Goal: Task Accomplishment & Management: Contribute content

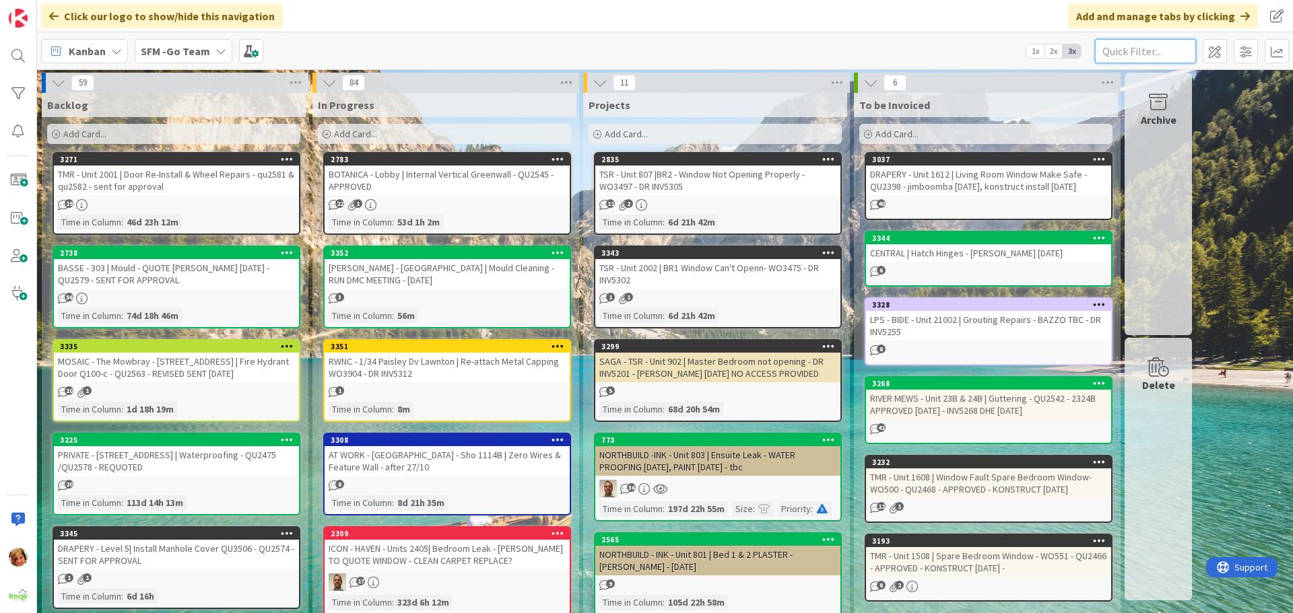
click at [1130, 48] on input "text" at bounding box center [1145, 51] width 101 height 24
type input "hiex"
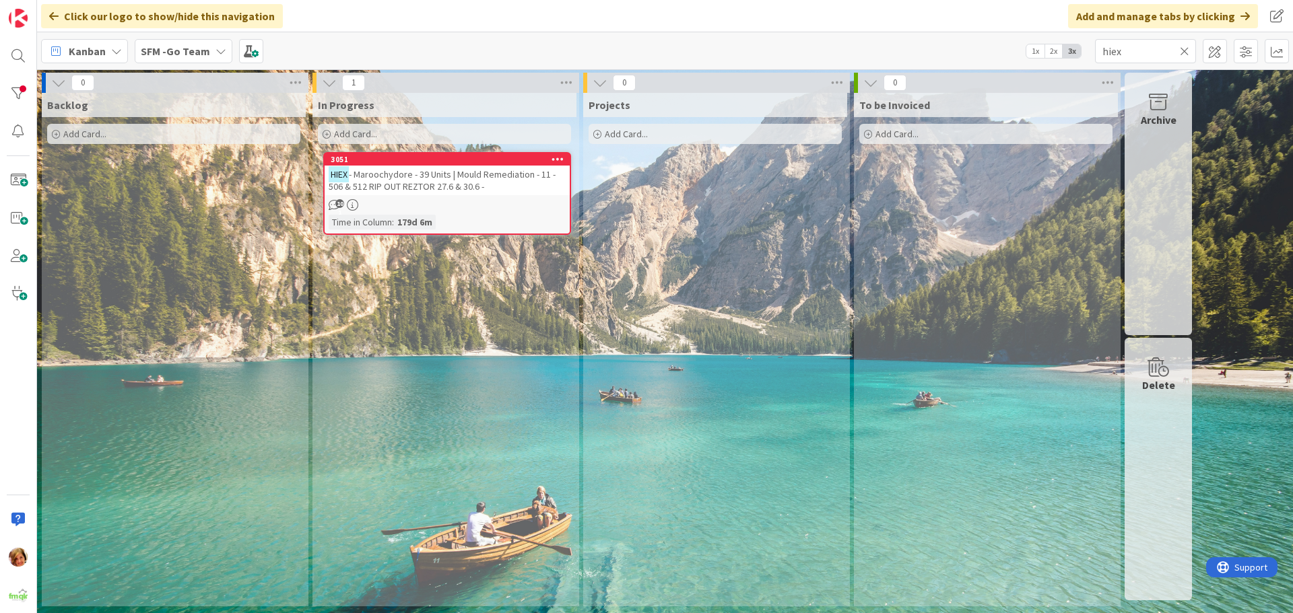
click at [469, 183] on span "- Maroochydore - 39 Units | Mould Remediation - 11 - 506 & 512 RIP OUT REZTOR 2…" at bounding box center [442, 180] width 227 height 24
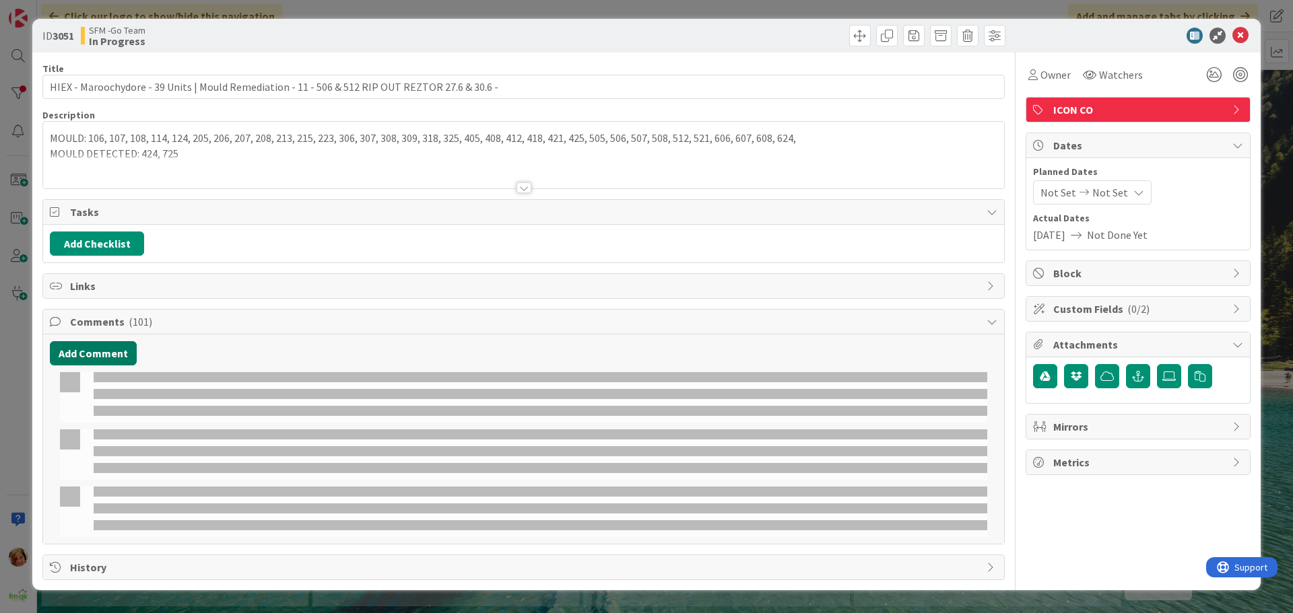
click at [99, 351] on button "Add Comment" at bounding box center [93, 353] width 87 height 24
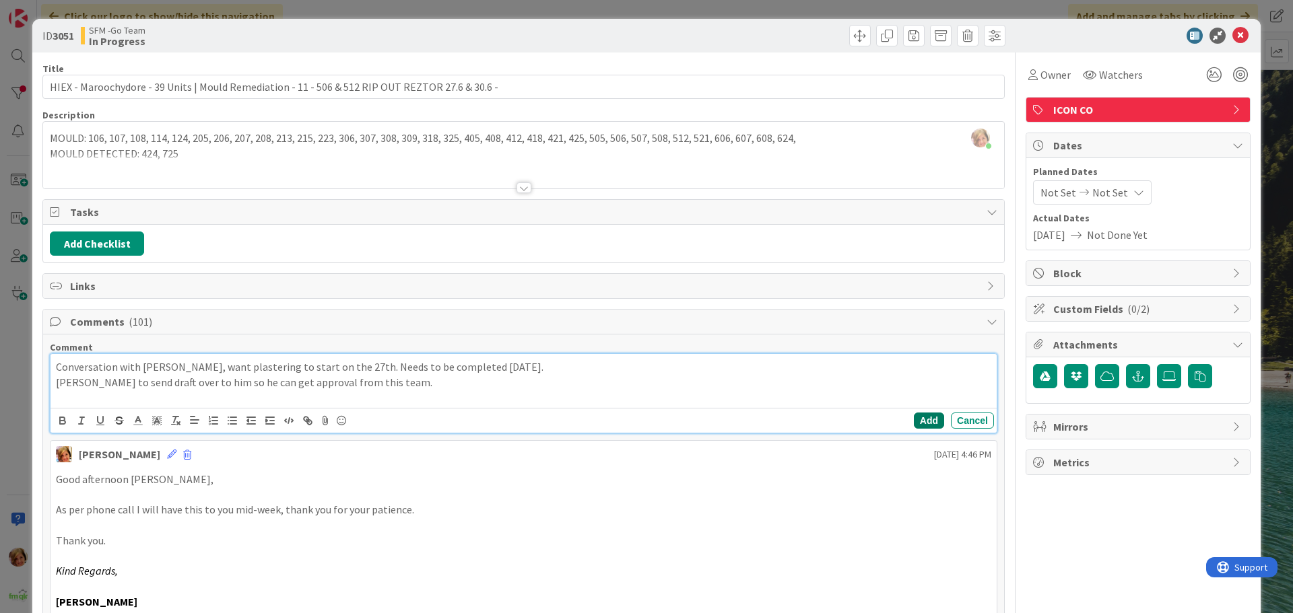
click at [914, 418] on button "Add" at bounding box center [929, 421] width 30 height 16
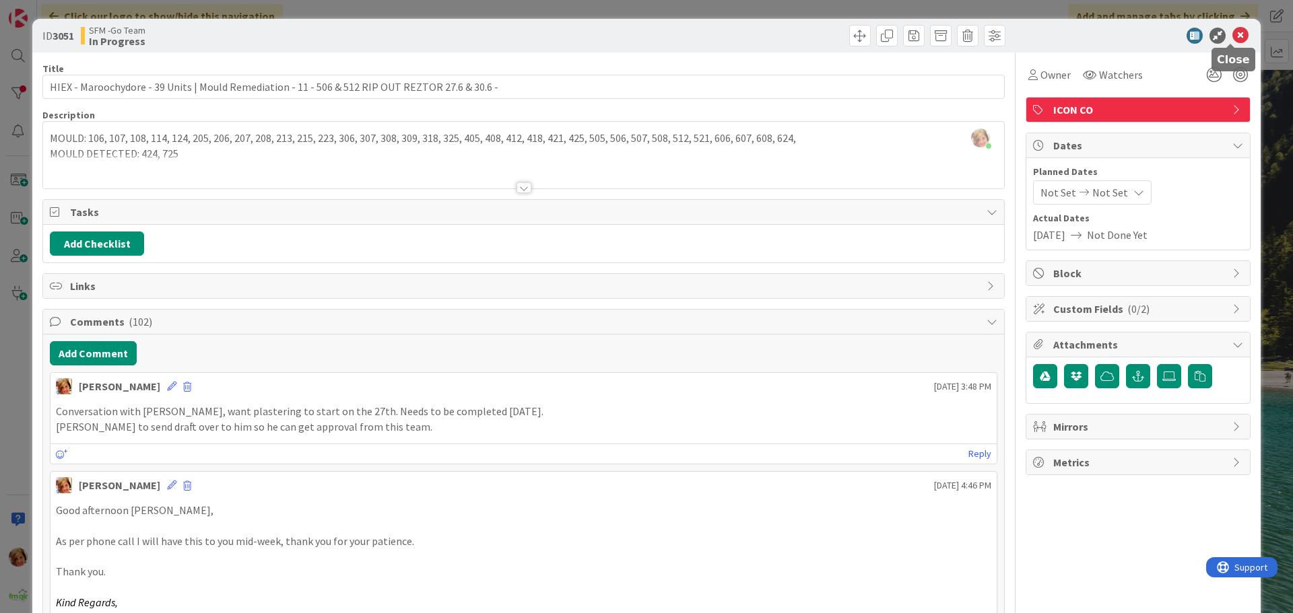
click at [1232, 34] on icon at bounding box center [1240, 36] width 16 height 16
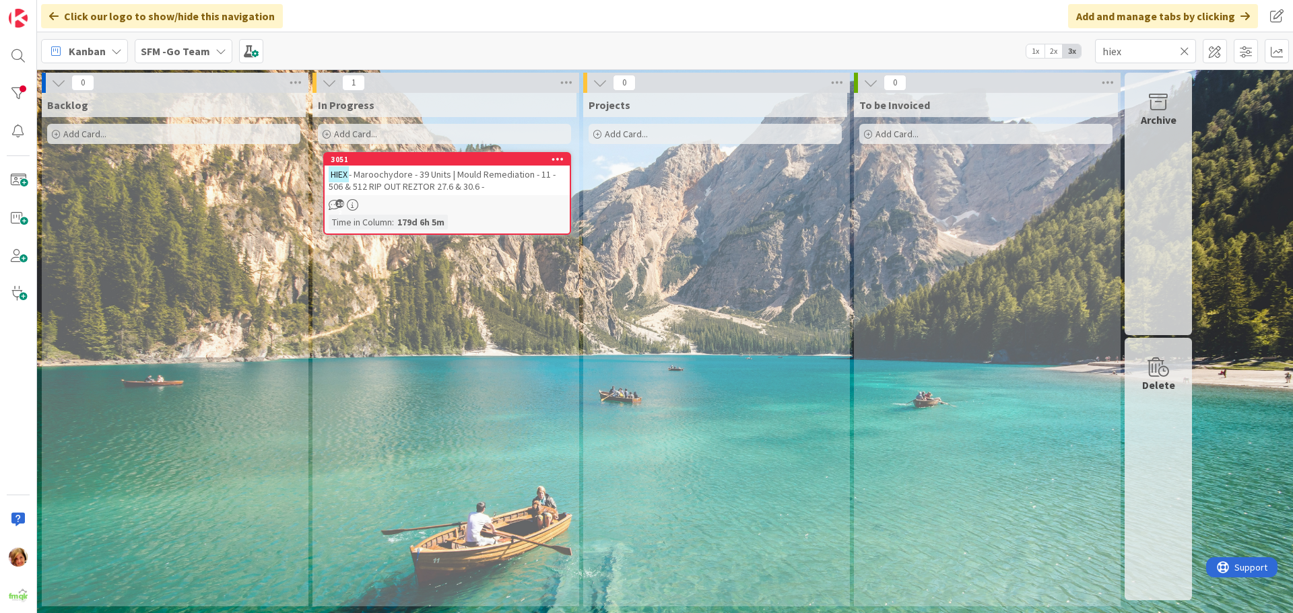
click at [1186, 50] on icon at bounding box center [1184, 51] width 9 height 12
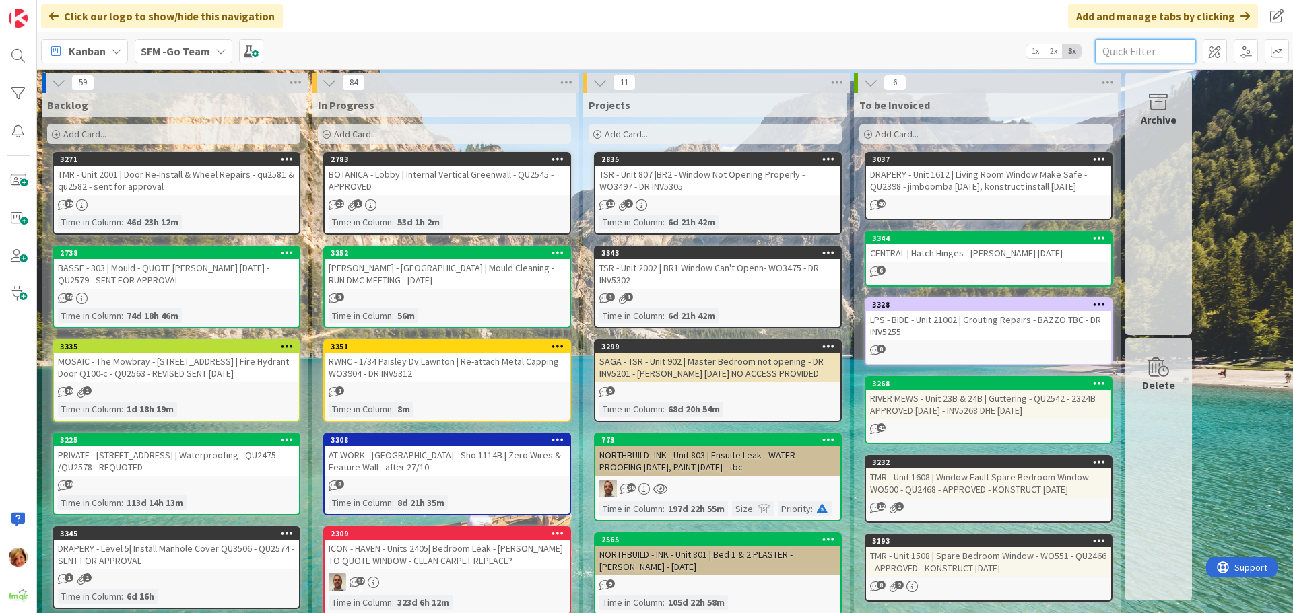
click at [1135, 55] on input "text" at bounding box center [1145, 51] width 101 height 24
type input "1202"
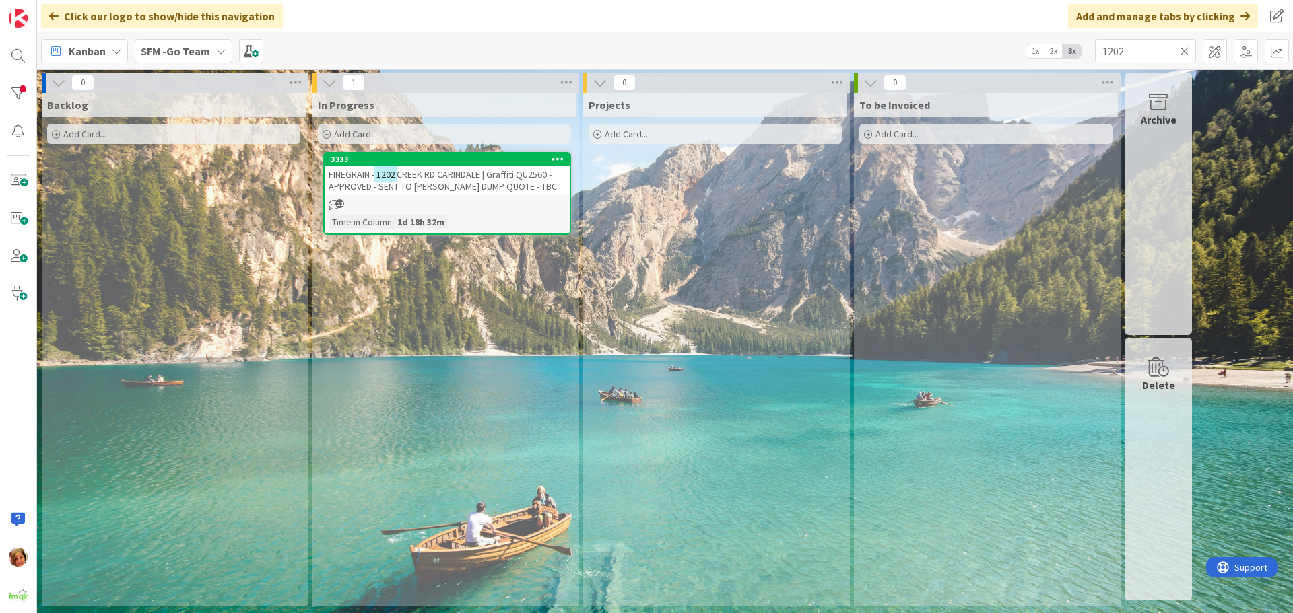
click at [496, 171] on span "CREEK RD CARINDALE | Graffiti QU2560 - APPROVED - SENT TO [PERSON_NAME] DUMP QU…" at bounding box center [443, 180] width 228 height 24
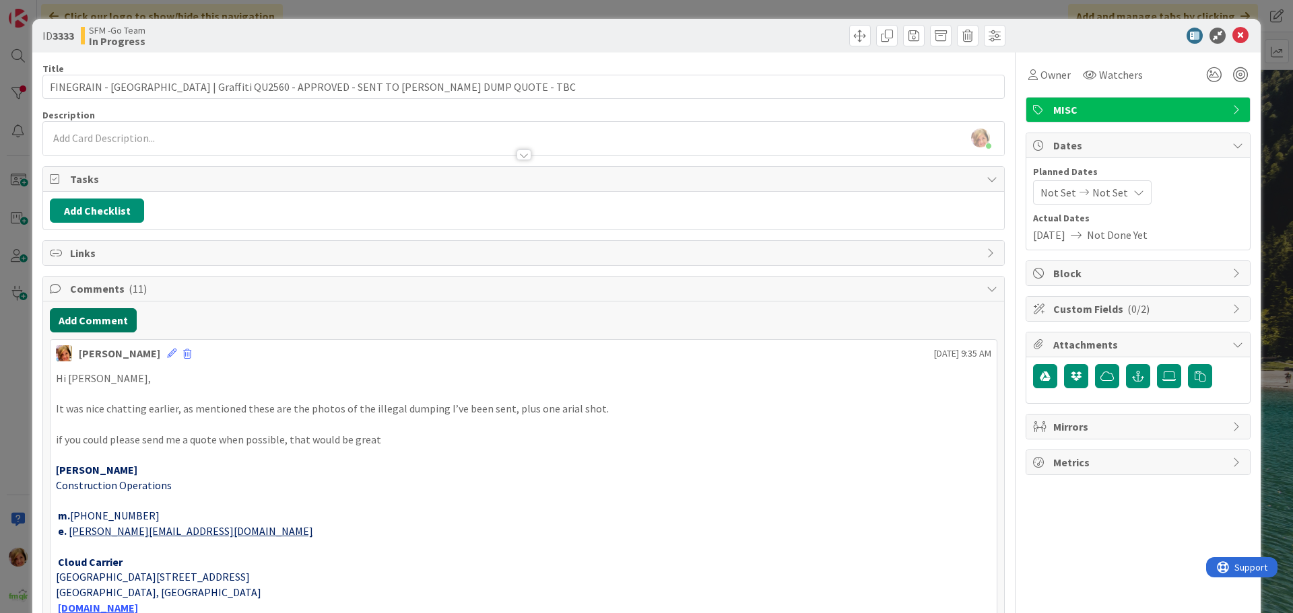
click at [94, 324] on button "Add Comment" at bounding box center [93, 320] width 87 height 24
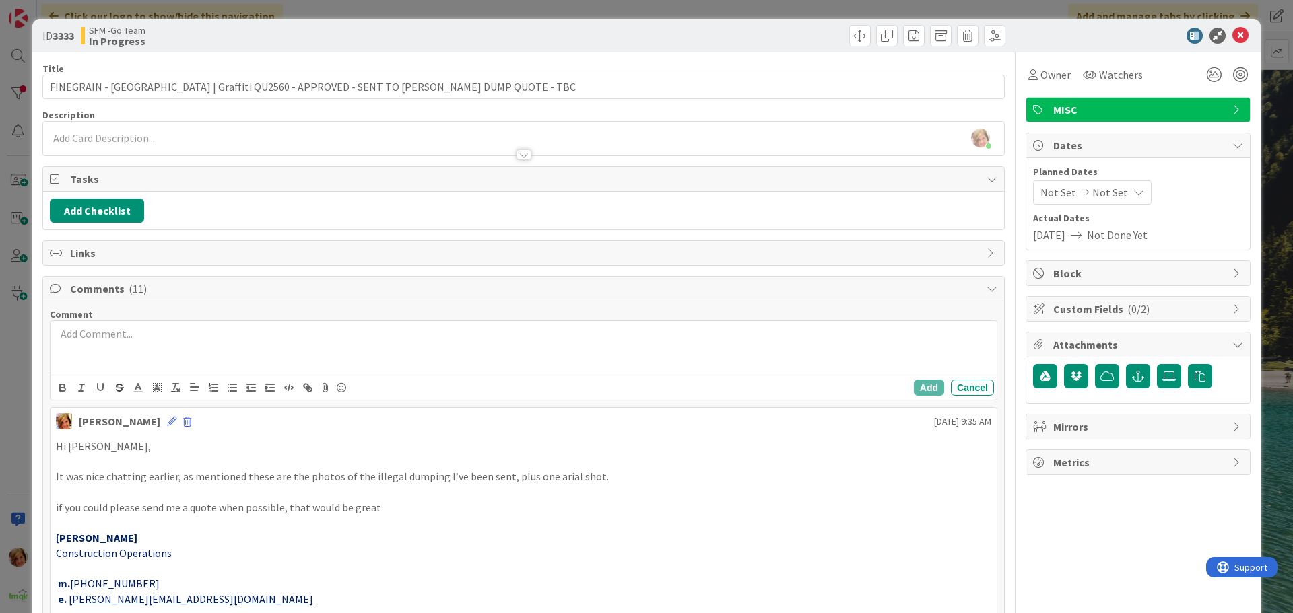
click at [135, 351] on div at bounding box center [523, 348] width 946 height 54
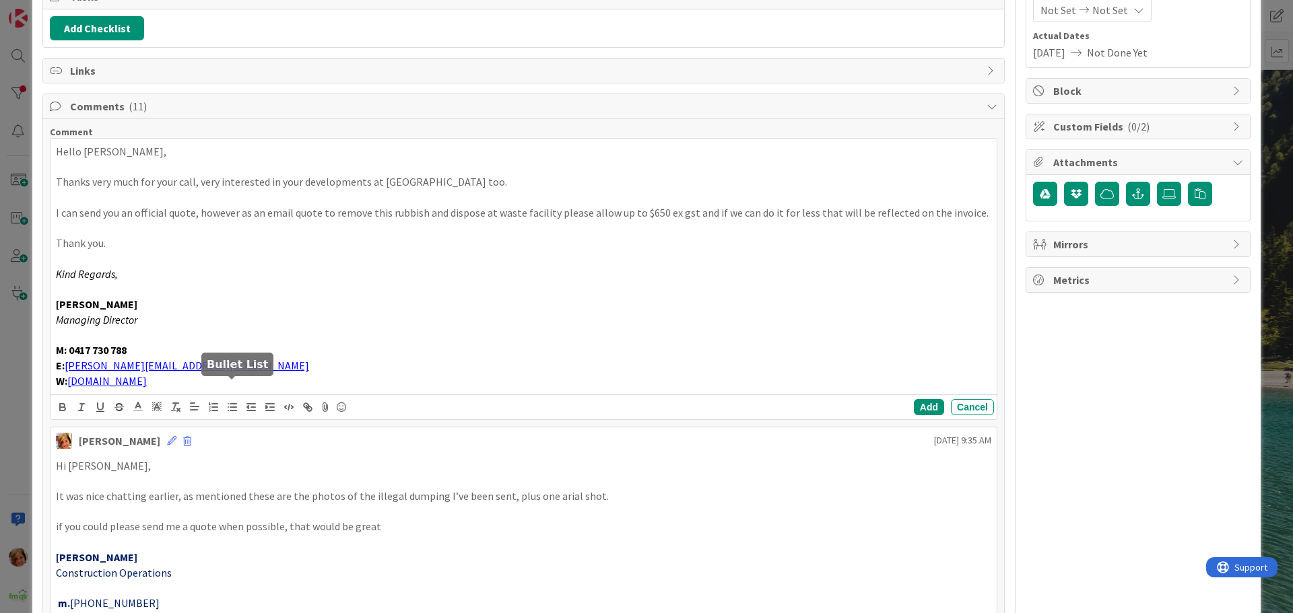
scroll to position [202, 0]
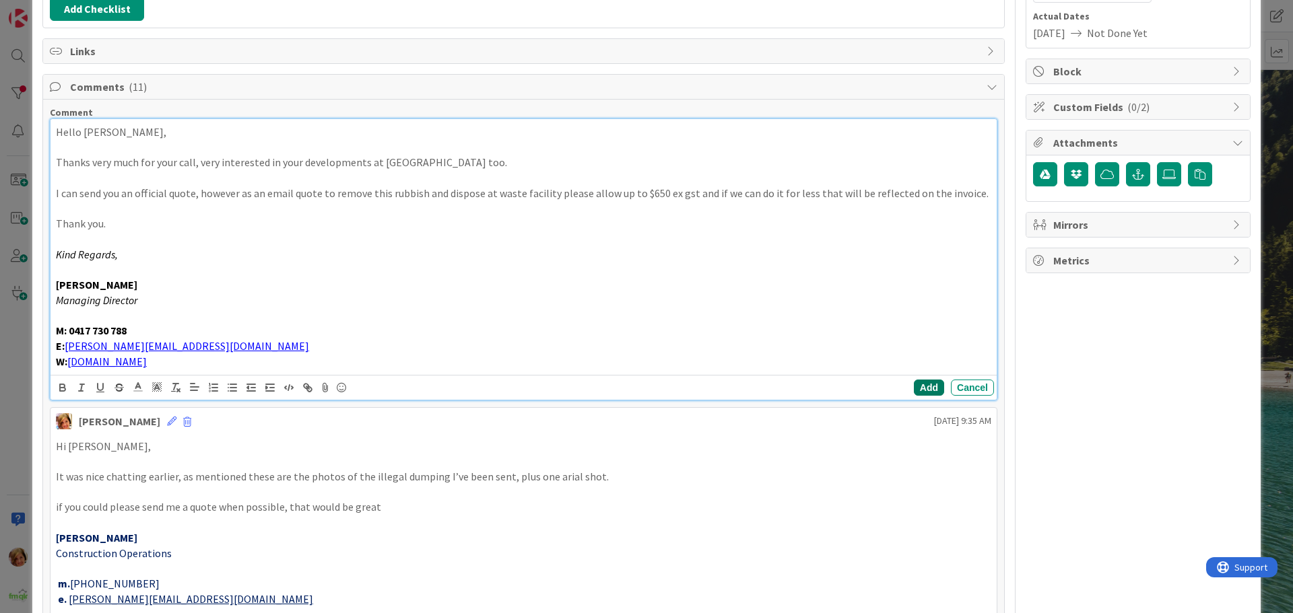
click at [919, 384] on button "Add" at bounding box center [929, 388] width 30 height 16
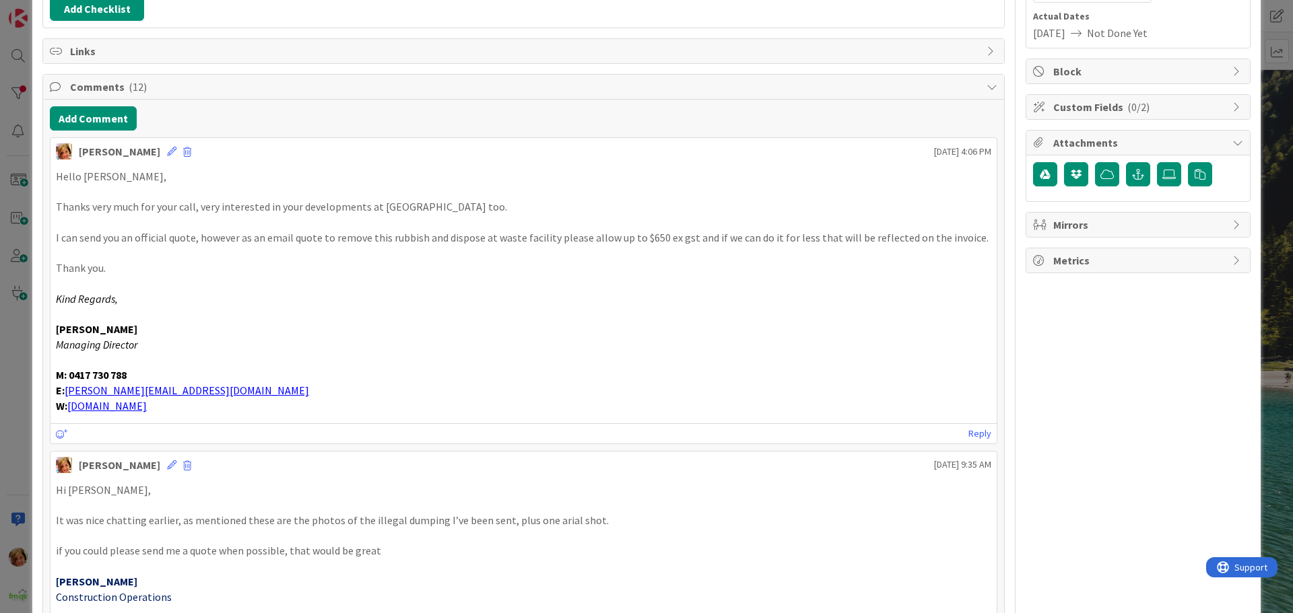
scroll to position [0, 0]
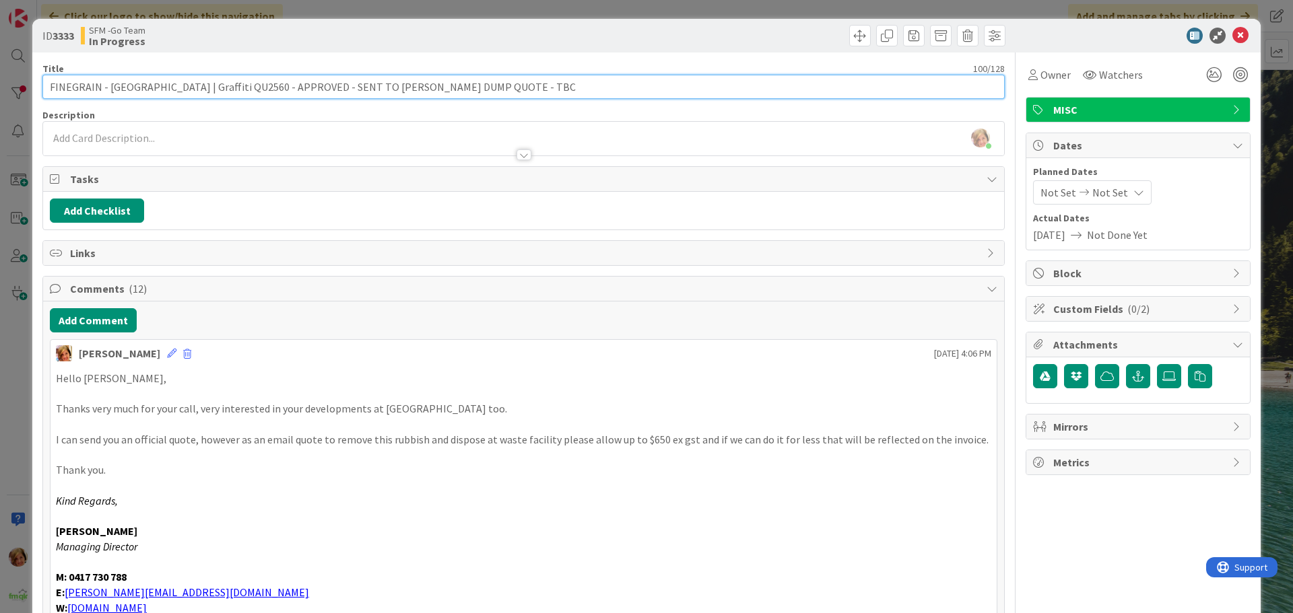
click at [570, 87] on input "FINEGRAIN - [GEOGRAPHIC_DATA] | Graffiti QU2560 - APPROVED - SENT TO [PERSON_NA…" at bounding box center [523, 87] width 962 height 24
type input "FINEGRAIN - [GEOGRAPHIC_DATA] | Graffiti QU2560 - APPROVED - SENT TO [PERSON_NA…"
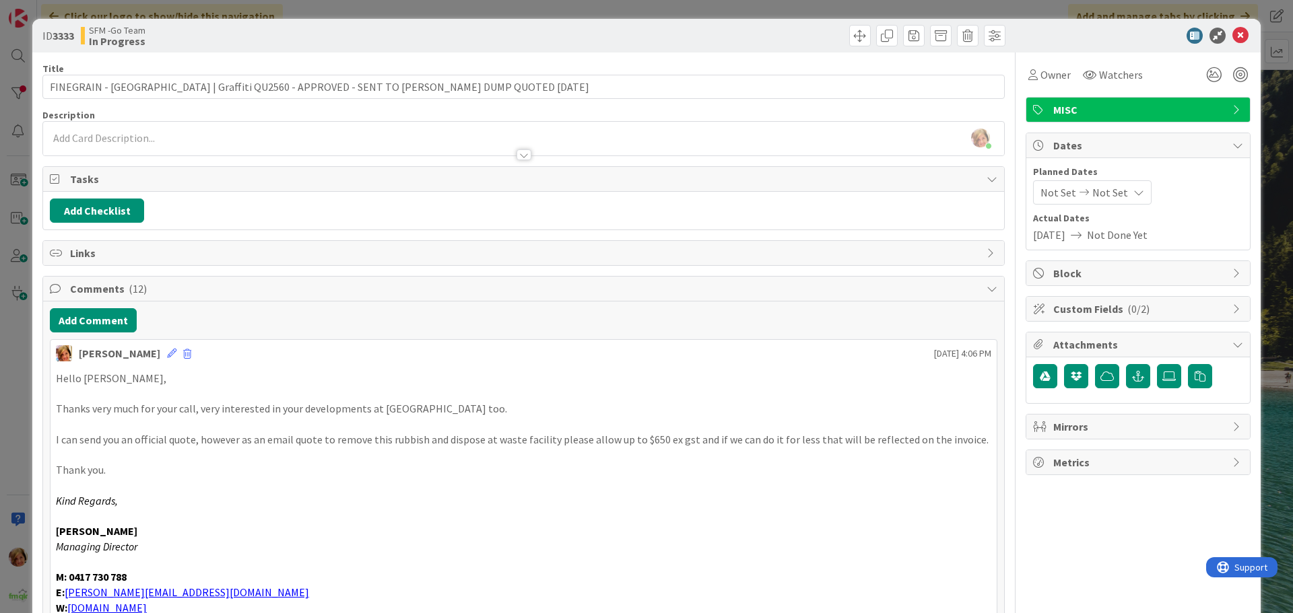
click at [619, 40] on div at bounding box center [766, 36] width 478 height 22
click at [1232, 32] on icon at bounding box center [1240, 36] width 16 height 16
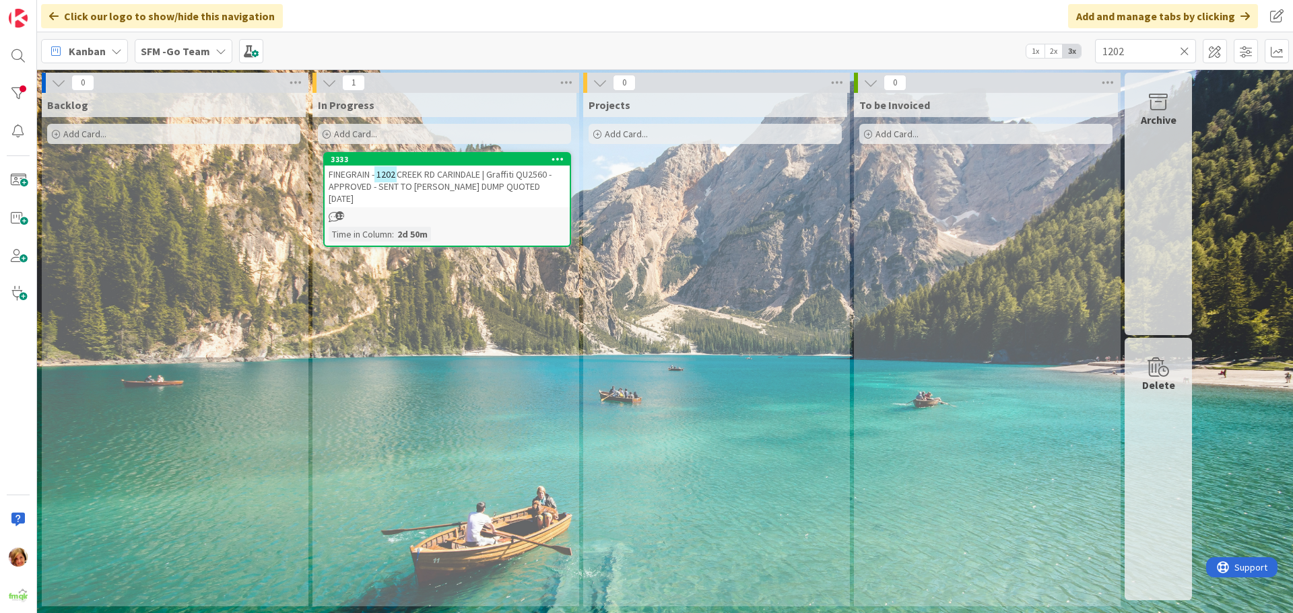
click at [1183, 51] on icon at bounding box center [1184, 51] width 9 height 12
click at [1183, 51] on input "text" at bounding box center [1145, 51] width 101 height 24
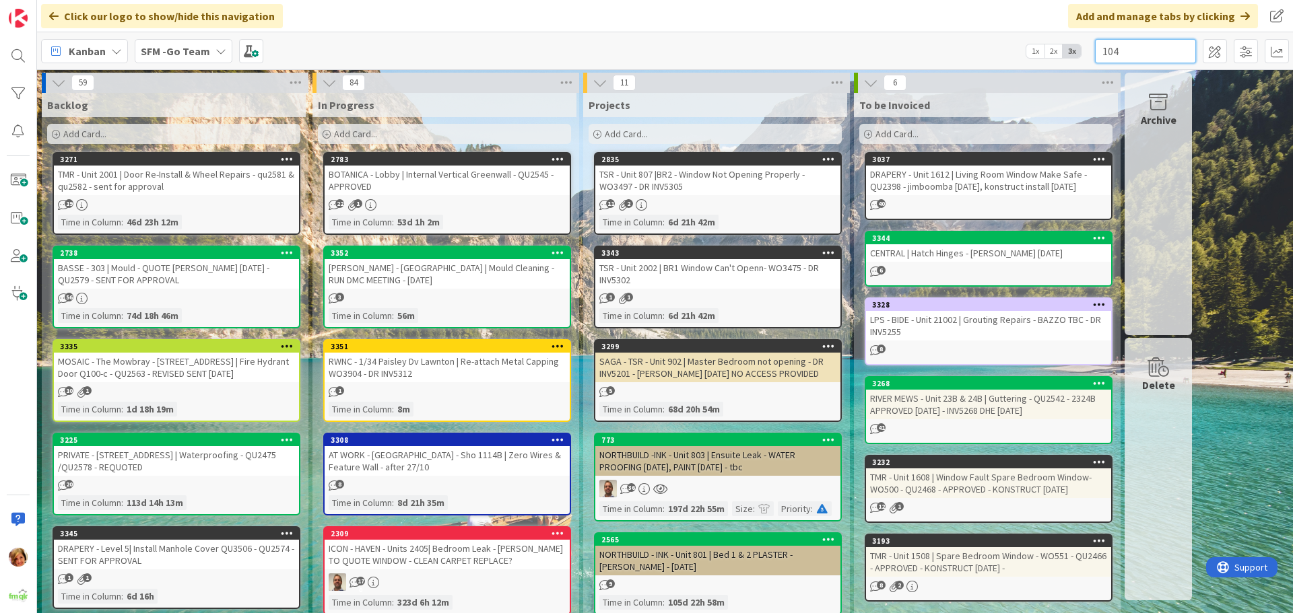
type input "104"
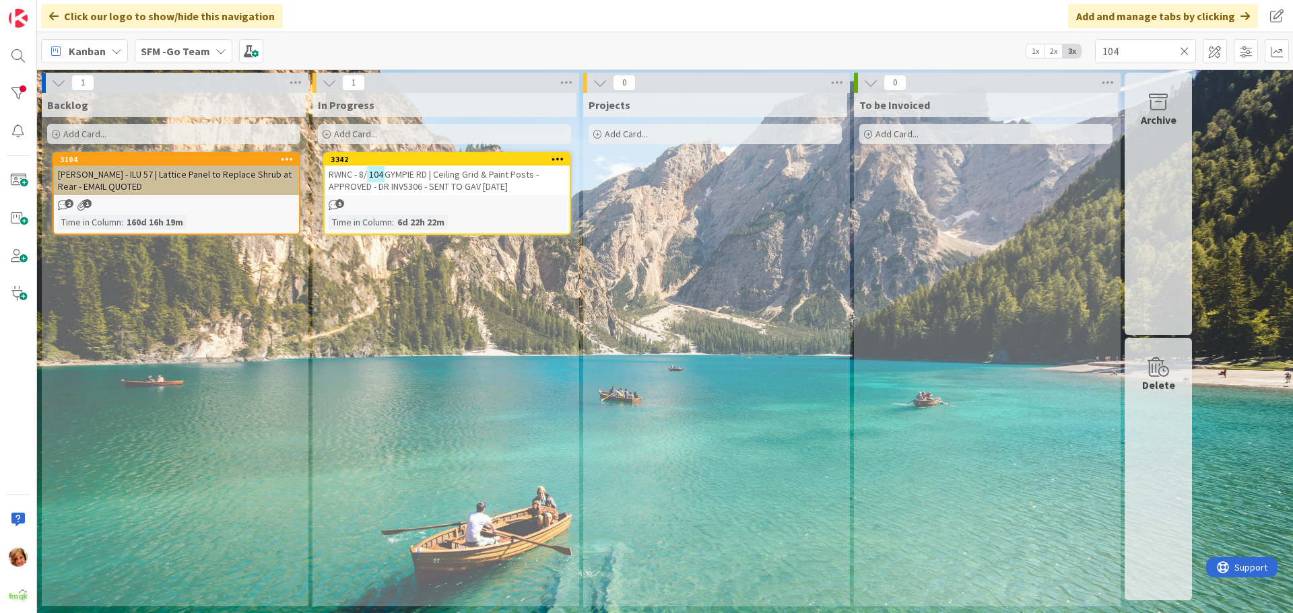
click at [491, 176] on span "GYMPIE RD | Ceiling Grid & Paint Posts - APPROVED - DR INV5306 - SENT TO GAV [D…" at bounding box center [434, 180] width 210 height 24
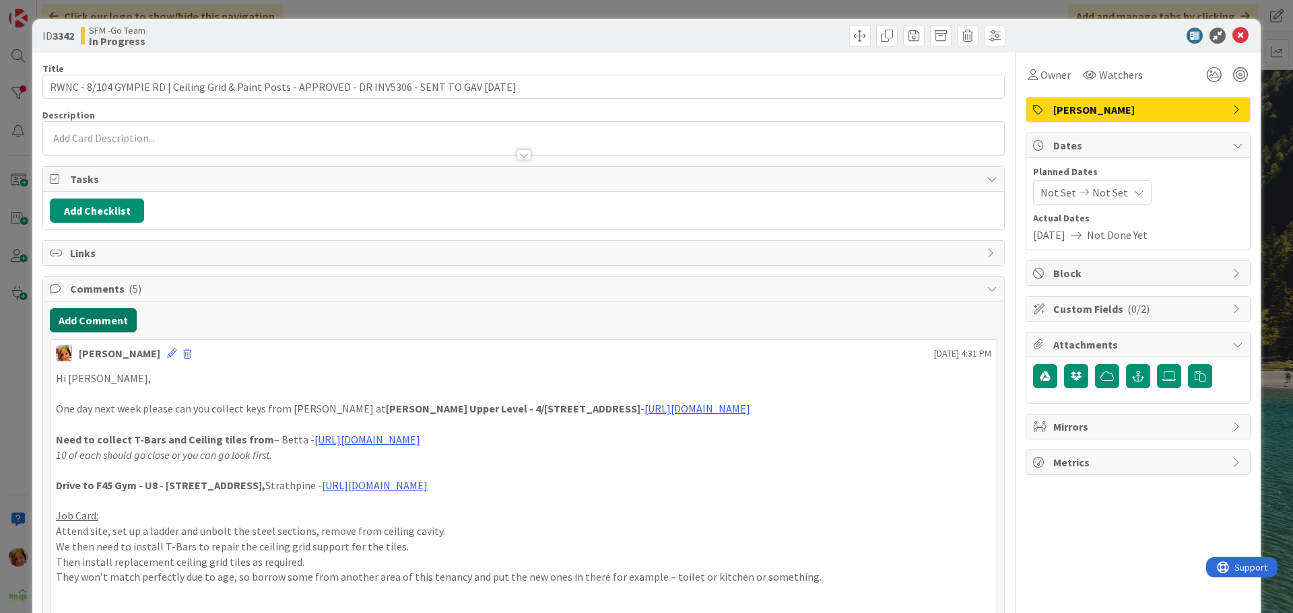
click at [114, 320] on button "Add Comment" at bounding box center [93, 320] width 87 height 24
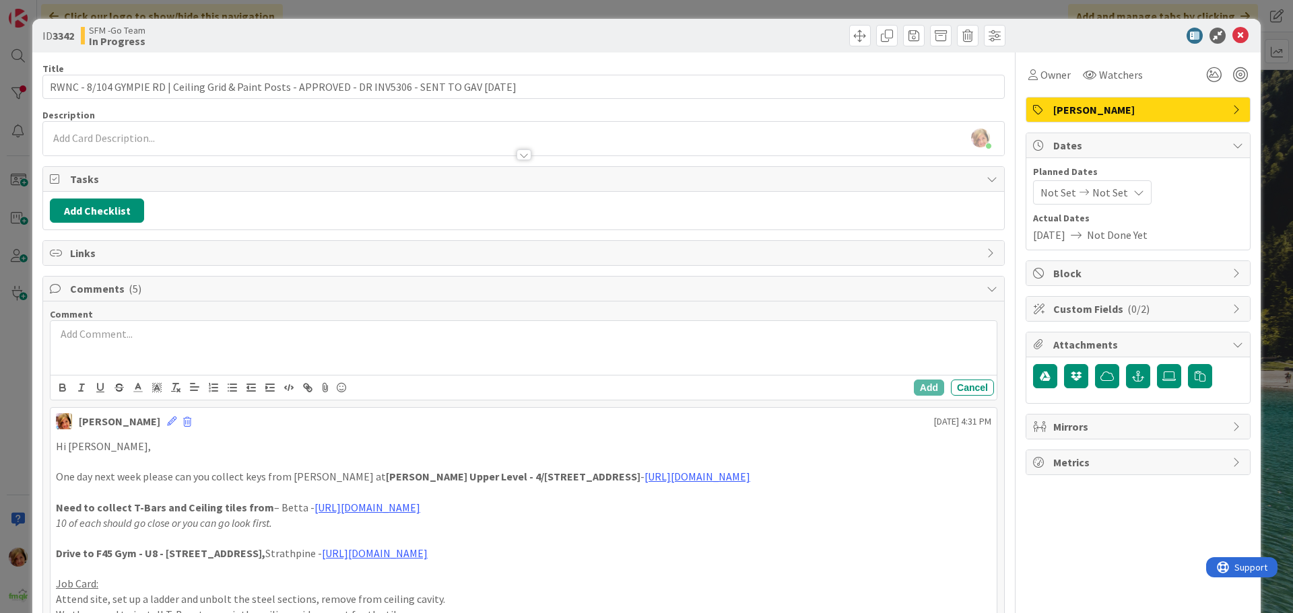
click at [175, 346] on div at bounding box center [523, 348] width 946 height 54
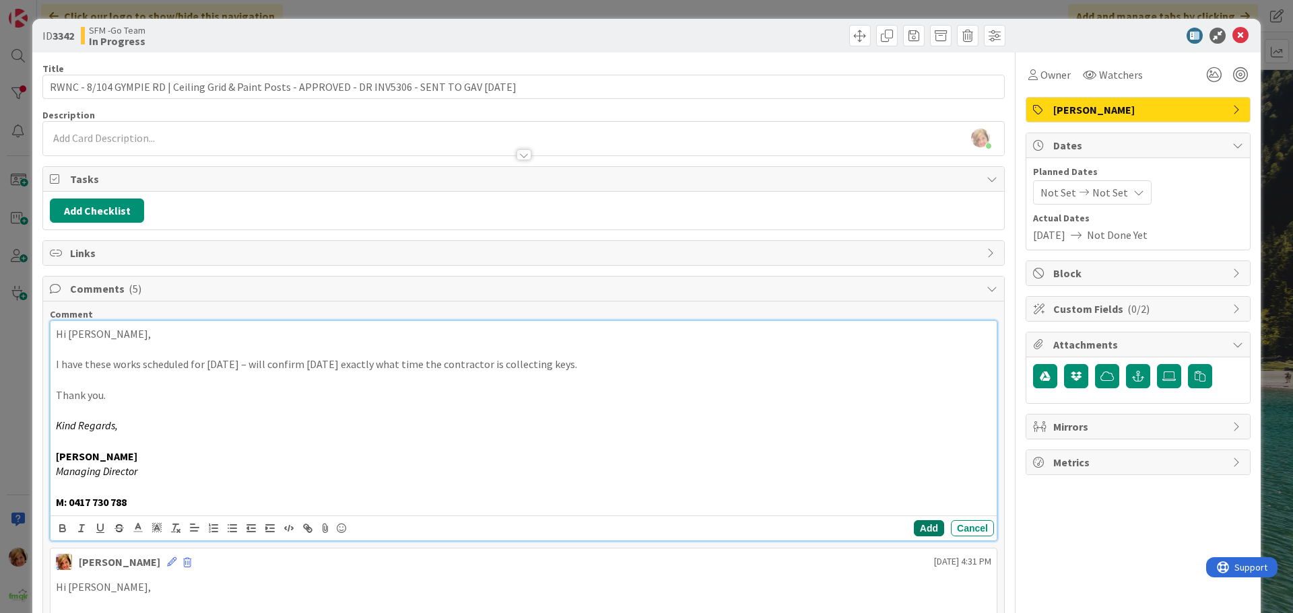
click at [914, 528] on button "Add" at bounding box center [929, 528] width 30 height 16
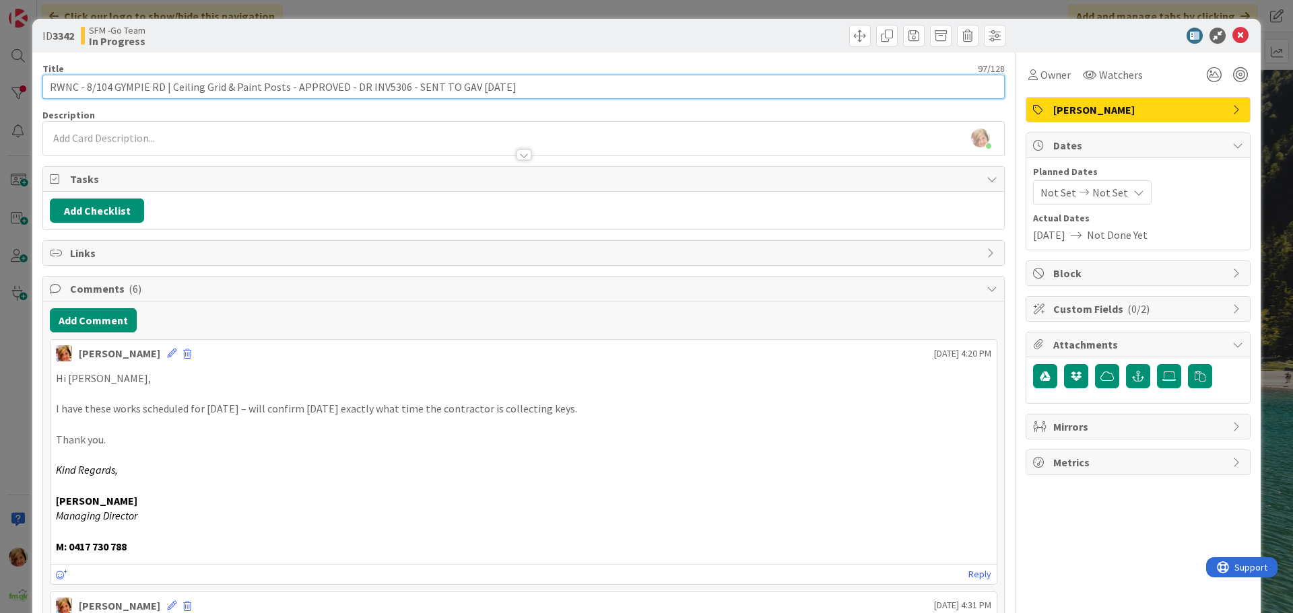
drag, startPoint x: 506, startPoint y: 83, endPoint x: 405, endPoint y: 79, distance: 100.4
click at [405, 79] on input "RWNC - 8/104 GYMPIE RD | Ceiling Grid & Paint Posts - APPROVED - DR INV5306 - S…" at bounding box center [523, 87] width 962 height 24
type input "RWNC - 8/104 GYMPIE RD | Ceiling Grid & Paint Posts - APPROVED - DR INV5306 - G…"
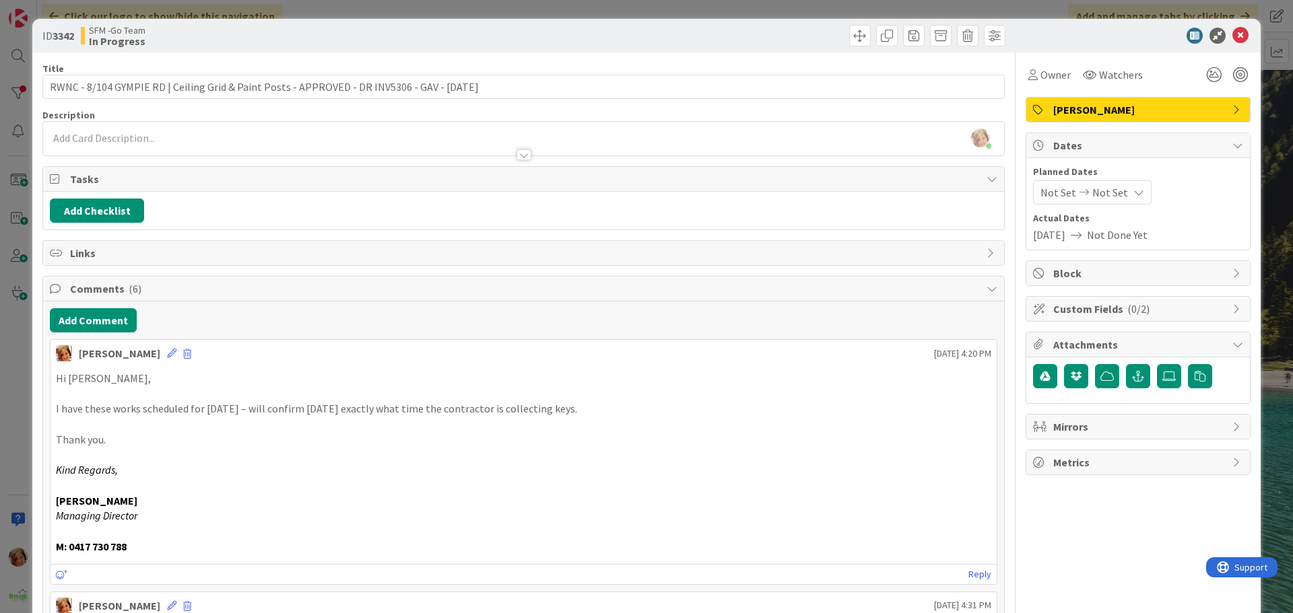
click at [574, 20] on div "ID 3342 SFM -Go Team In Progress" at bounding box center [646, 36] width 1228 height 34
click at [585, 34] on div at bounding box center [766, 36] width 478 height 22
click at [1232, 30] on icon at bounding box center [1240, 36] width 16 height 16
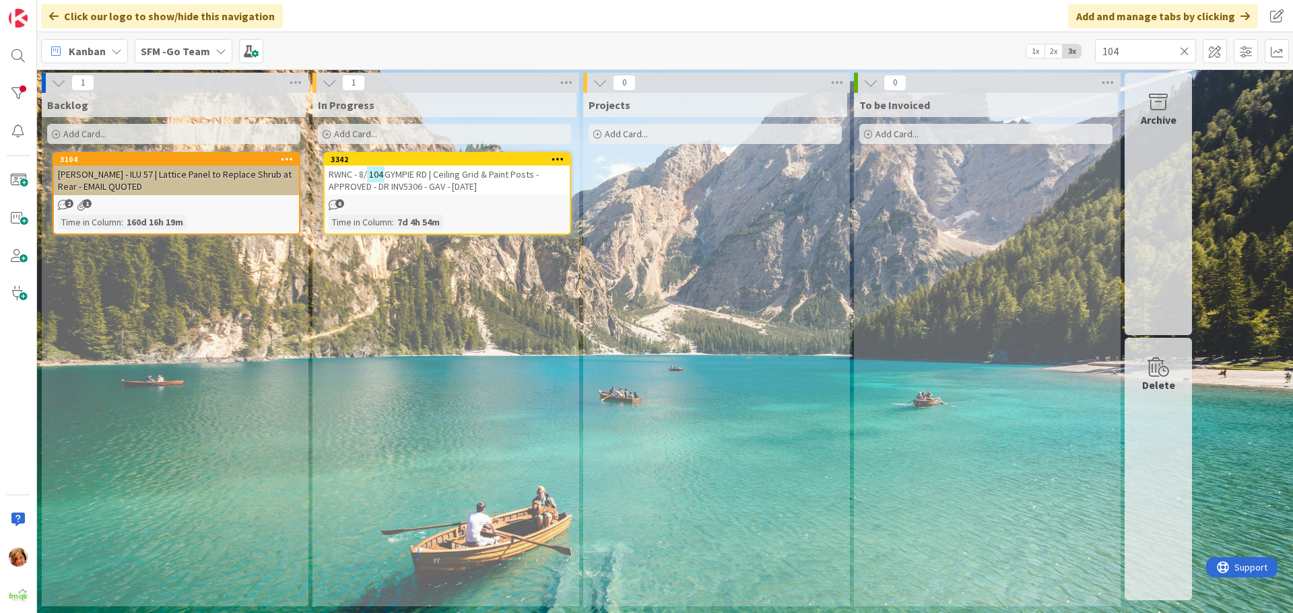
click at [1182, 50] on icon at bounding box center [1184, 51] width 9 height 12
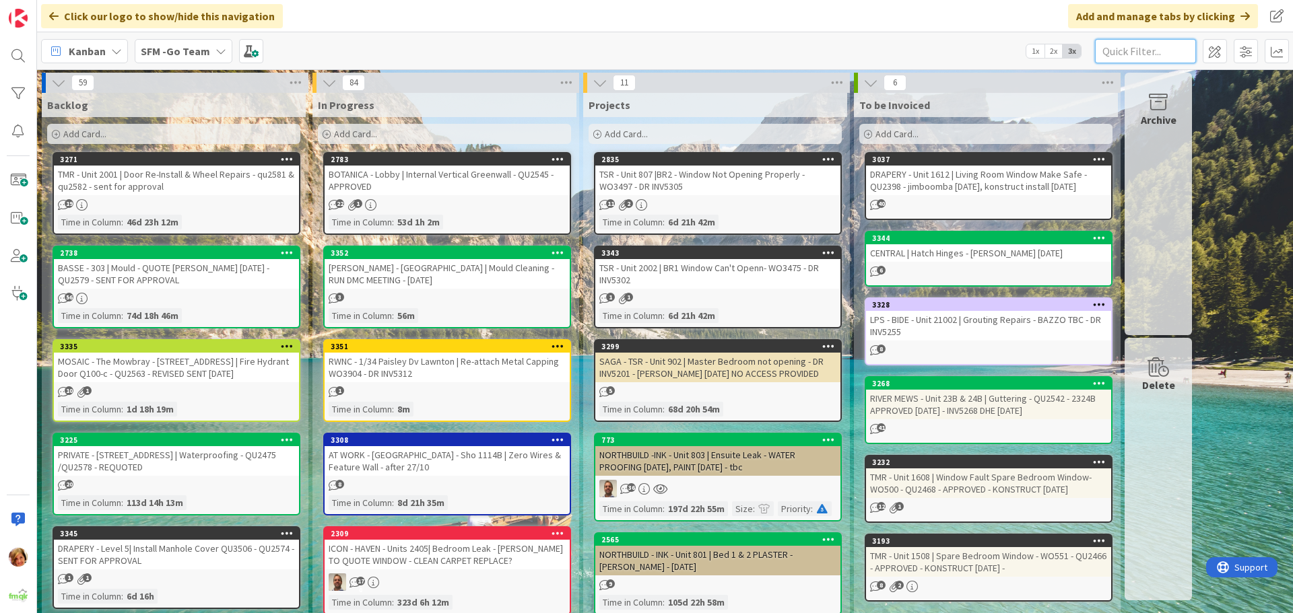
click at [1119, 53] on input "text" at bounding box center [1145, 51] width 101 height 24
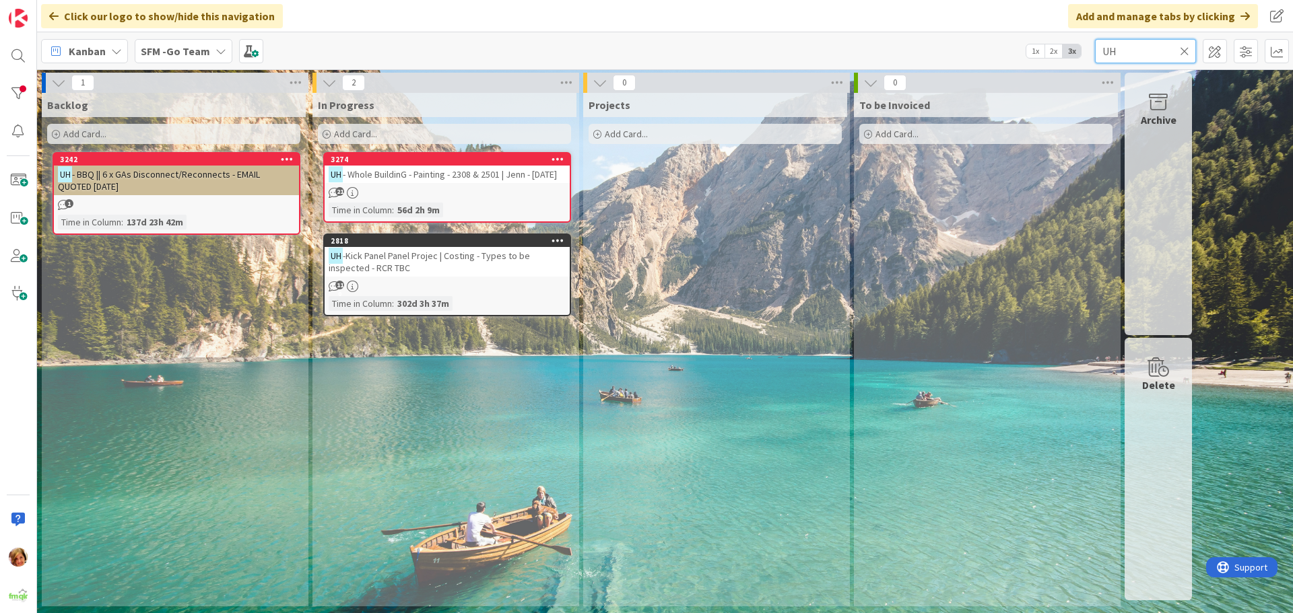
type input "U"
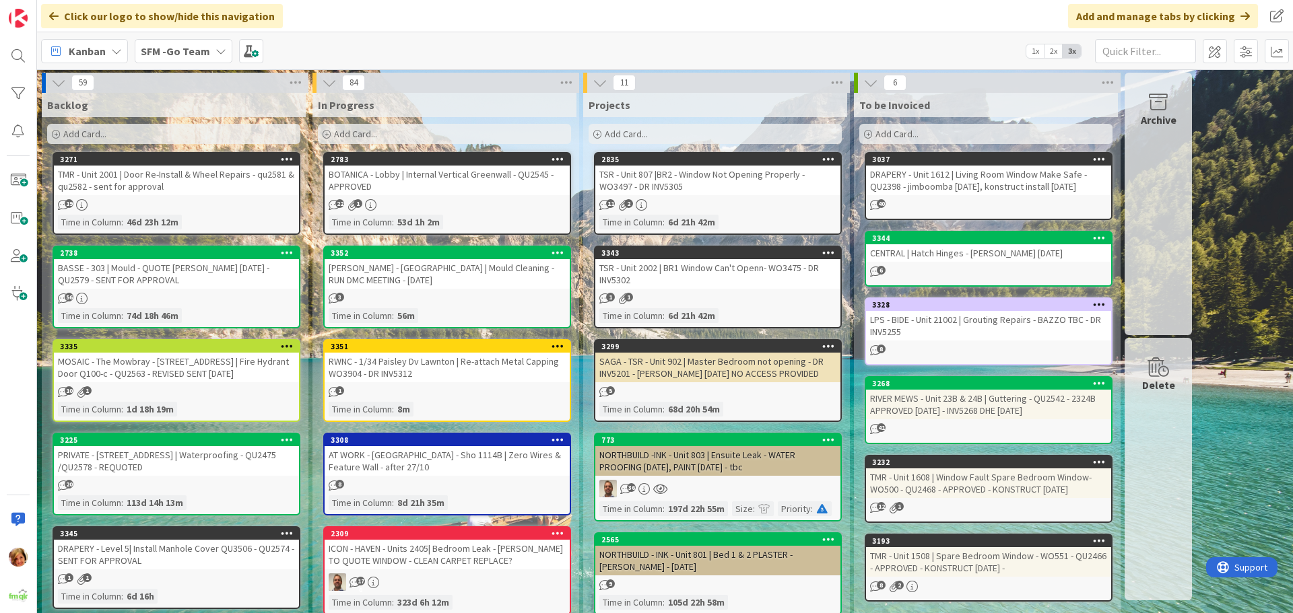
click at [424, 135] on div "Add Card..." at bounding box center [444, 134] width 253 height 20
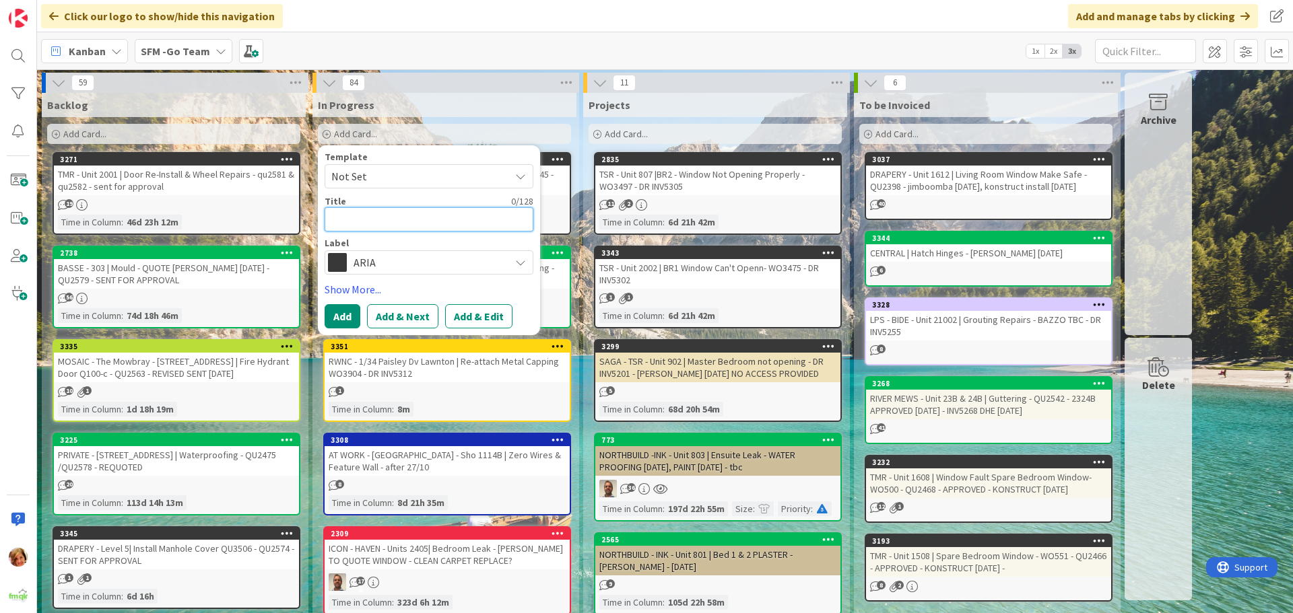
type textarea "U"
type textarea "x"
type textarea "UH"
type textarea "x"
type textarea "UH"
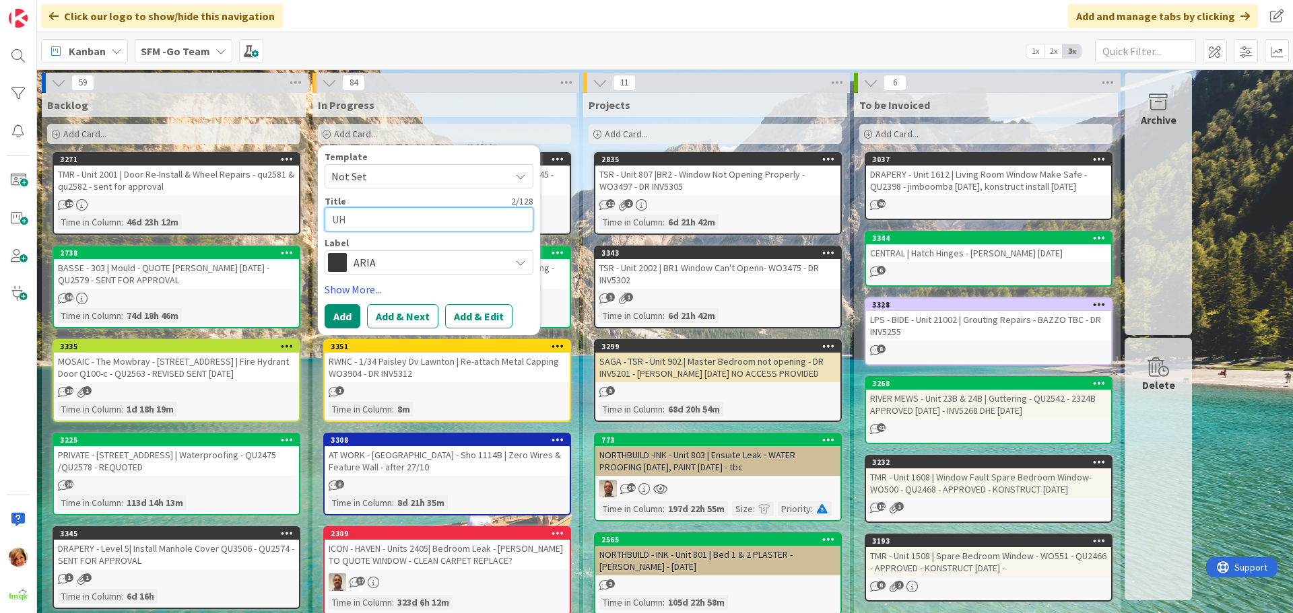
type textarea "x"
type textarea "UH -"
type textarea "x"
type textarea "UH -"
type textarea "x"
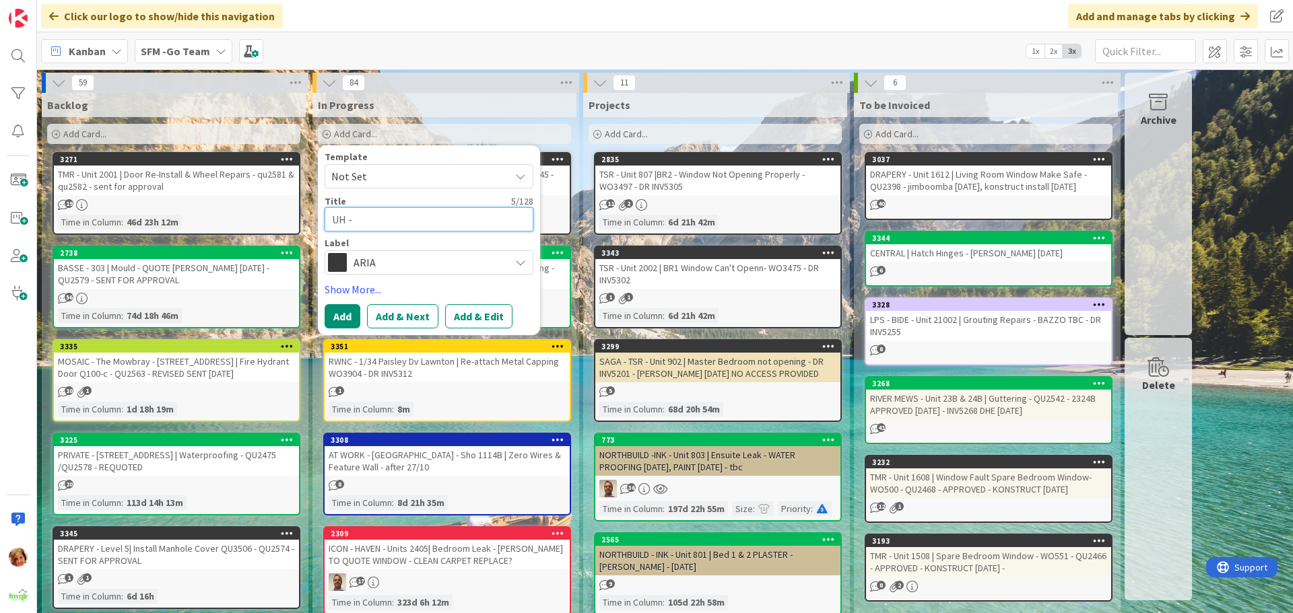
type textarea "UH - U"
type textarea "x"
type textarea "UH - Un"
type textarea "x"
type textarea "UH - Uni"
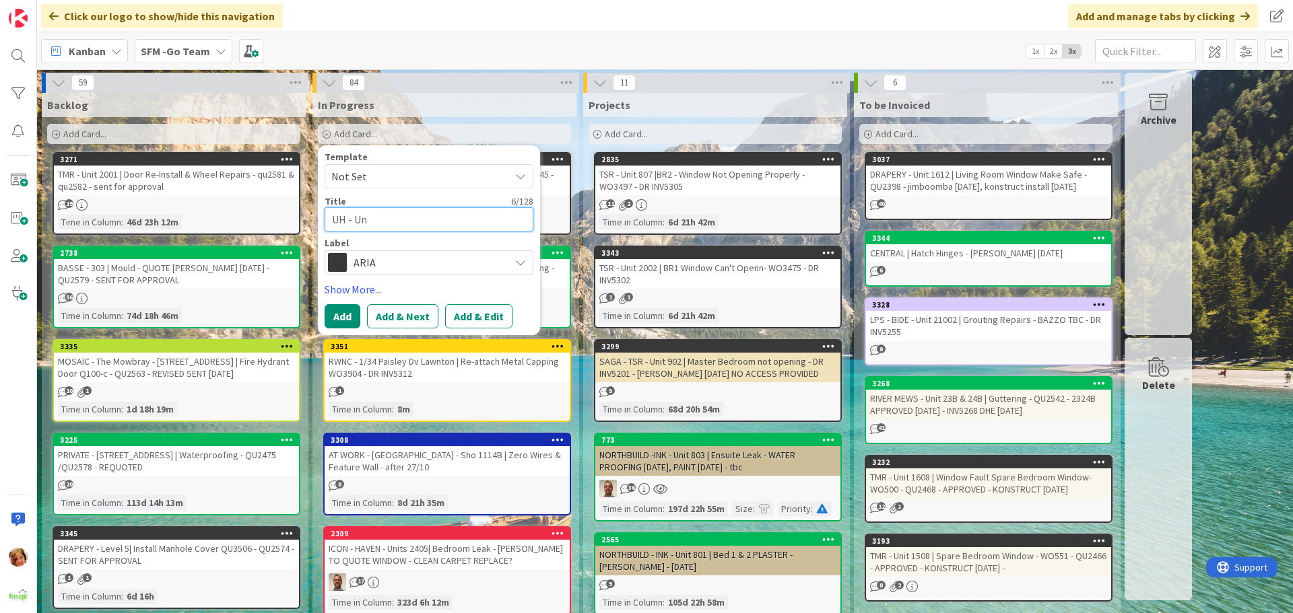
type textarea "x"
type textarea "UH - Unit"
type textarea "x"
type textarea "UH - Unit"
type textarea "x"
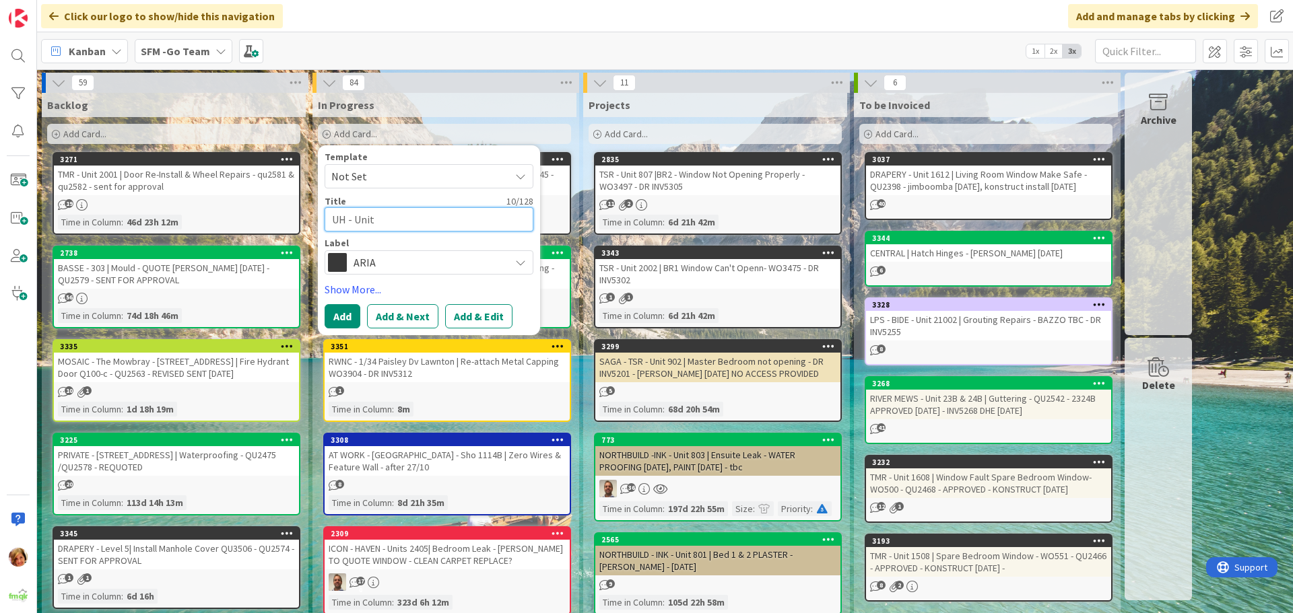
type textarea "UH - Unit 3"
type textarea "x"
type textarea "UH - Unit 30"
type textarea "x"
type textarea "UH - Unit 300"
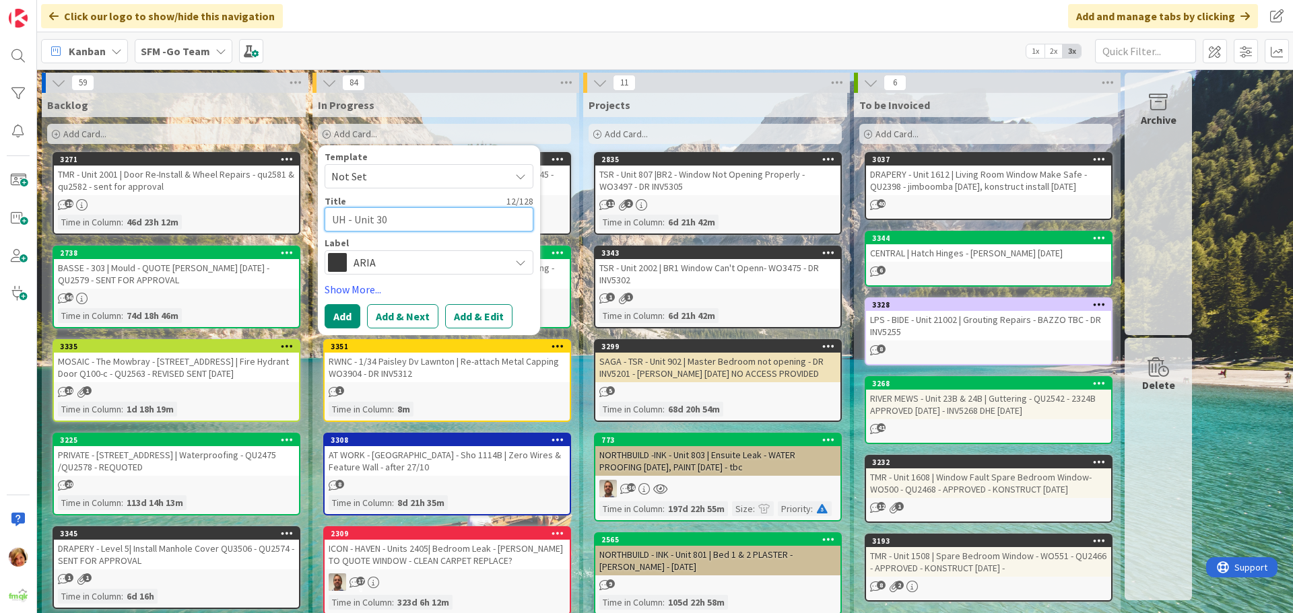
type textarea "x"
type textarea "UH - Unit 3002"
type textarea "x"
type textarea "UH - Unit 3002"
type textarea "x"
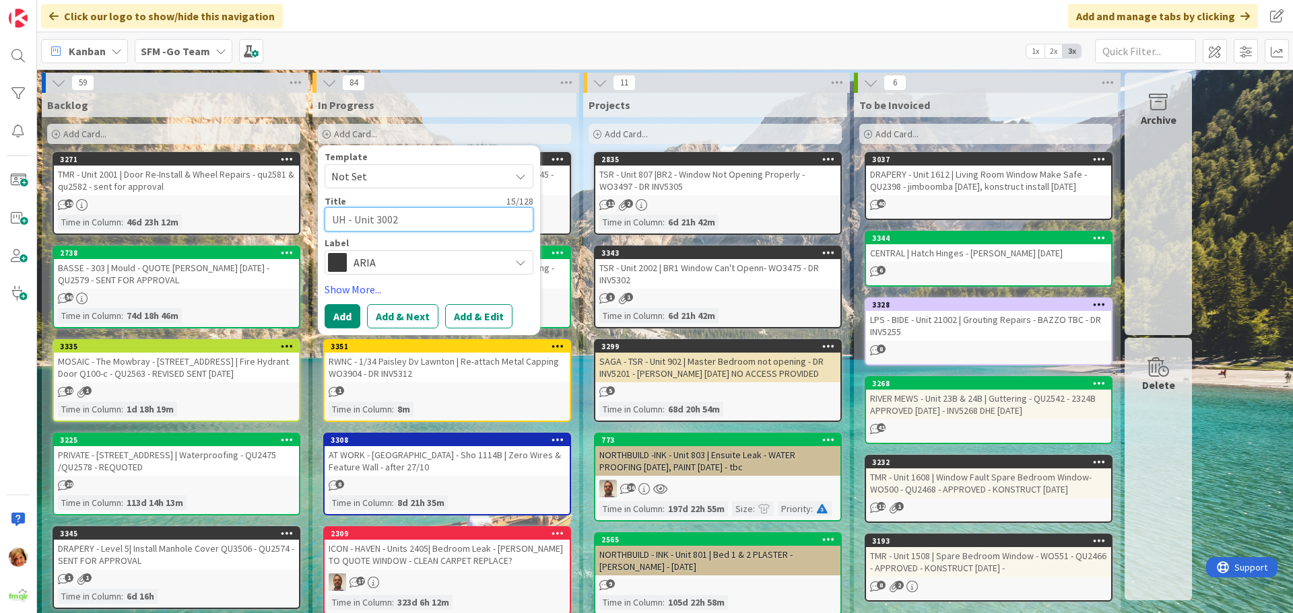
type textarea "UH - Unit 3002 |"
type textarea "x"
type textarea "UH - Unit 3002 |"
type textarea "x"
type textarea "UH - Unit 3002 | B"
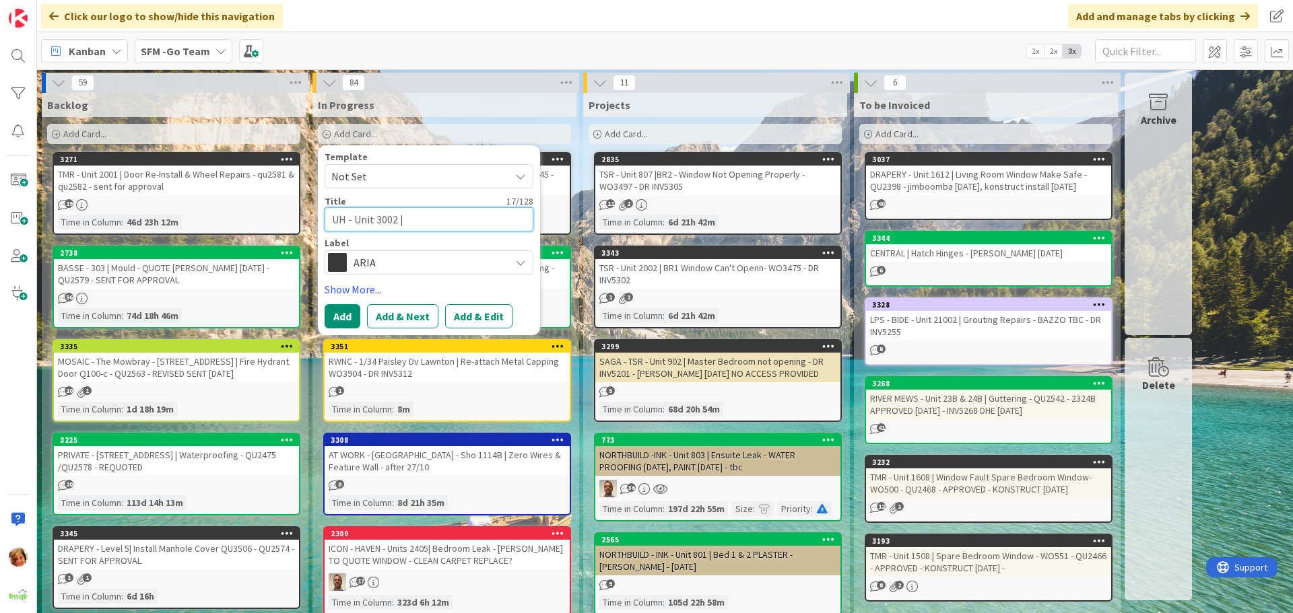
type textarea "x"
type textarea "UH - Unit 3002 | BB"
type textarea "x"
type textarea "UH - Unit 3002 | BBQ"
type textarea "x"
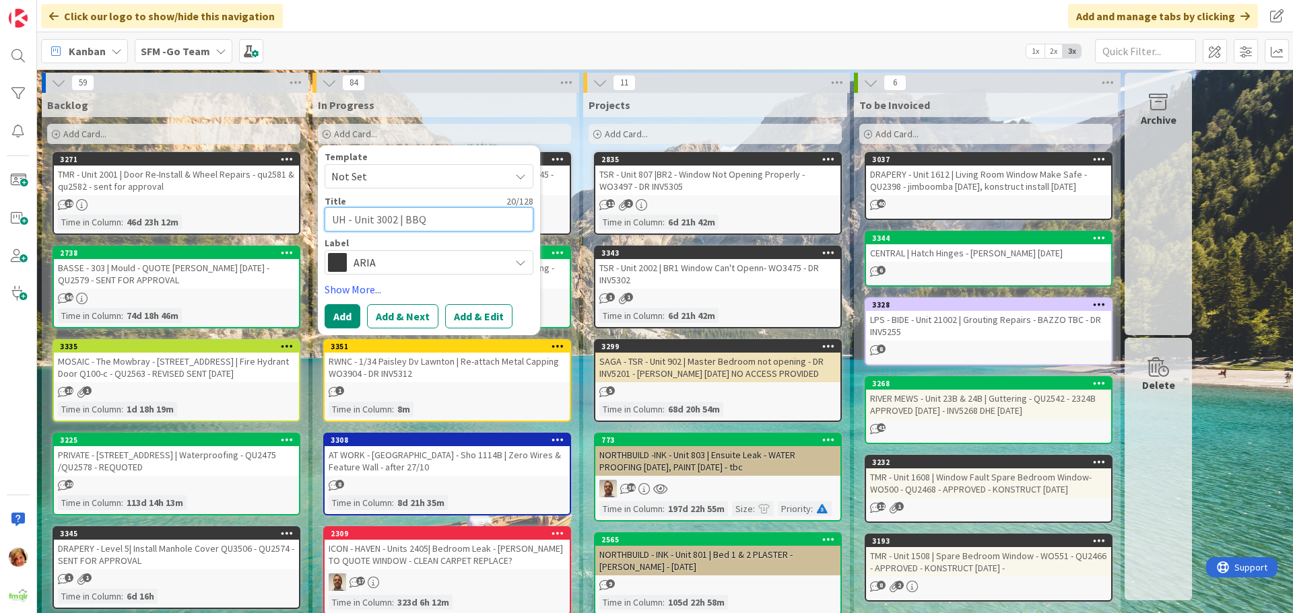
type textarea "UH - Unit 3002 | BBQ"
type textarea "x"
type textarea "UH - Unit 3002 | BBQ J"
type textarea "x"
type textarea "UH - Unit 3002 | BBQ Jo"
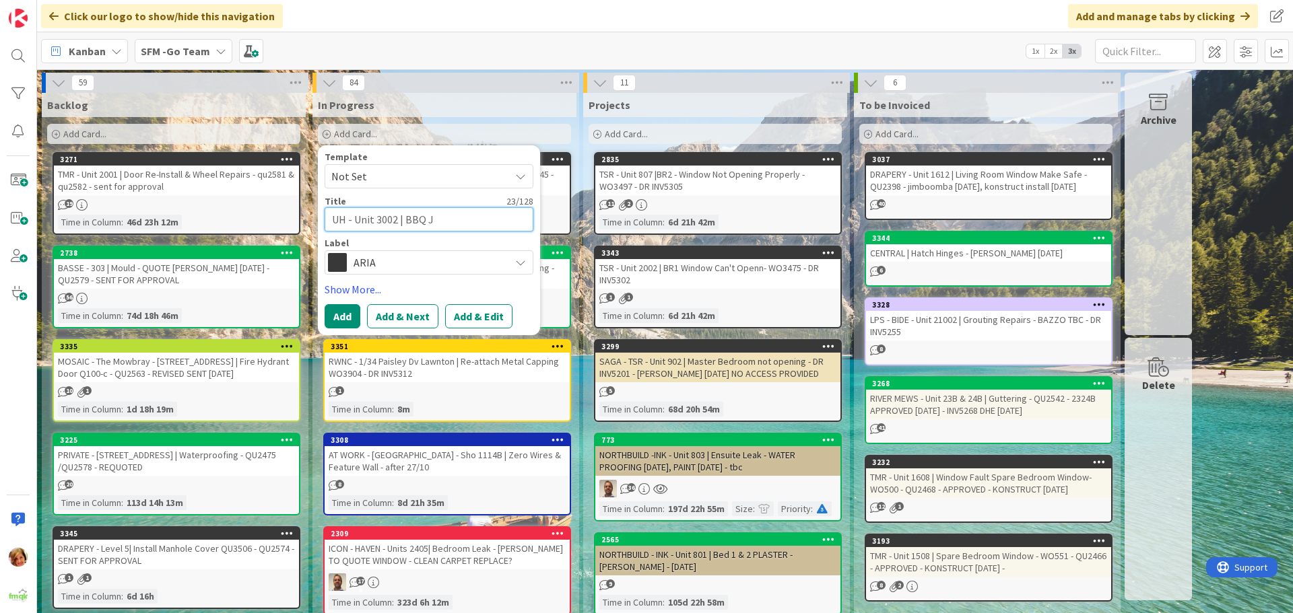
type textarea "x"
type textarea "UH - Unit 3002 | BBQ Join"
type textarea "x"
type textarea "UH - Unit 3002 | BBQ Joine"
type textarea "x"
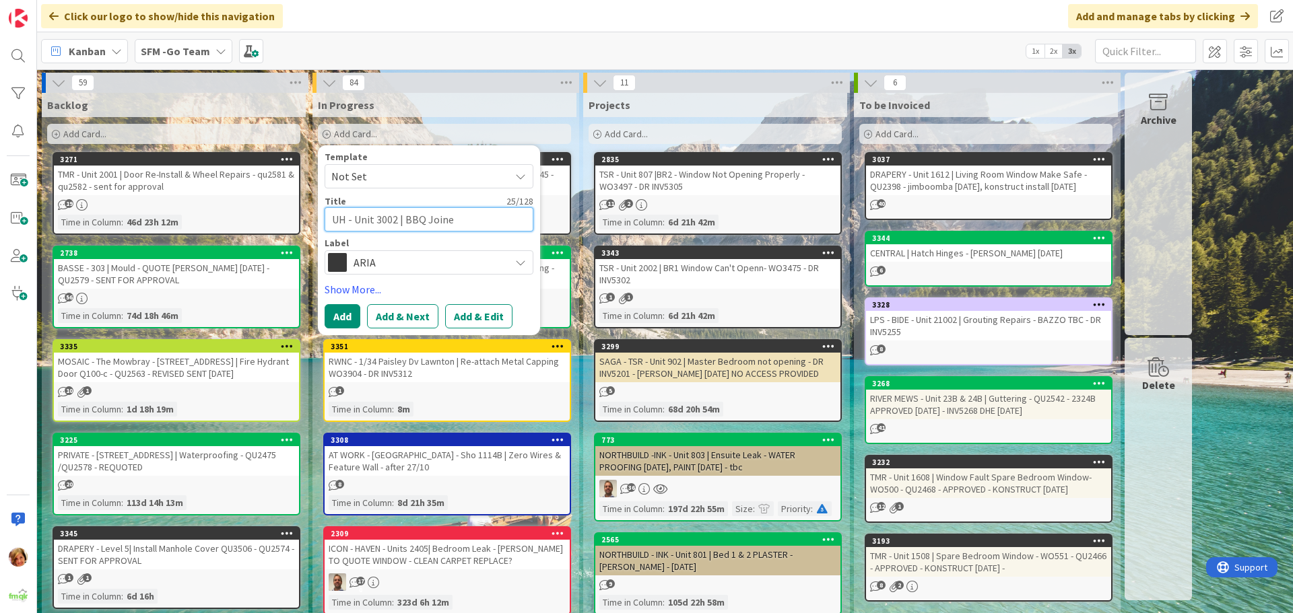
type textarea "UH - Unit 3002 | BBQ [PERSON_NAME]"
type textarea "x"
type textarea "UH - Unit 3002 | BBQ Joinery"
type textarea "x"
type textarea "UH - Unit 3002 | BBQ Joinery"
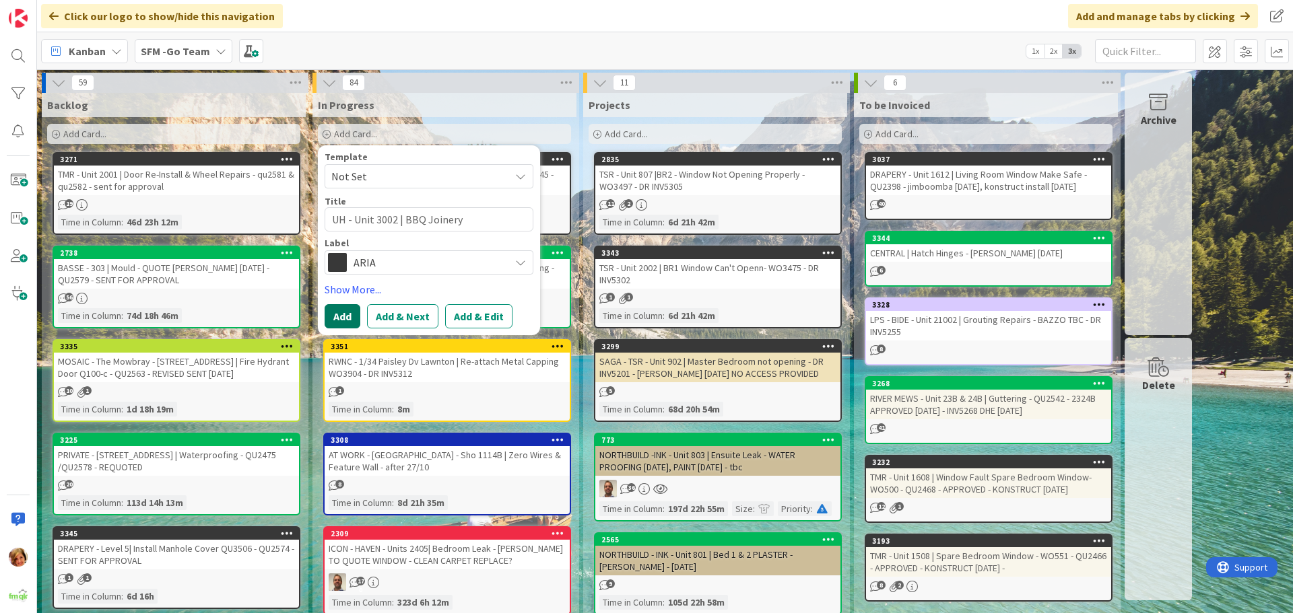
click at [346, 312] on button "Add" at bounding box center [343, 316] width 36 height 24
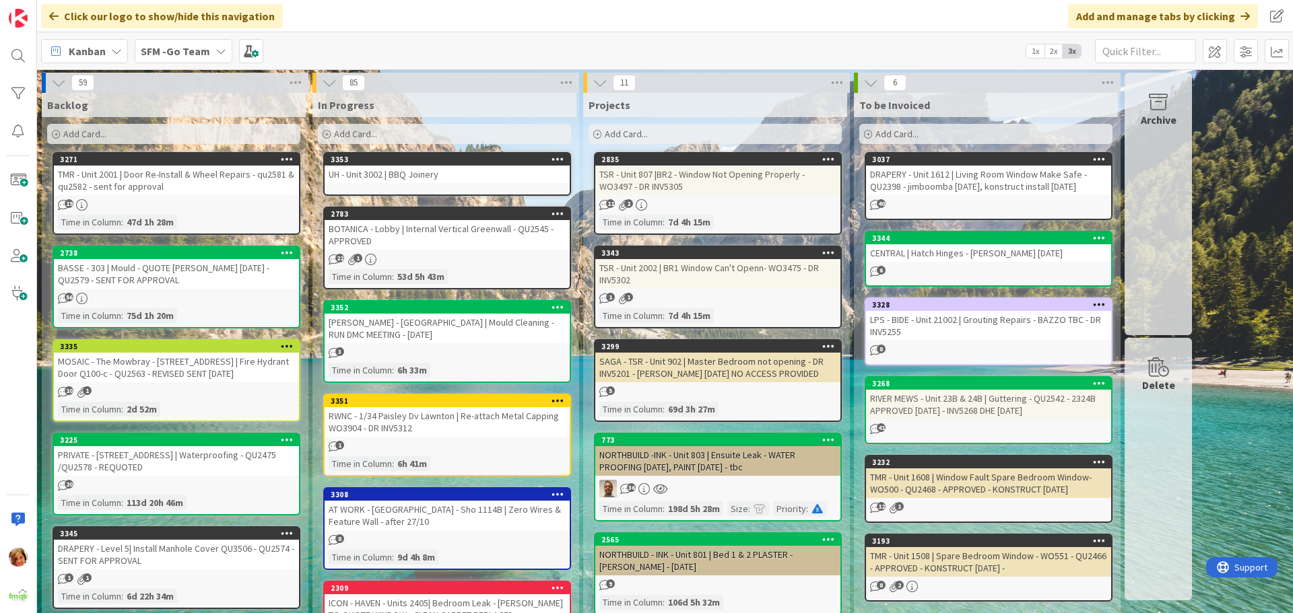
click at [426, 172] on div "UH - Unit 3002 | BBQ Joinery" at bounding box center [447, 175] width 245 height 18
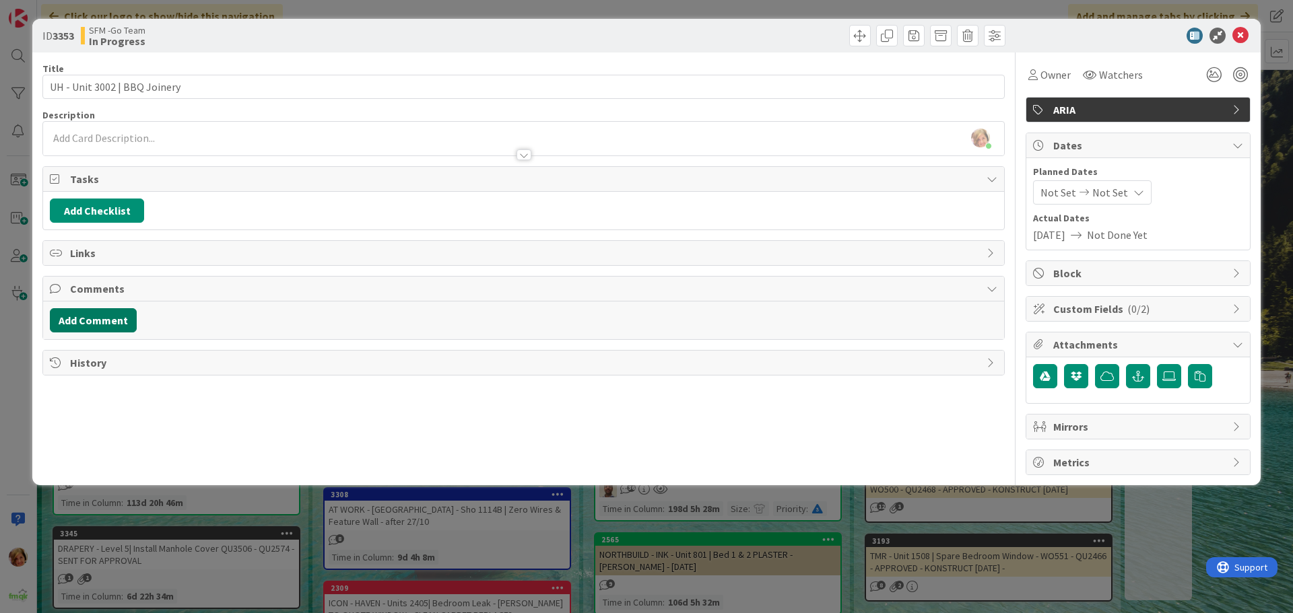
click at [91, 322] on button "Add Comment" at bounding box center [93, 320] width 87 height 24
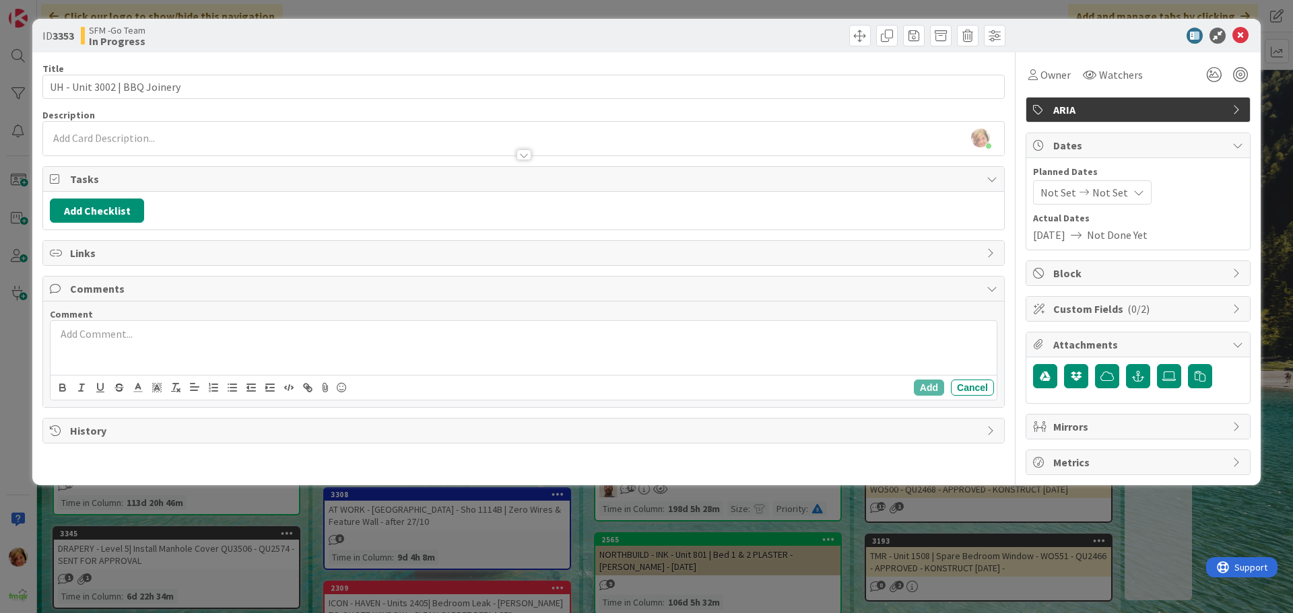
click at [145, 359] on div at bounding box center [523, 348] width 946 height 54
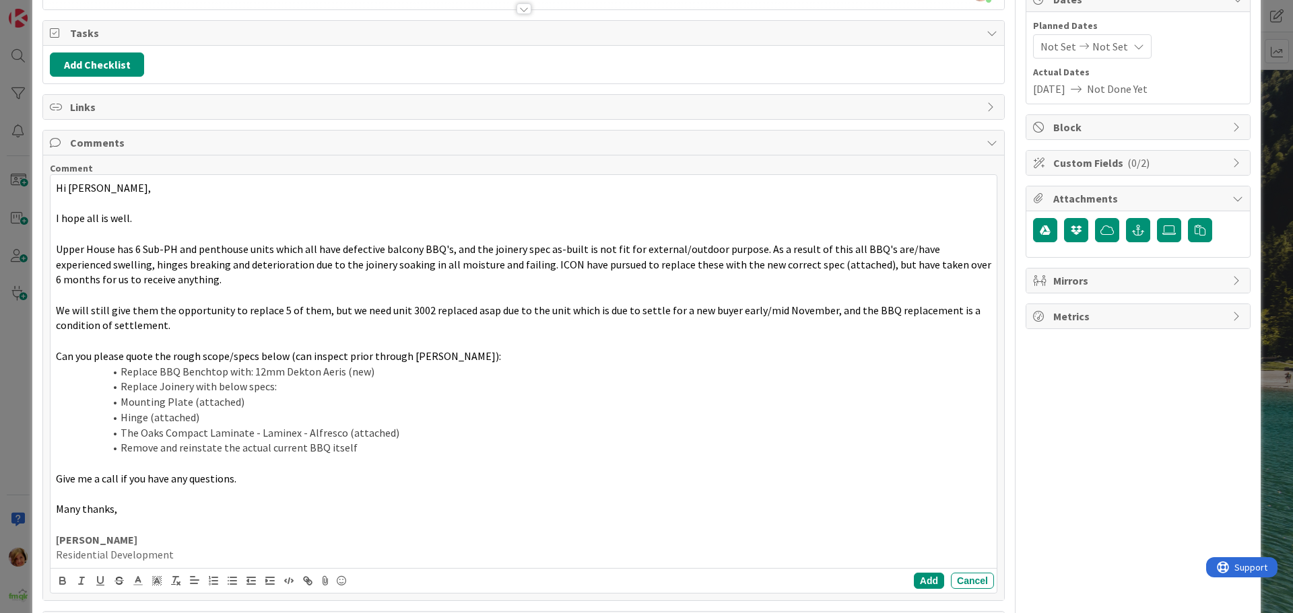
scroll to position [199, 0]
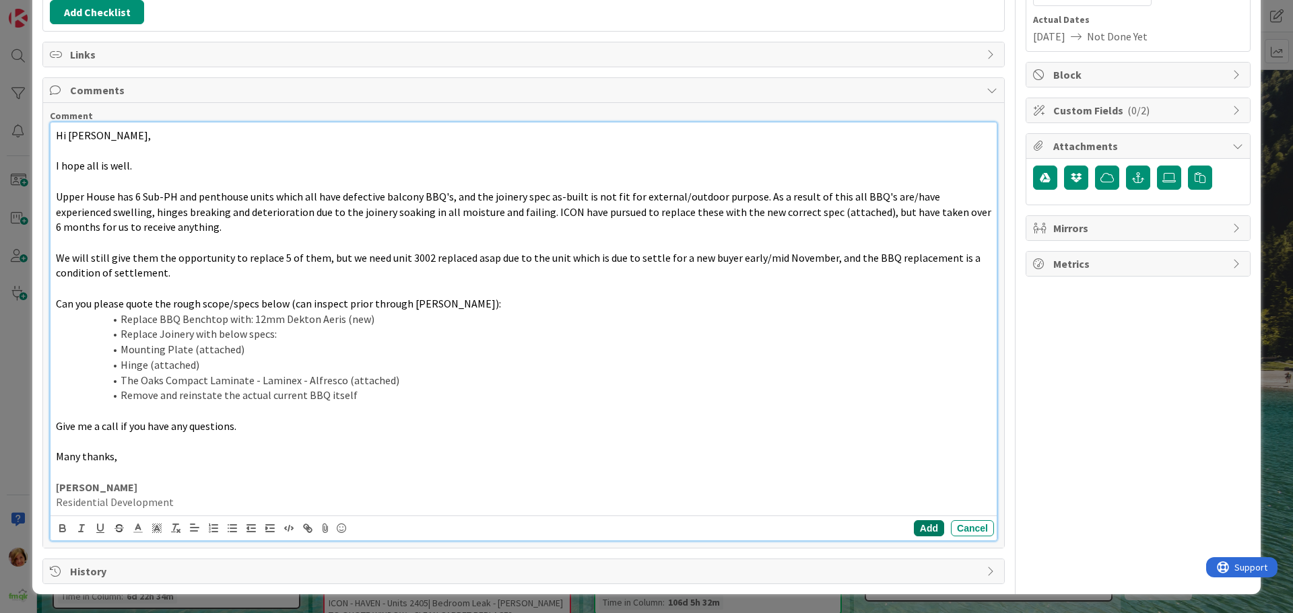
click at [917, 529] on button "Add" at bounding box center [929, 528] width 30 height 16
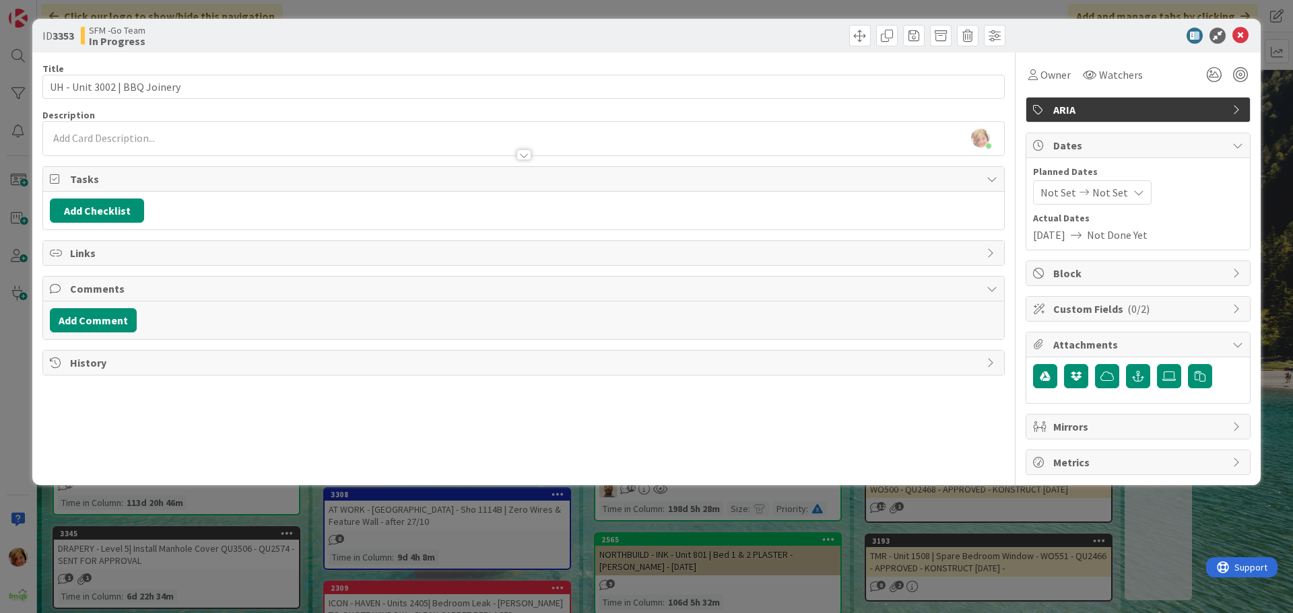
scroll to position [0, 0]
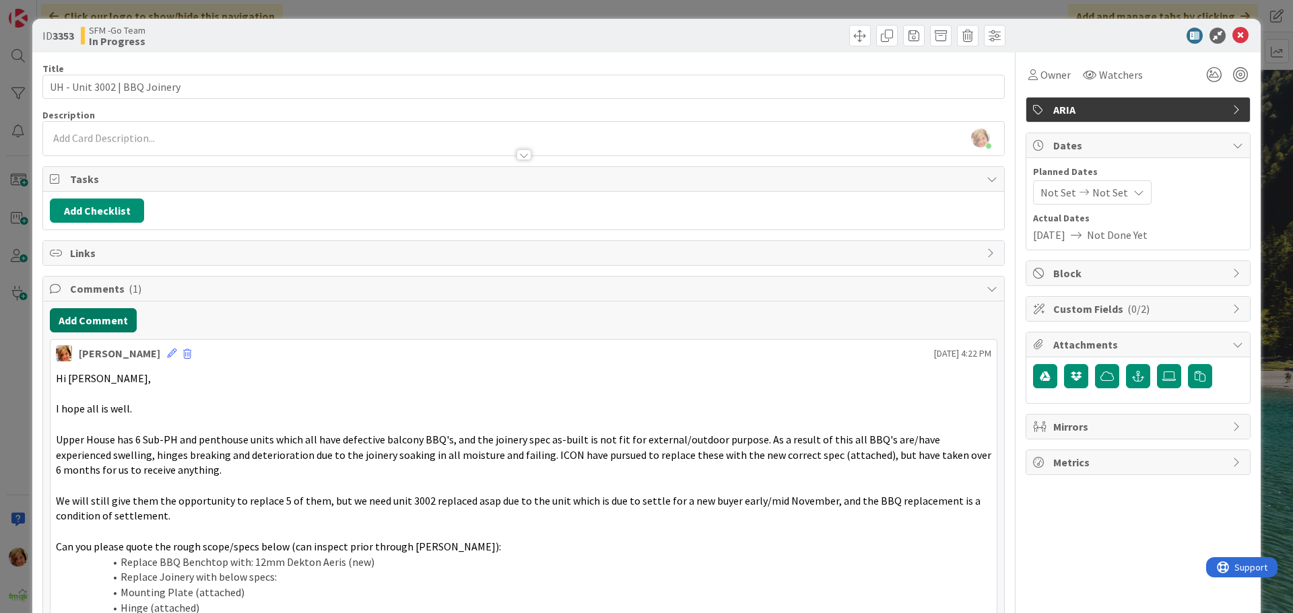
click at [115, 316] on button "Add Comment" at bounding box center [93, 320] width 87 height 24
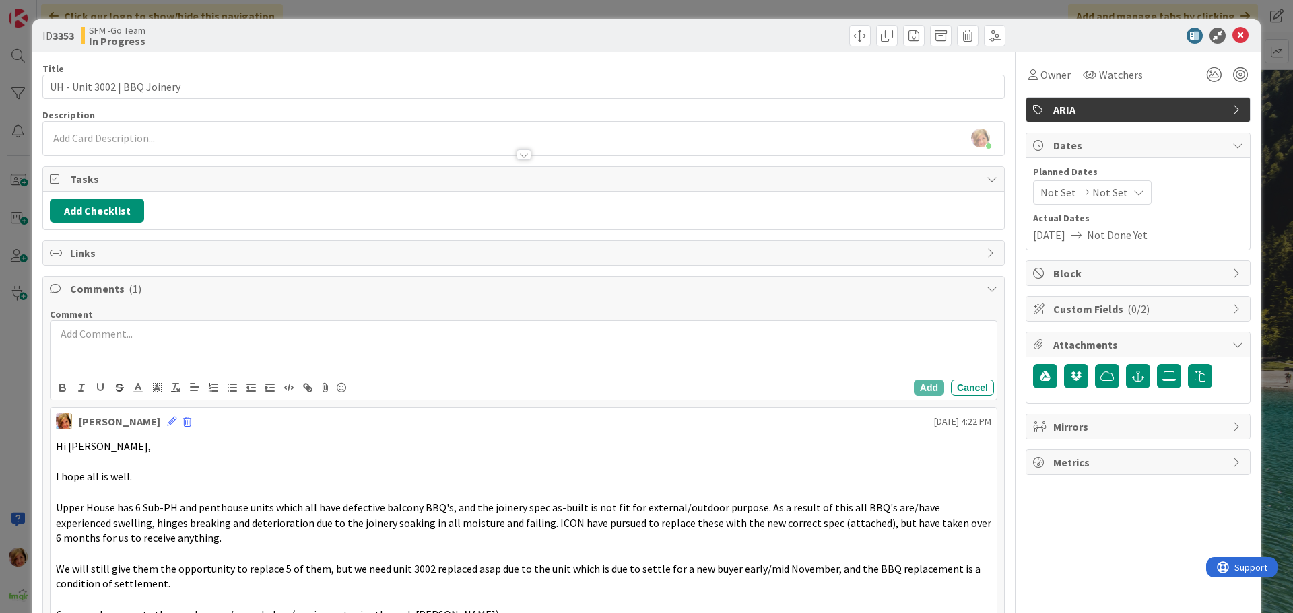
click at [141, 339] on p at bounding box center [523, 334] width 935 height 15
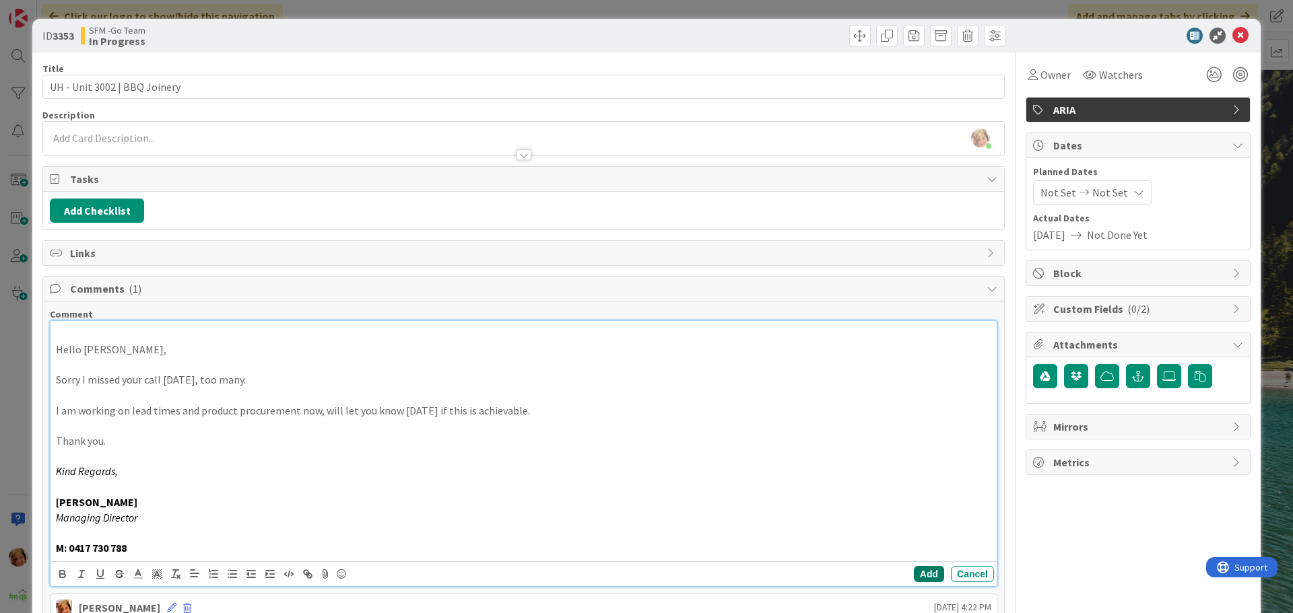
click at [920, 573] on button "Add" at bounding box center [929, 574] width 30 height 16
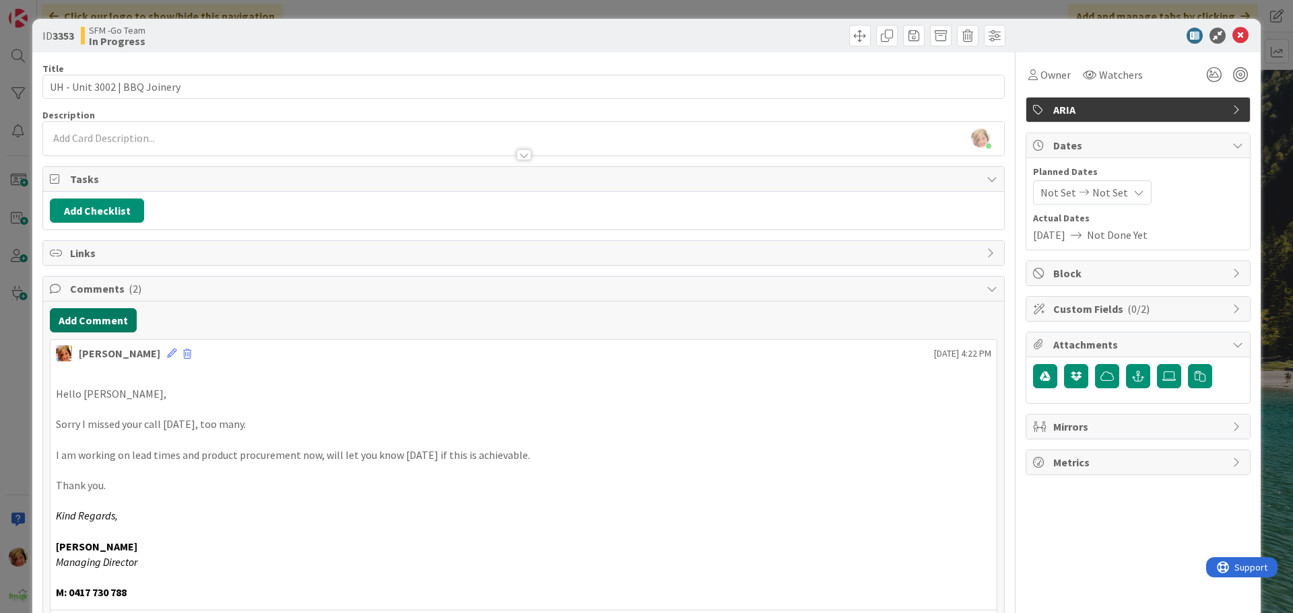
click at [90, 317] on button "Add Comment" at bounding box center [93, 320] width 87 height 24
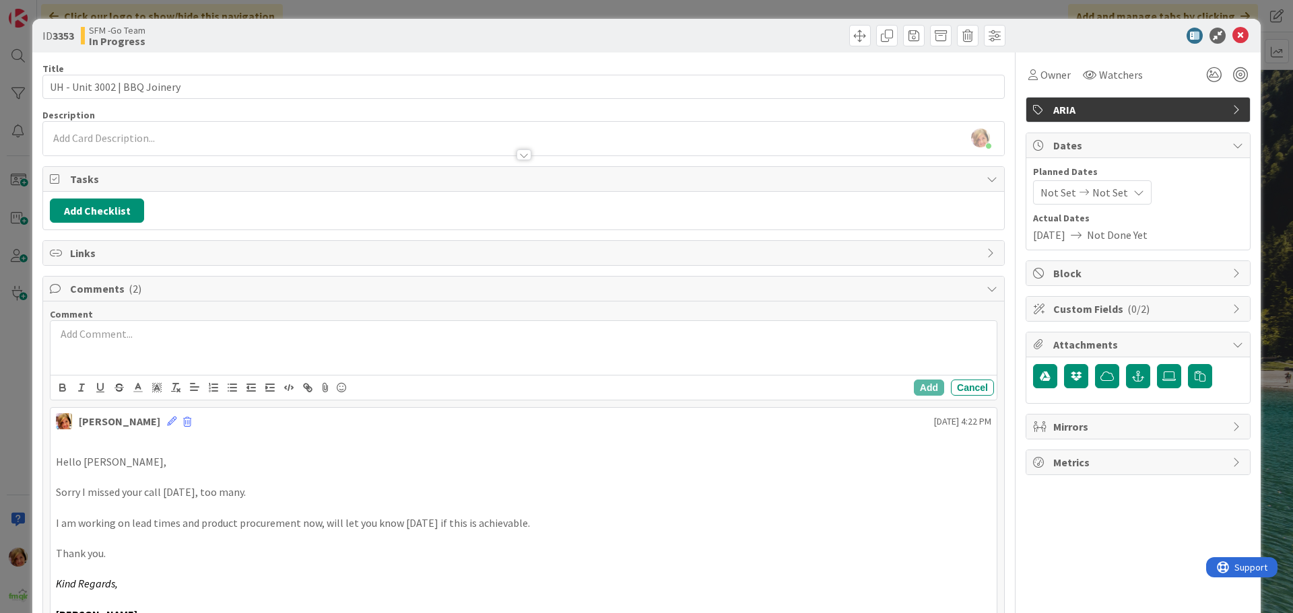
click at [165, 353] on div at bounding box center [523, 348] width 946 height 54
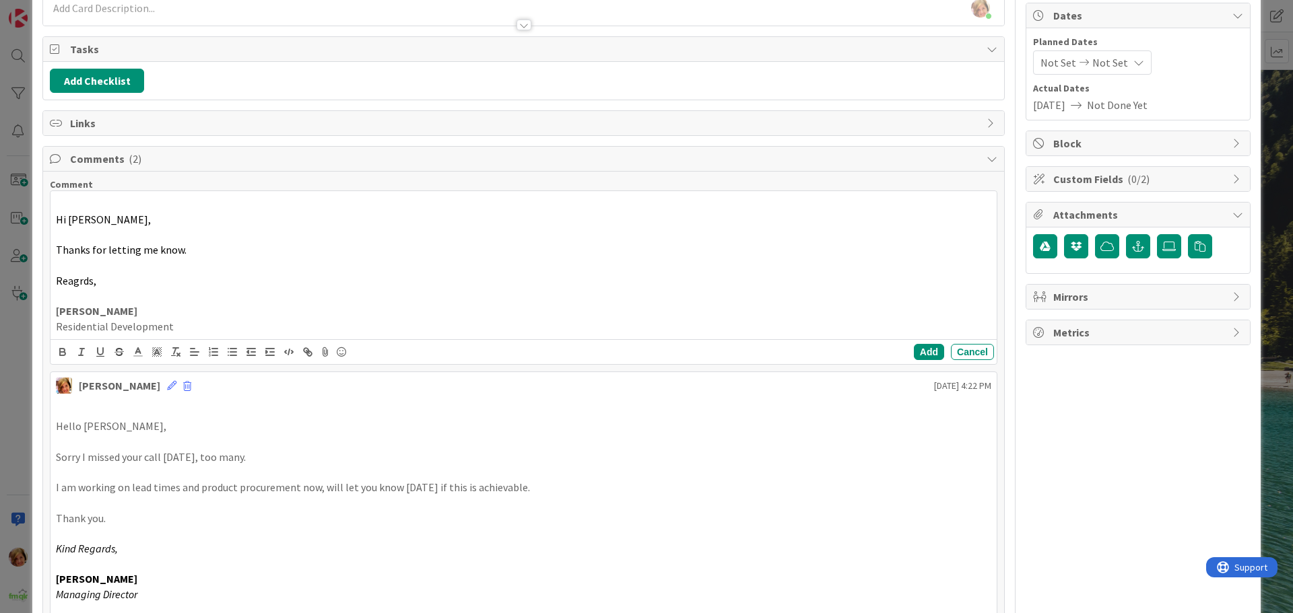
scroll to position [135, 0]
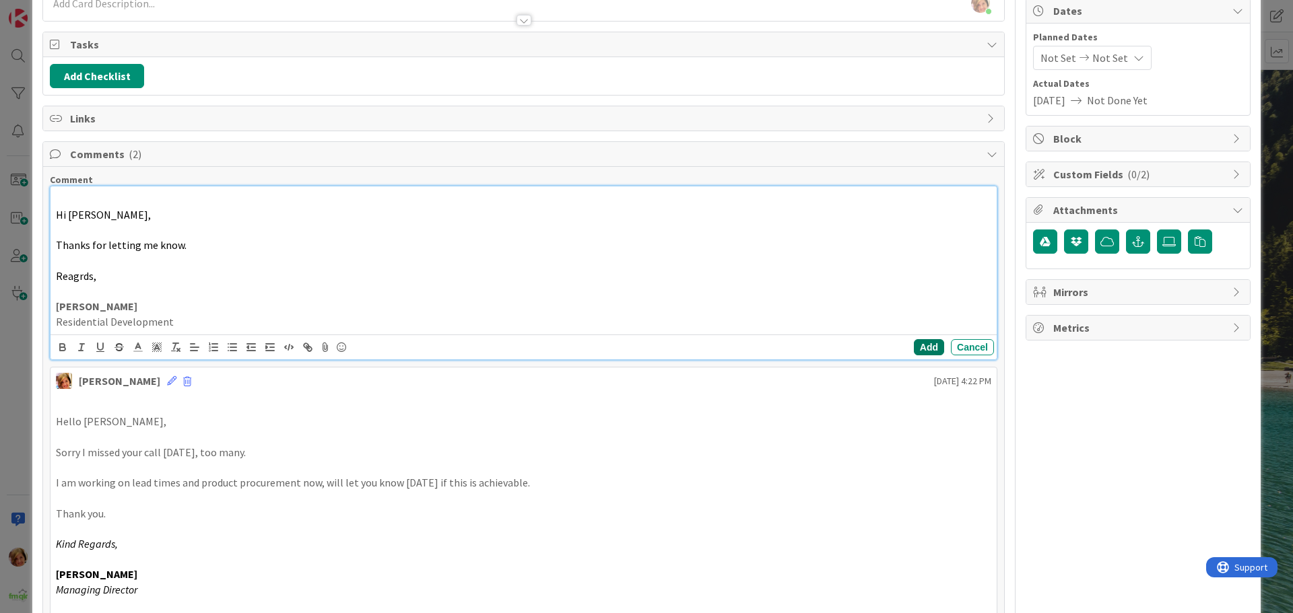
click at [916, 347] on button "Add" at bounding box center [929, 347] width 30 height 16
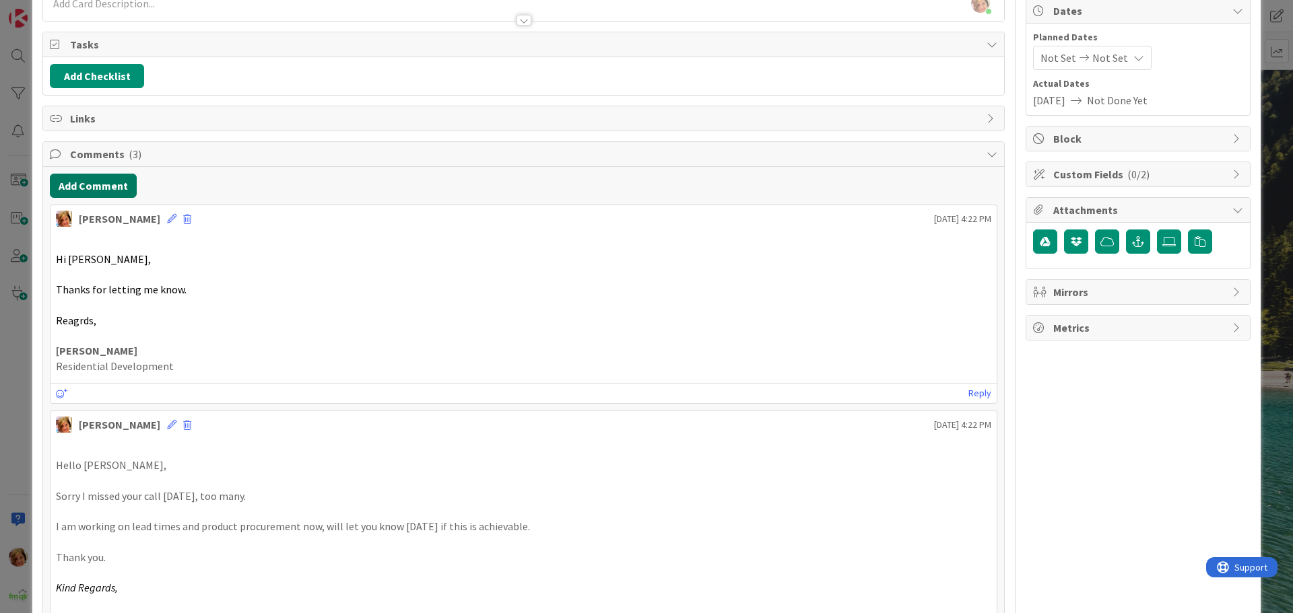
click at [108, 192] on button "Add Comment" at bounding box center [93, 186] width 87 height 24
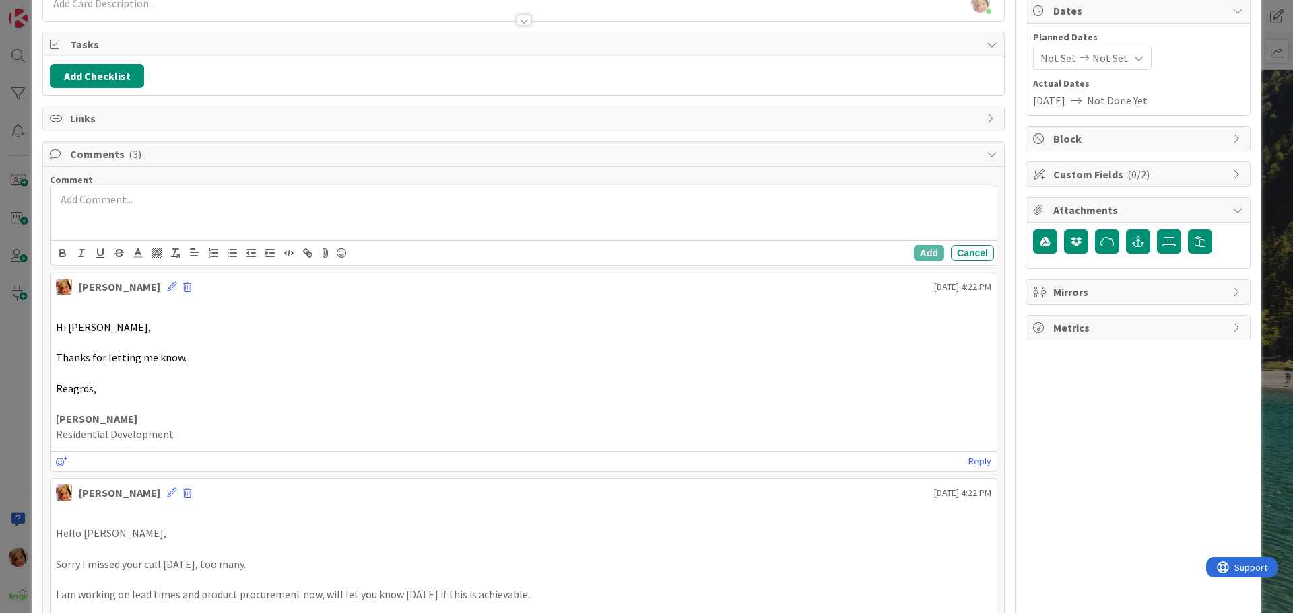
click at [135, 219] on div at bounding box center [523, 214] width 946 height 54
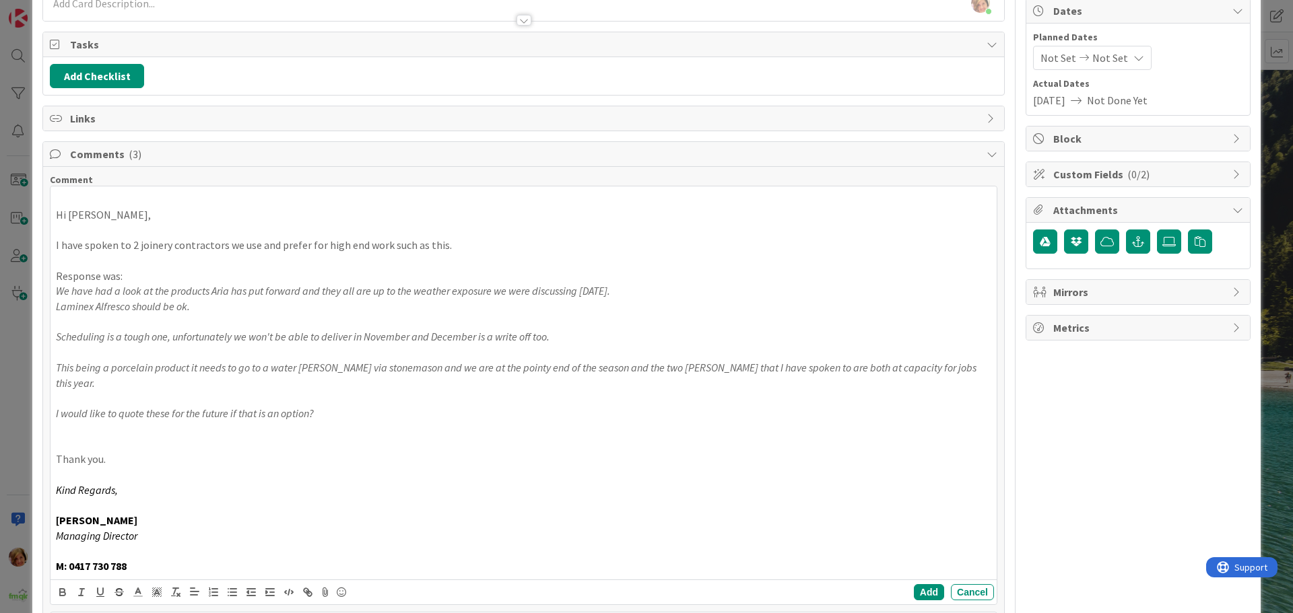
scroll to position [404, 0]
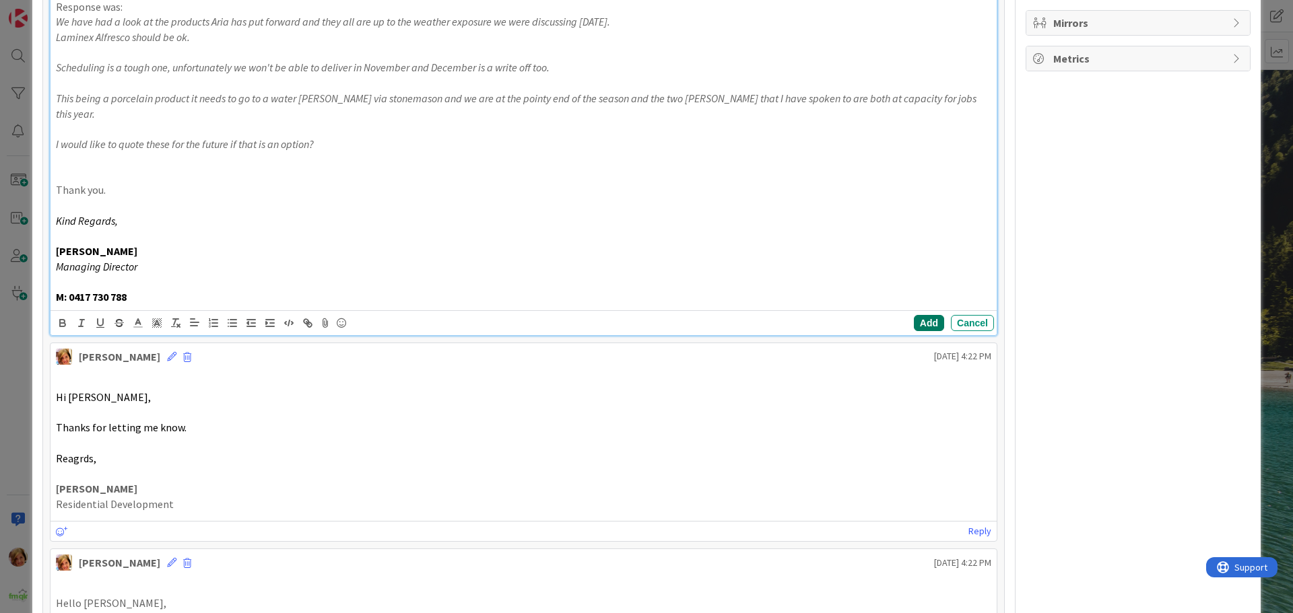
click at [918, 315] on button "Add" at bounding box center [929, 323] width 30 height 16
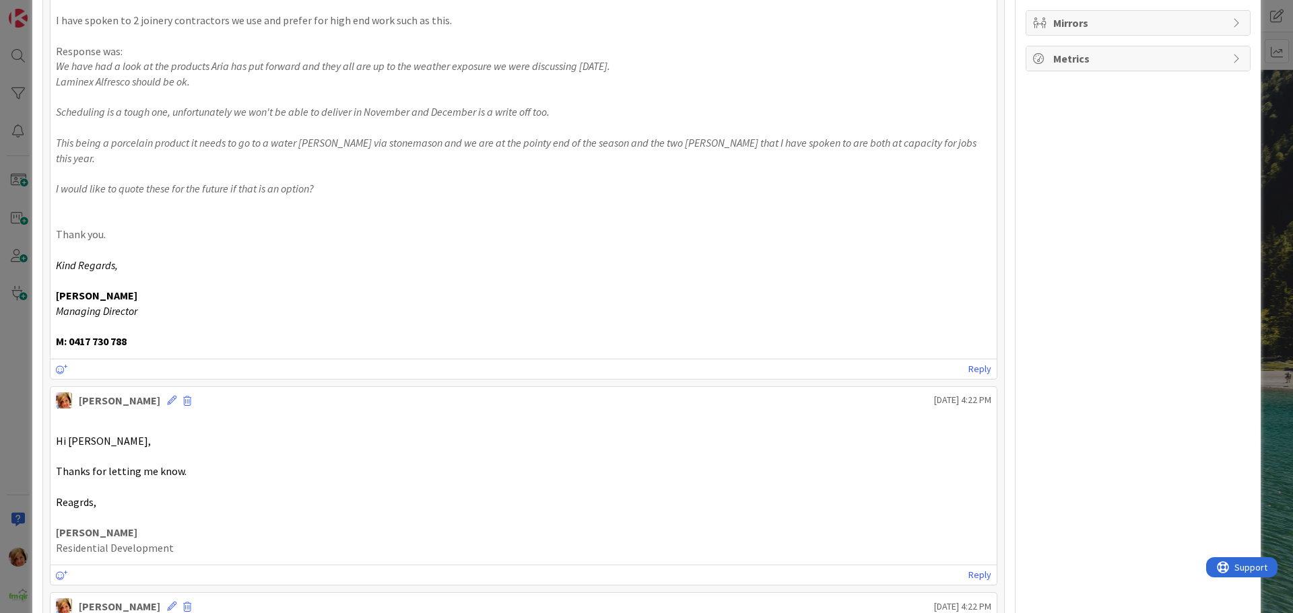
scroll to position [67, 0]
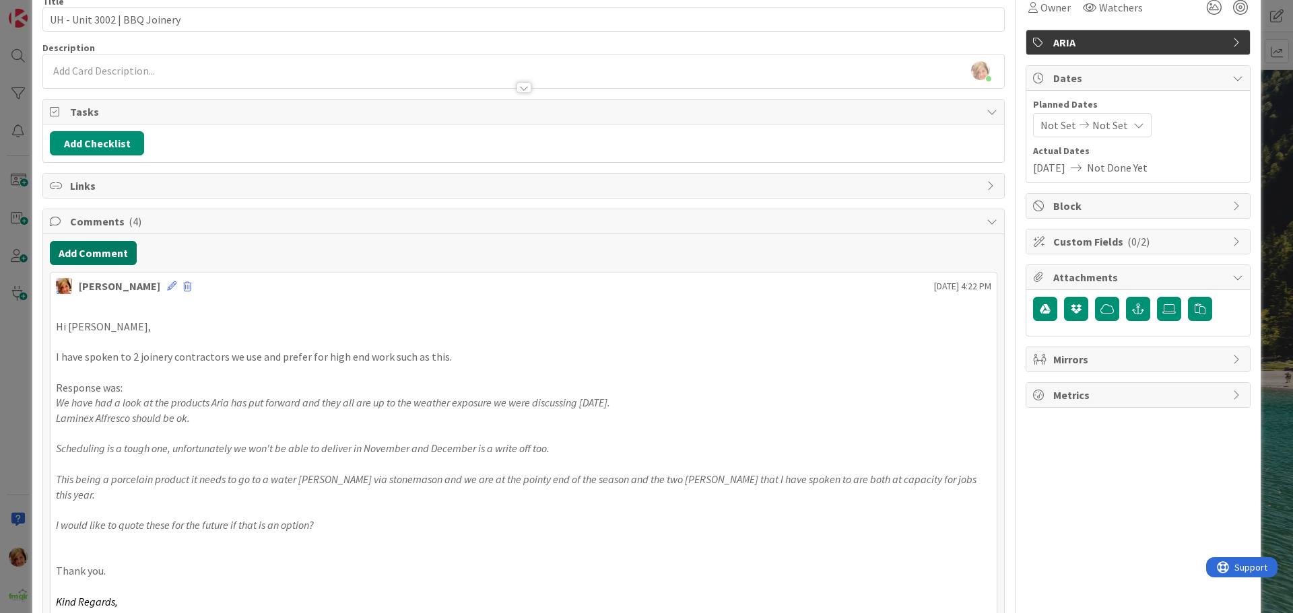
click at [94, 243] on button "Add Comment" at bounding box center [93, 253] width 87 height 24
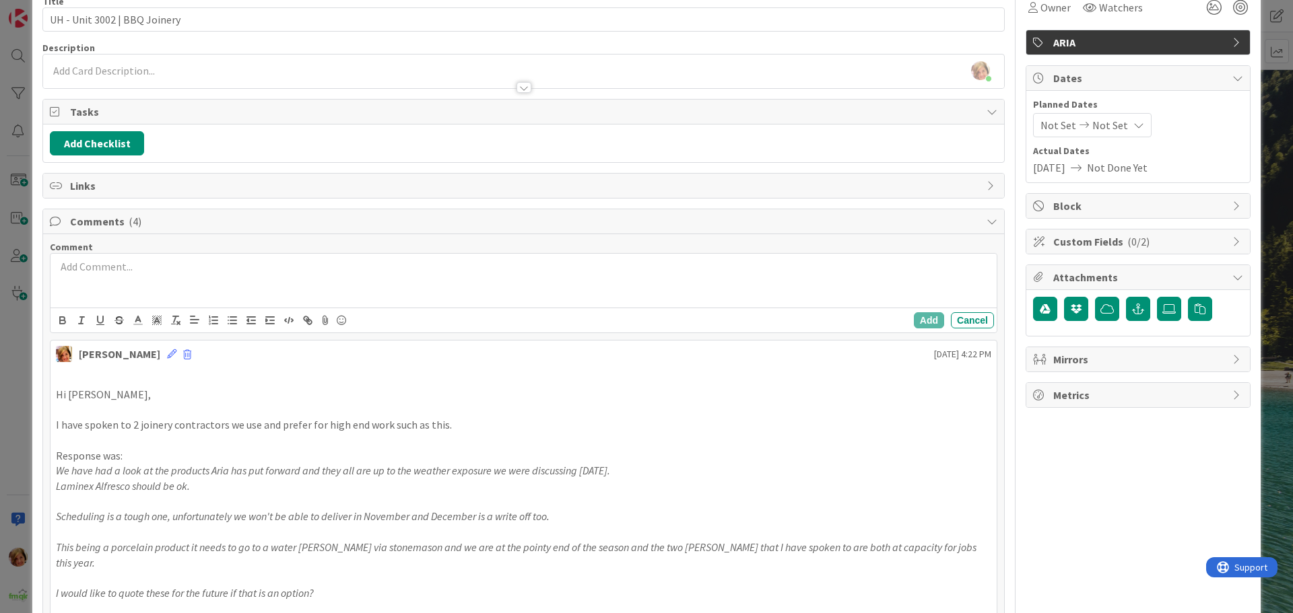
click at [123, 273] on p at bounding box center [523, 266] width 935 height 15
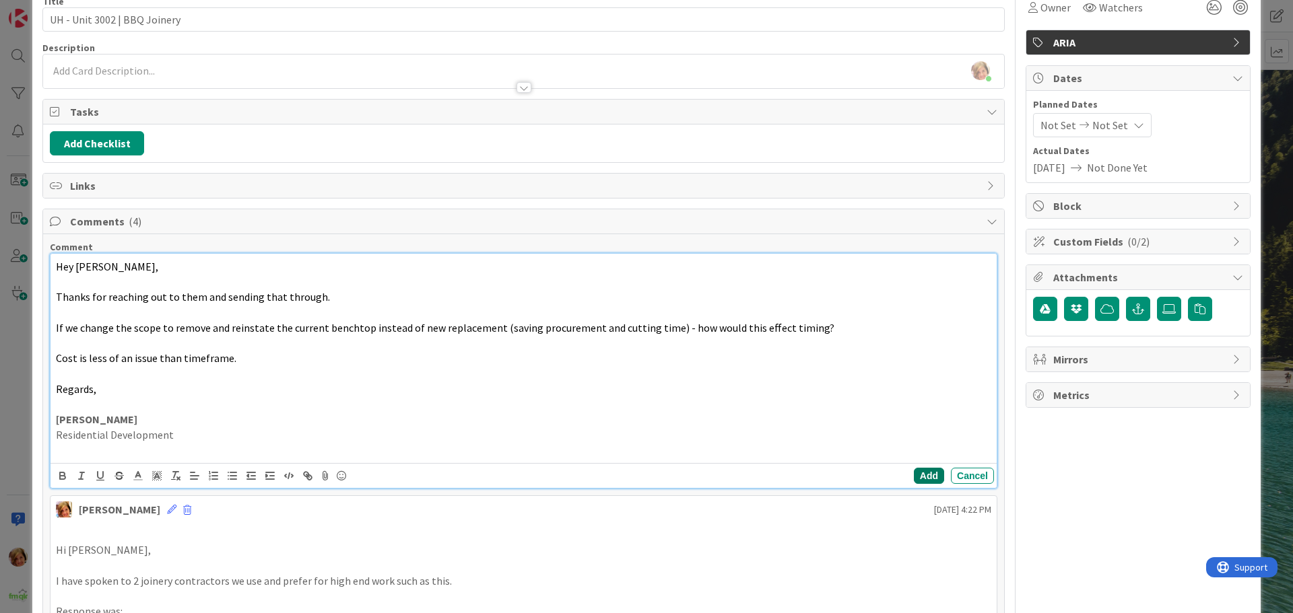
click at [917, 474] on button "Add" at bounding box center [929, 476] width 30 height 16
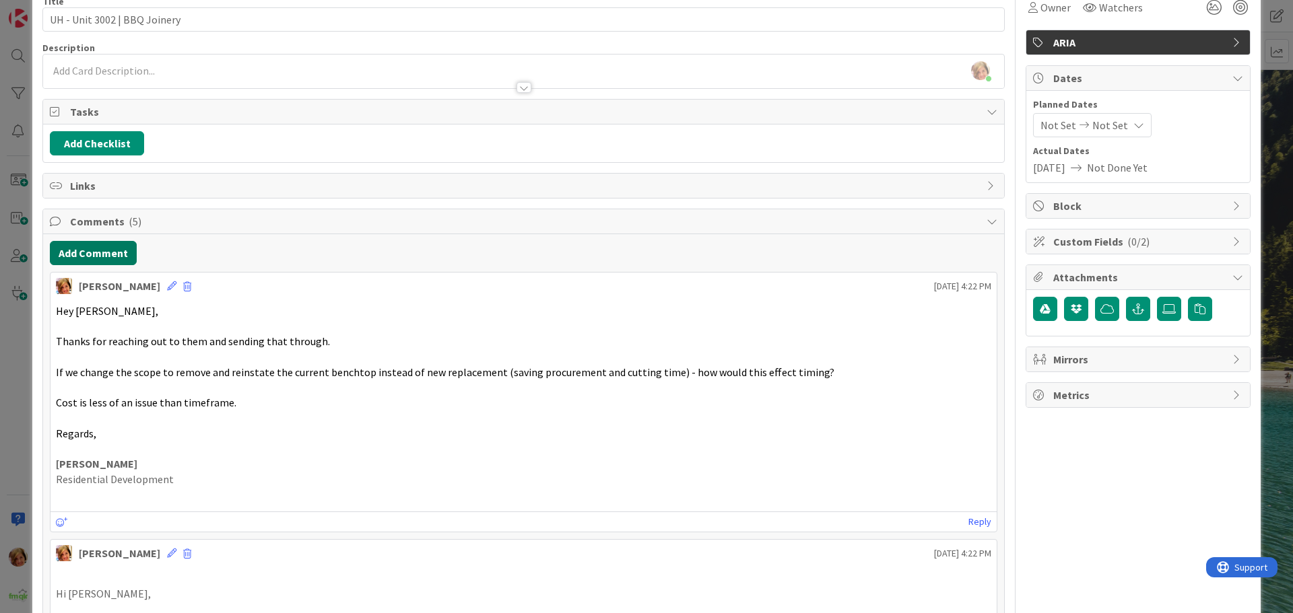
click at [120, 252] on button "Add Comment" at bounding box center [93, 253] width 87 height 24
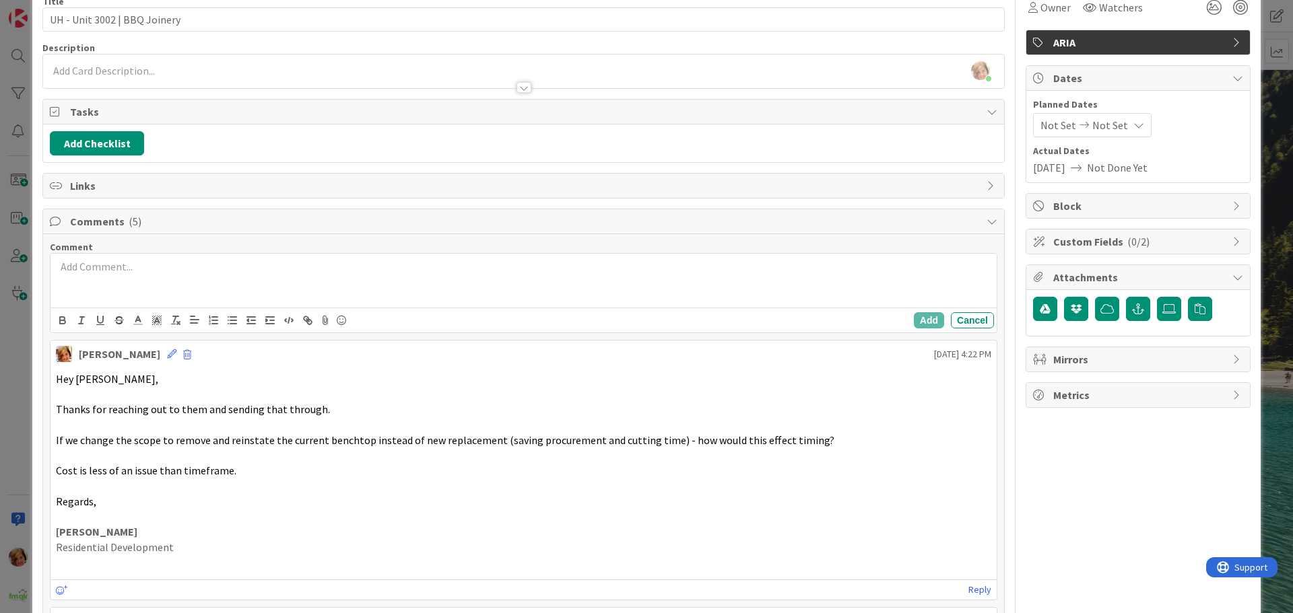
click at [167, 278] on div at bounding box center [523, 281] width 946 height 54
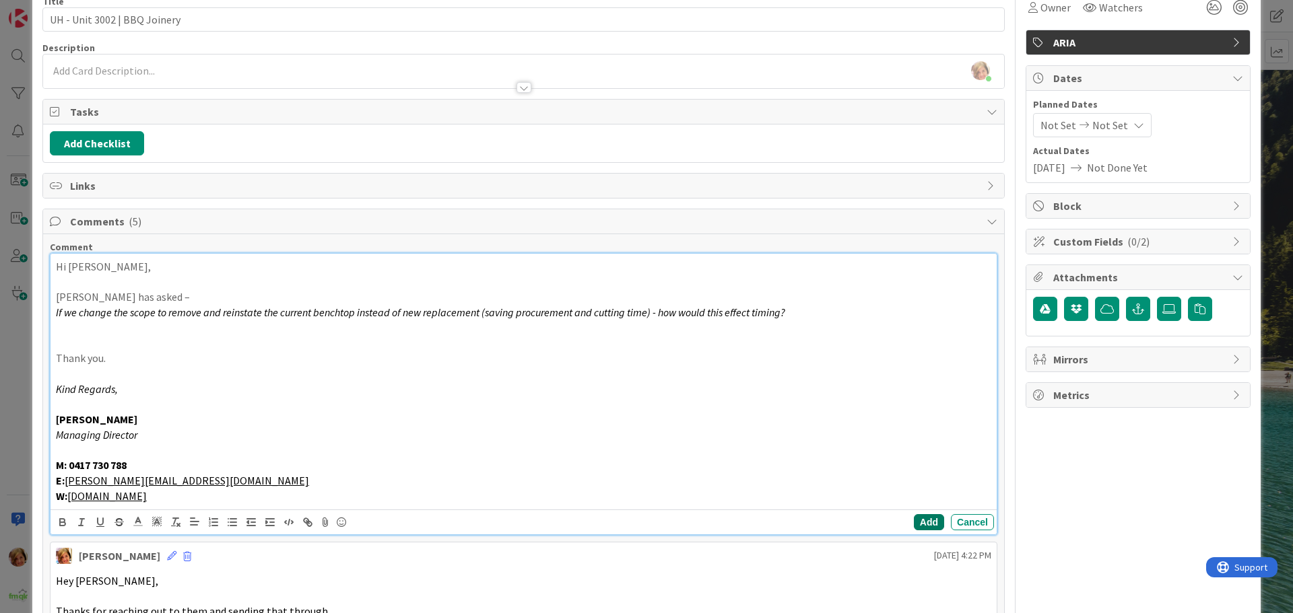
click at [914, 522] on button "Add" at bounding box center [929, 522] width 30 height 16
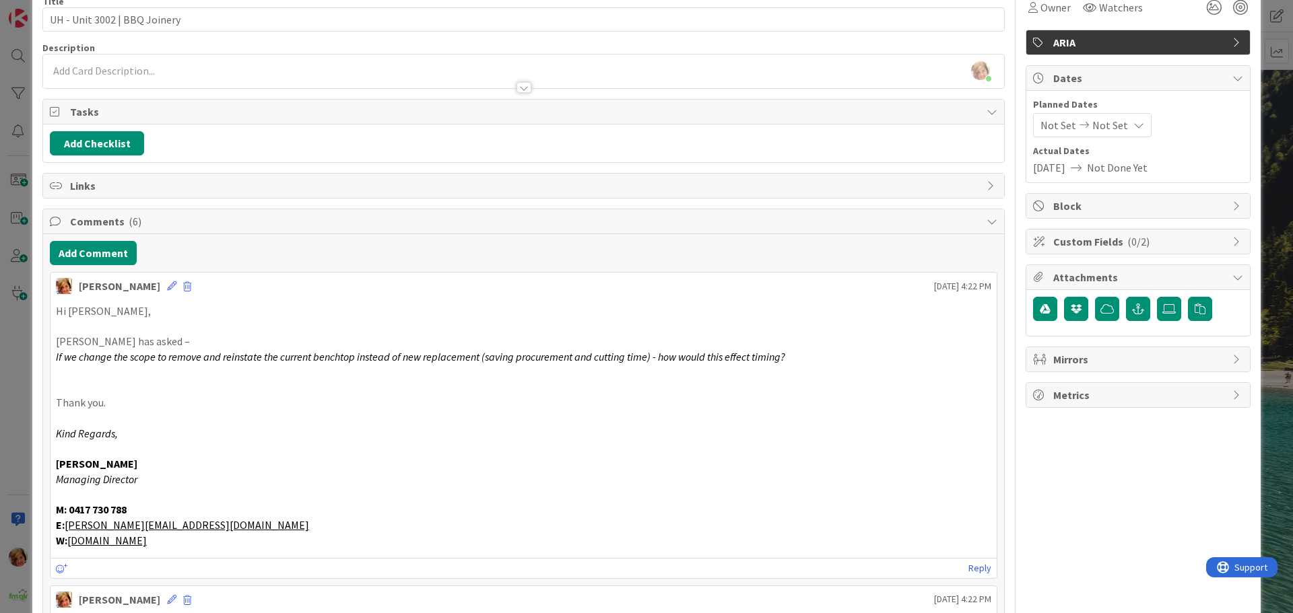
scroll to position [0, 0]
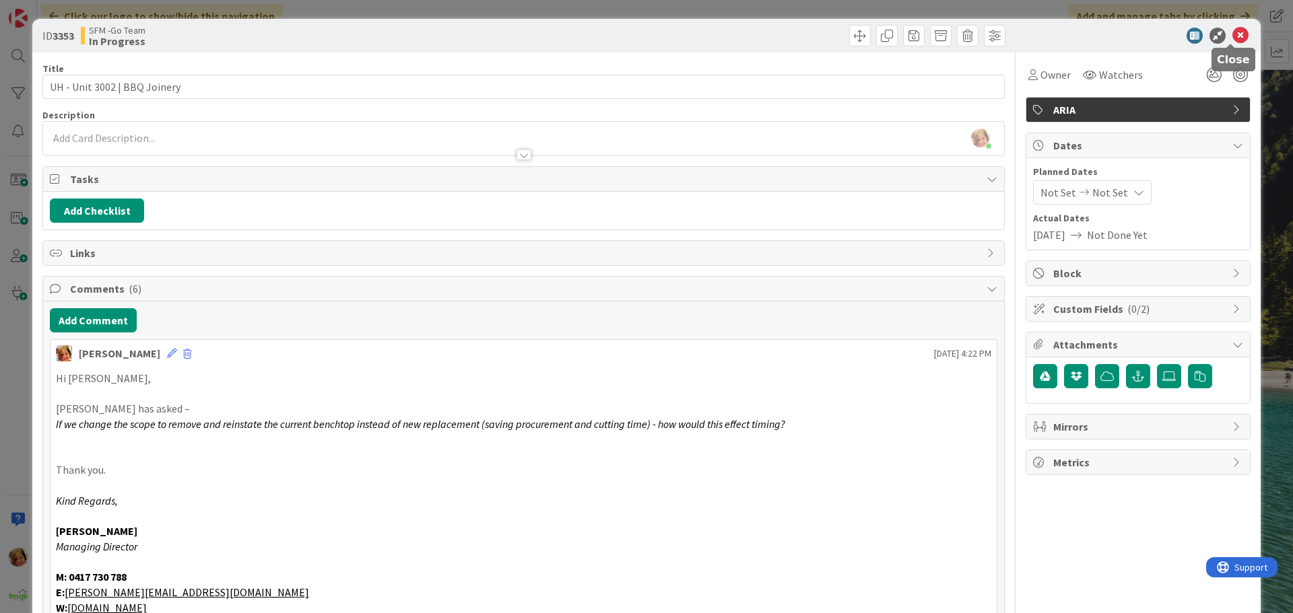
click at [1232, 32] on icon at bounding box center [1240, 36] width 16 height 16
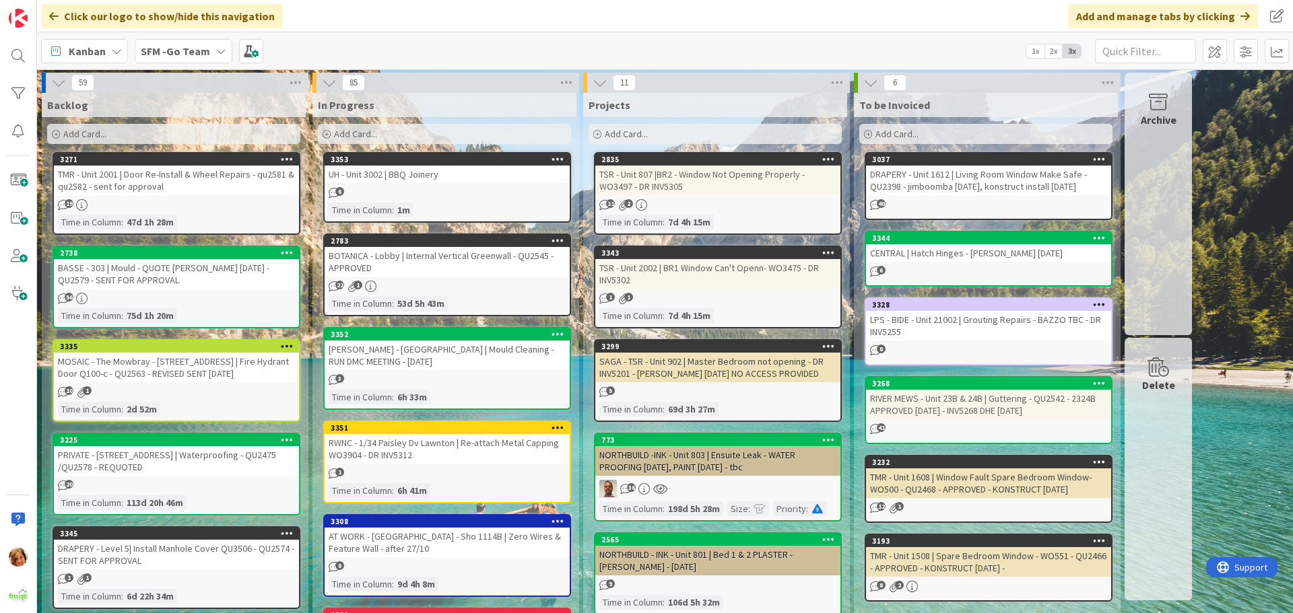
click at [422, 135] on div "Add Card..." at bounding box center [444, 134] width 253 height 20
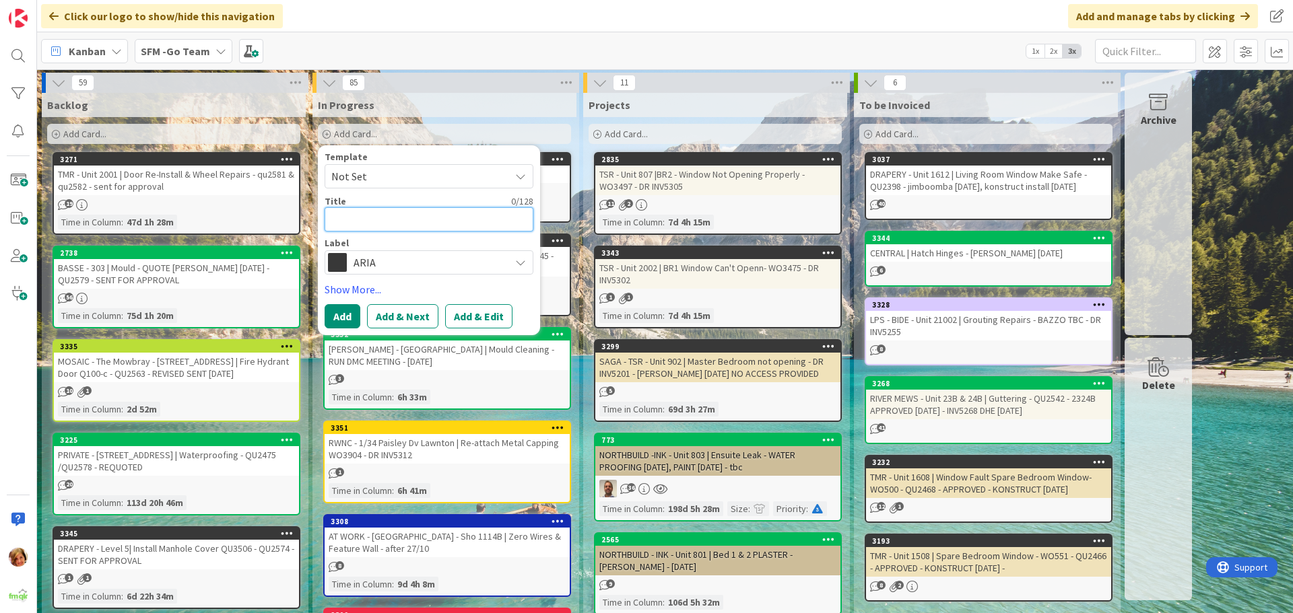
type textarea "t"
type textarea "x"
type textarea "tr"
type textarea "x"
type textarea "tre"
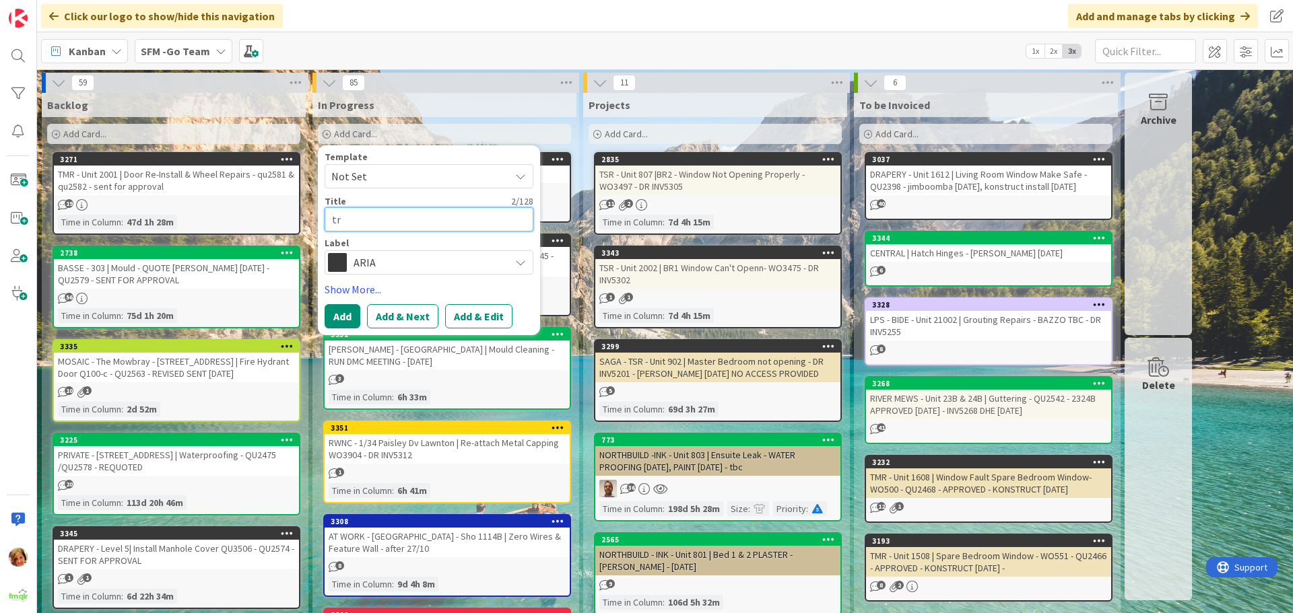
type textarea "x"
type textarea "trel"
type textarea "x"
type textarea "trell"
type textarea "x"
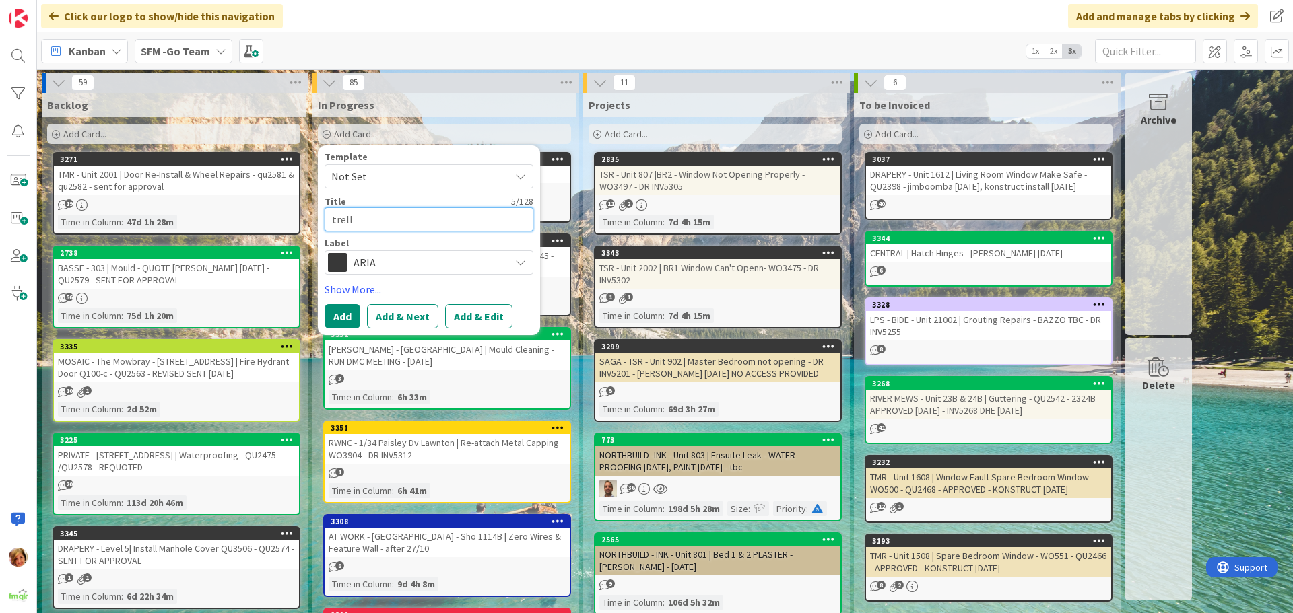
type textarea "trelli"
type textarea "x"
type textarea "trell"
type textarea "x"
type textarea "trel"
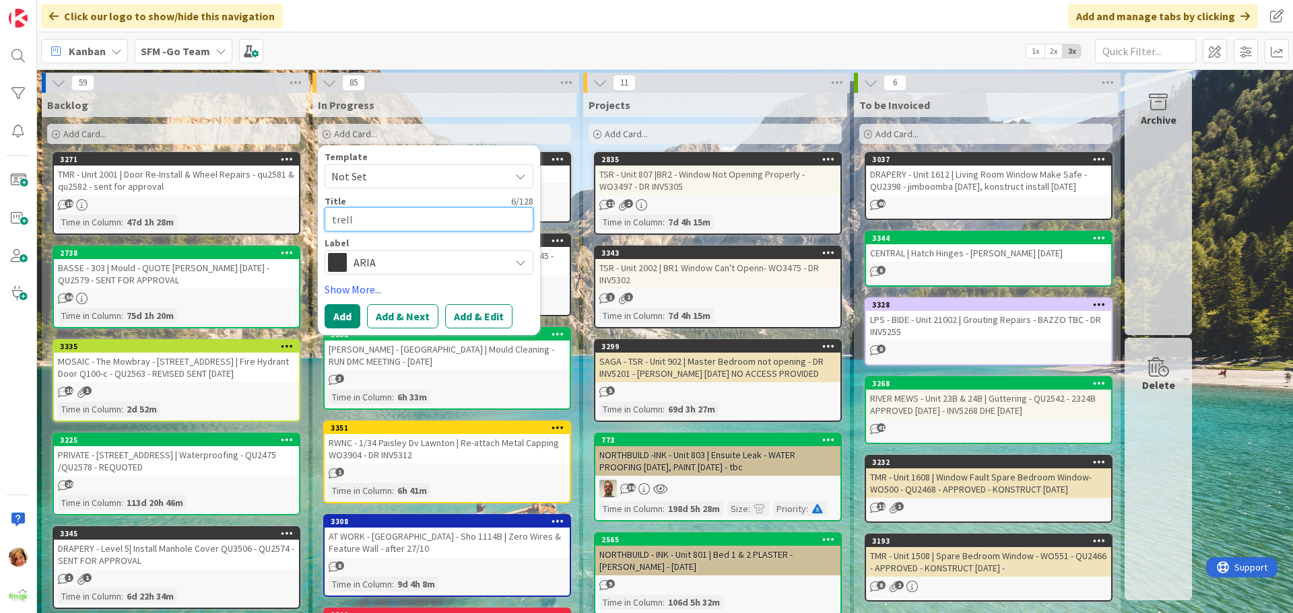
type textarea "x"
type textarea "tre"
type textarea "x"
type textarea "tr"
type textarea "x"
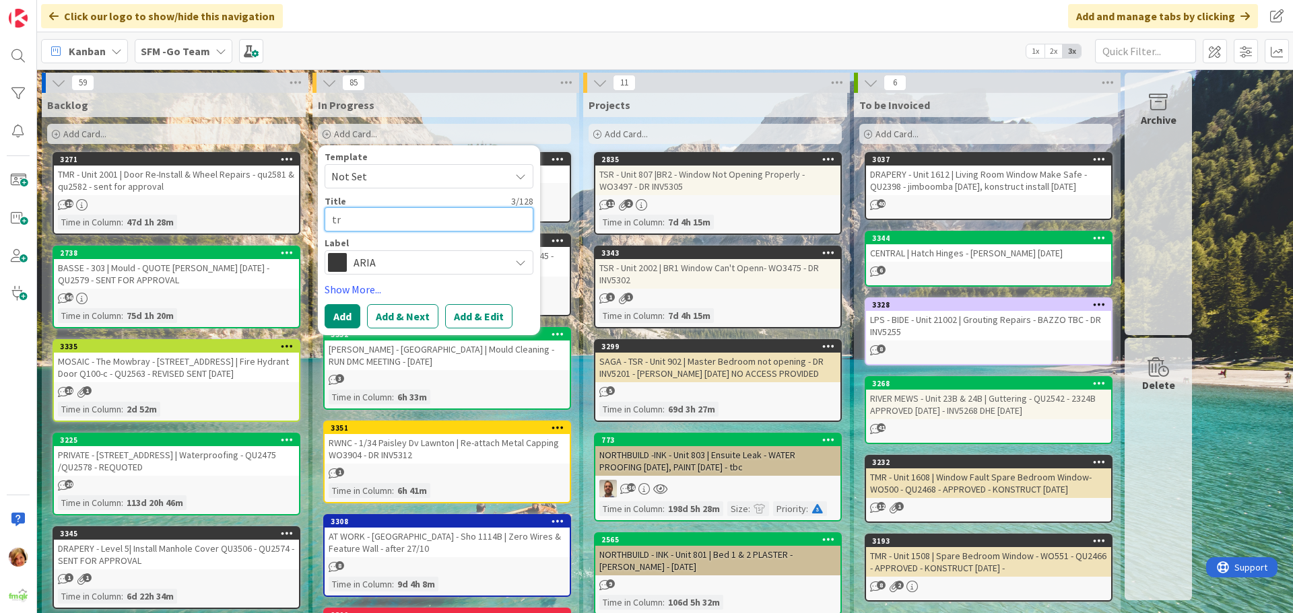
type textarea "t"
type textarea "x"
type textarea "T"
type textarea "x"
type textarea "TR"
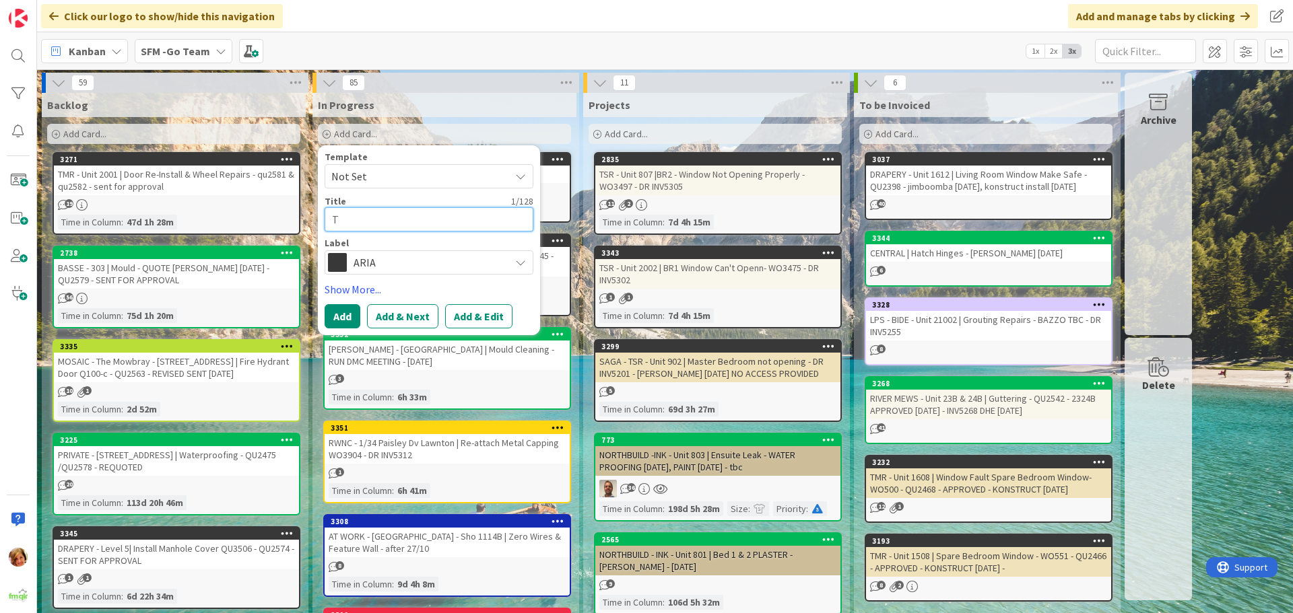
type textarea "x"
type textarea "TRE"
type textarea "x"
type textarea "TREL"
type textarea "x"
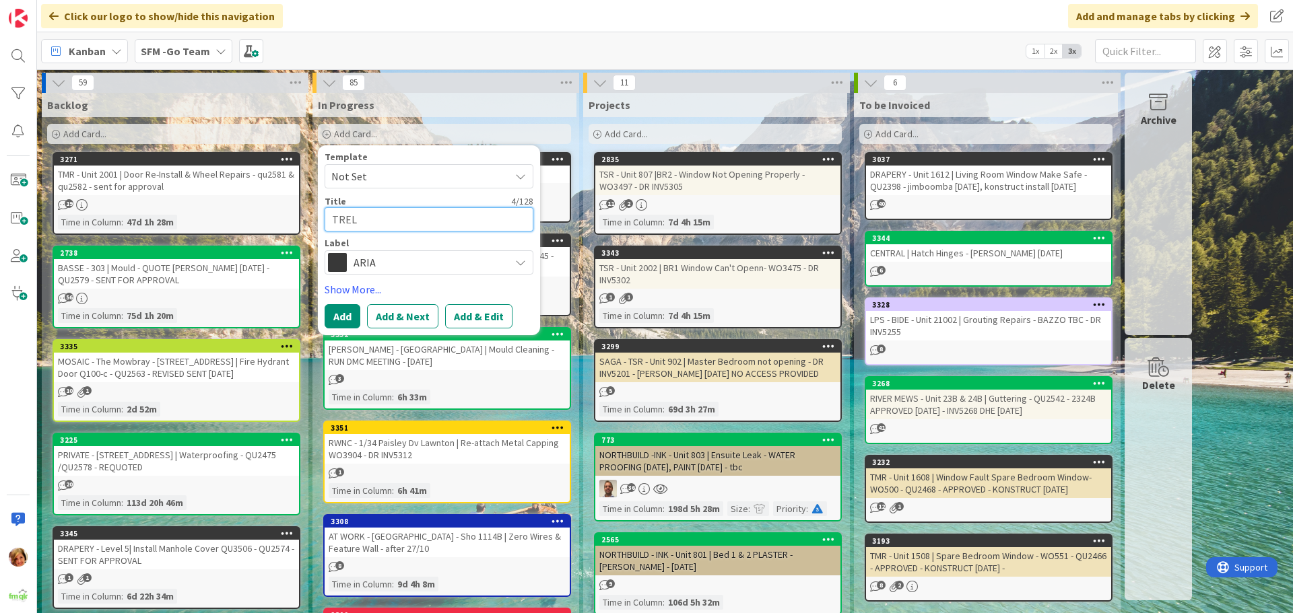
type textarea "TRELL"
type textarea "x"
type textarea "TRELLI"
type textarea "x"
type textarea "TRELLIS"
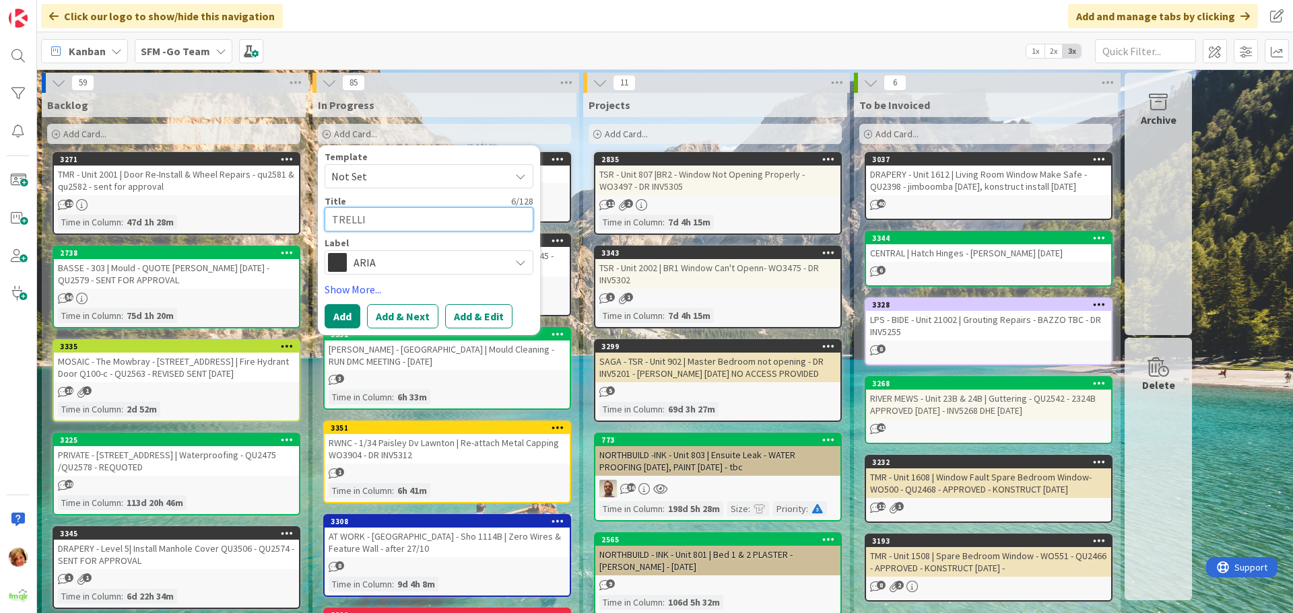
type textarea "x"
type textarea "TRELLIS"
type textarea "x"
type textarea "TRELLIS -"
type textarea "x"
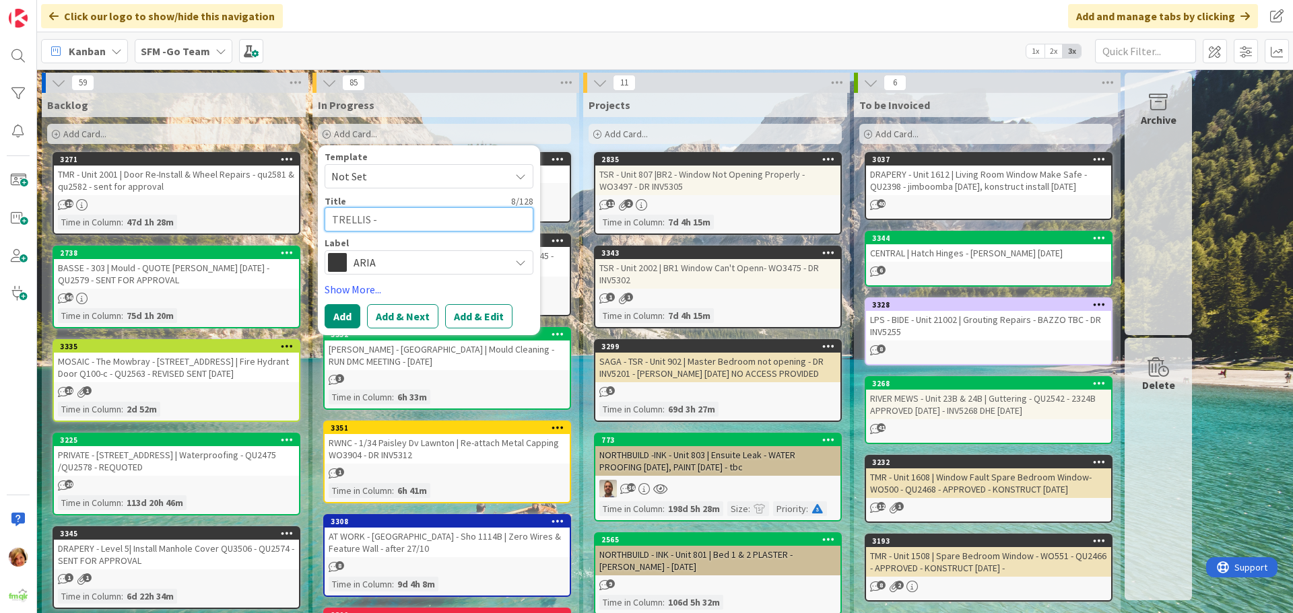
type textarea "TRELLIS -"
type textarea "x"
type textarea "TRELLIS - R"
type textarea "x"
type textarea "TRELLIS - Ro"
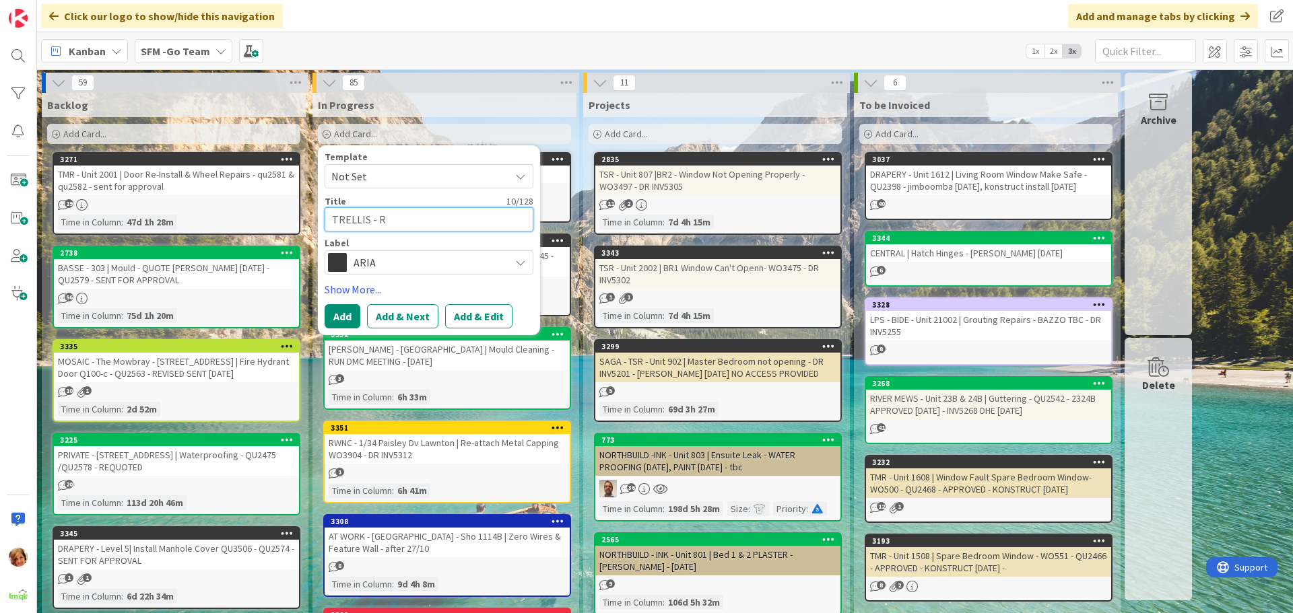
type textarea "x"
type textarea "TRELLIS - Roo"
type textarea "x"
type textarea "TRELLIS - Roof"
type textarea "x"
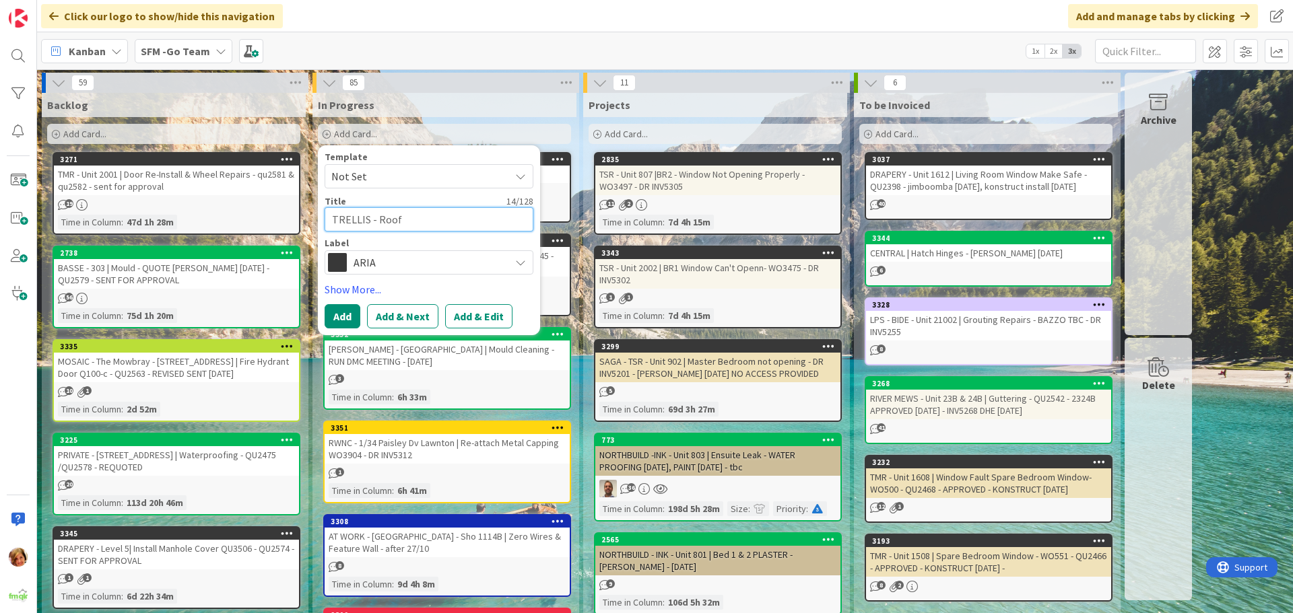
type textarea "TRELLIS - Rooft"
type textarea "x"
type textarea "TRELLIS - Roofto"
type textarea "x"
type textarea "TRELLIS - Rooftop"
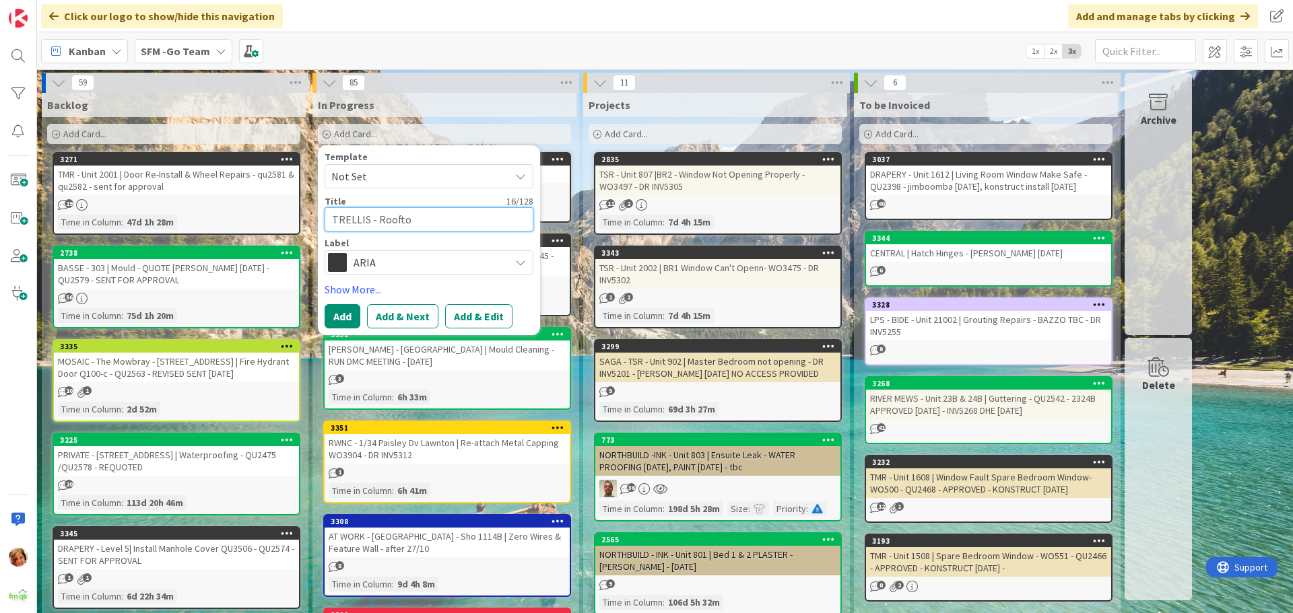
type textarea "x"
type textarea "TRELLIS - Rooftop"
type textarea "x"
type textarea "TRELLIS - Rooftop |"
type textarea "x"
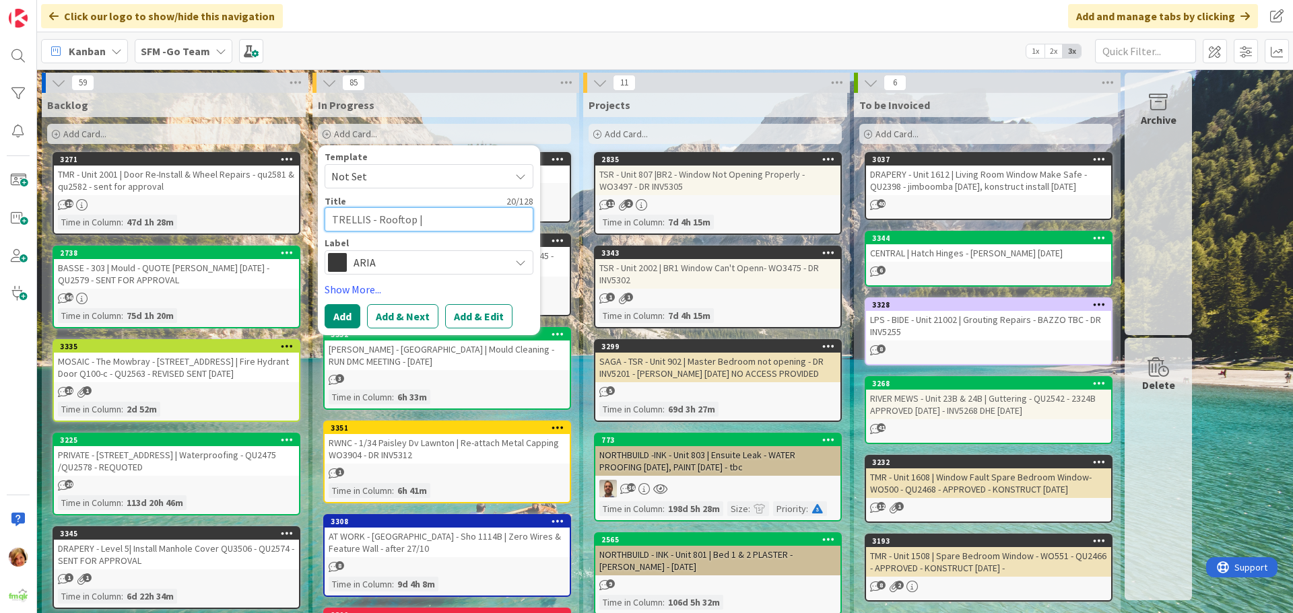
type textarea "TRELLIS - Rooftop |"
type textarea "x"
type textarea "TRELLIS - Rooftop | b"
type textarea "x"
type textarea "TRELLIS - Rooftop | bb"
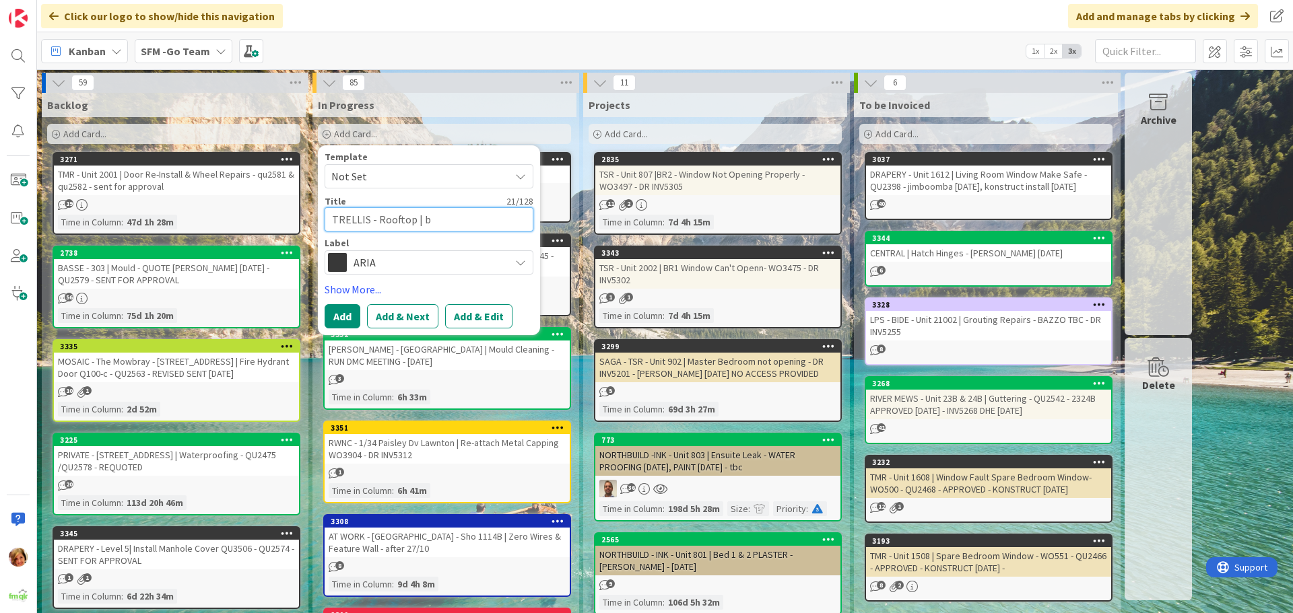
type textarea "x"
type textarea "TRELLIS - Rooftop | bbq"
type textarea "x"
type textarea "TRELLIS - Rooftop | bbq"
type textarea "x"
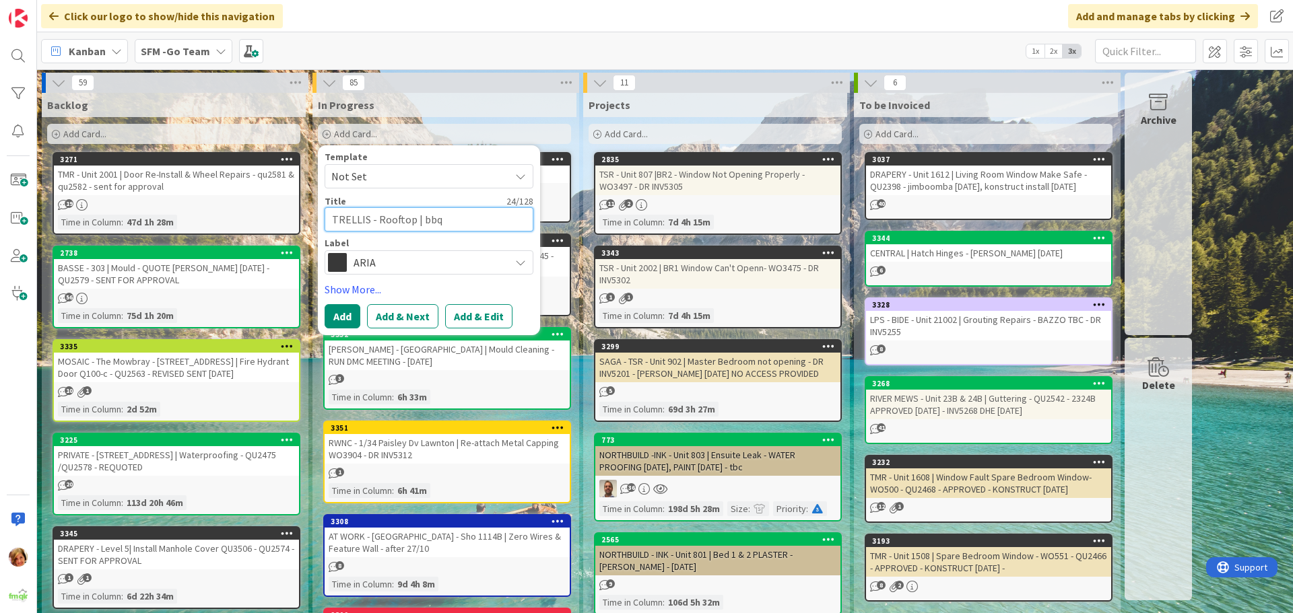
type textarea "TRELLIS - Rooftop | bbq d"
type textarea "x"
type textarea "TRELLIS - Rooftop | bbq dO"
type textarea "x"
type textarea "TRELLIS - Rooftop | bbq d"
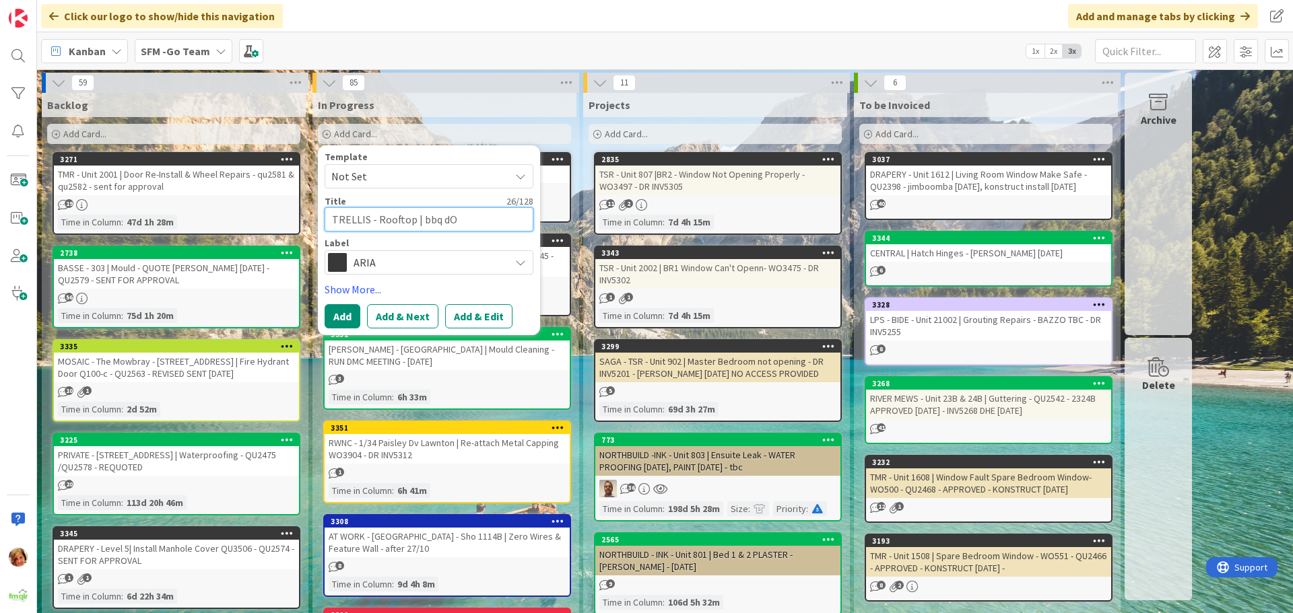
type textarea "x"
type textarea "TRELLIS - Rooftop | bbq"
type textarea "x"
type textarea "TRELLIS - Rooftop | bbq c"
type textarea "x"
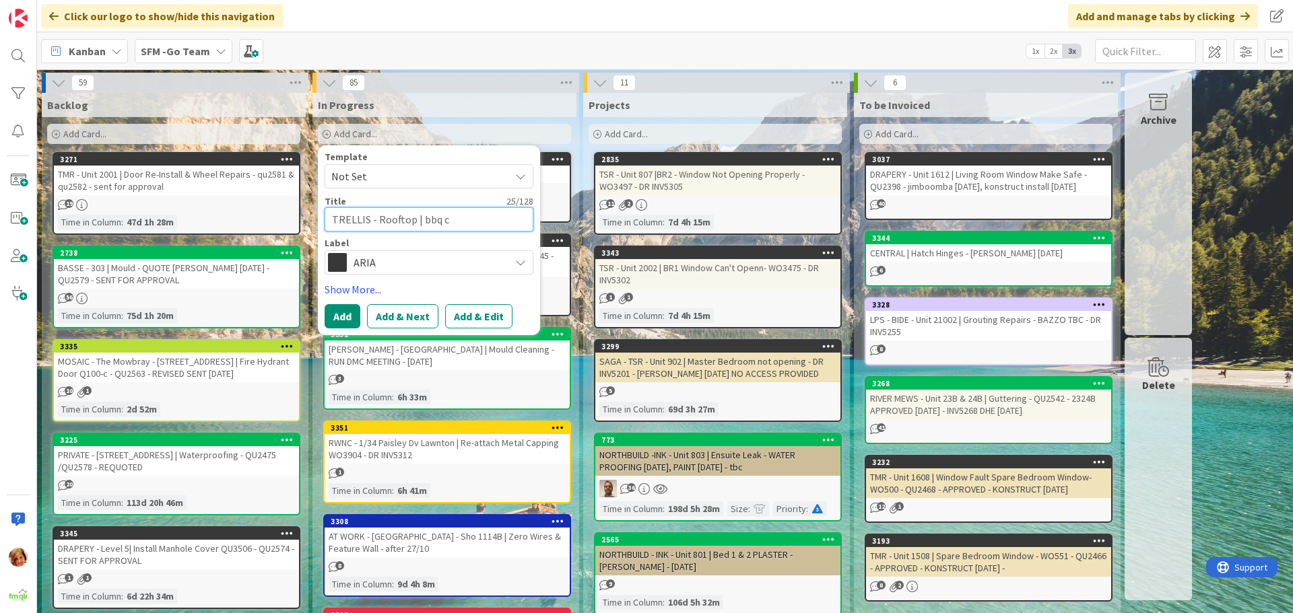
type textarea "TRELLIS - Rooftop | bbq"
type textarea "x"
type textarea "TRELLIS - Rooftop | bbq"
type textarea "x"
type textarea "TRELLIS - Rooftop | bb"
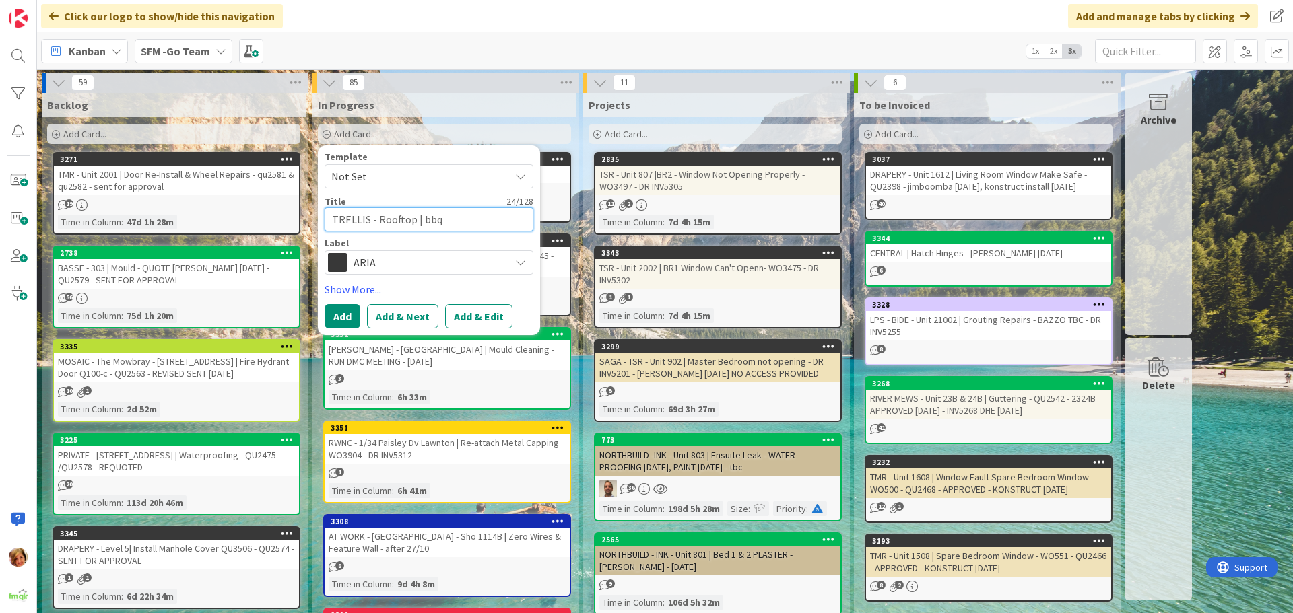
type textarea "x"
type textarea "TRELLIS - Rooftop | b"
type textarea "x"
type textarea "TRELLIS - Rooftop |"
type textarea "x"
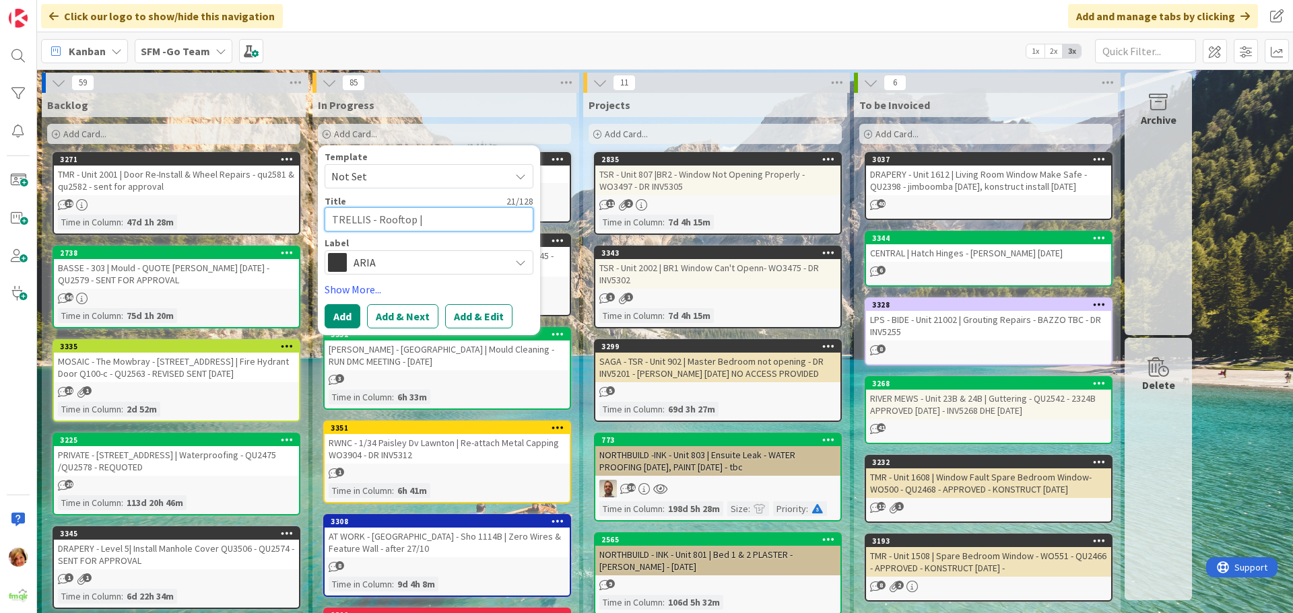
type textarea "TRELLIS - Rooftop |"
type textarea "x"
type textarea "TRELLIS - Rooftop |"
type textarea "x"
type textarea "TRELLIS - Rooftop | b"
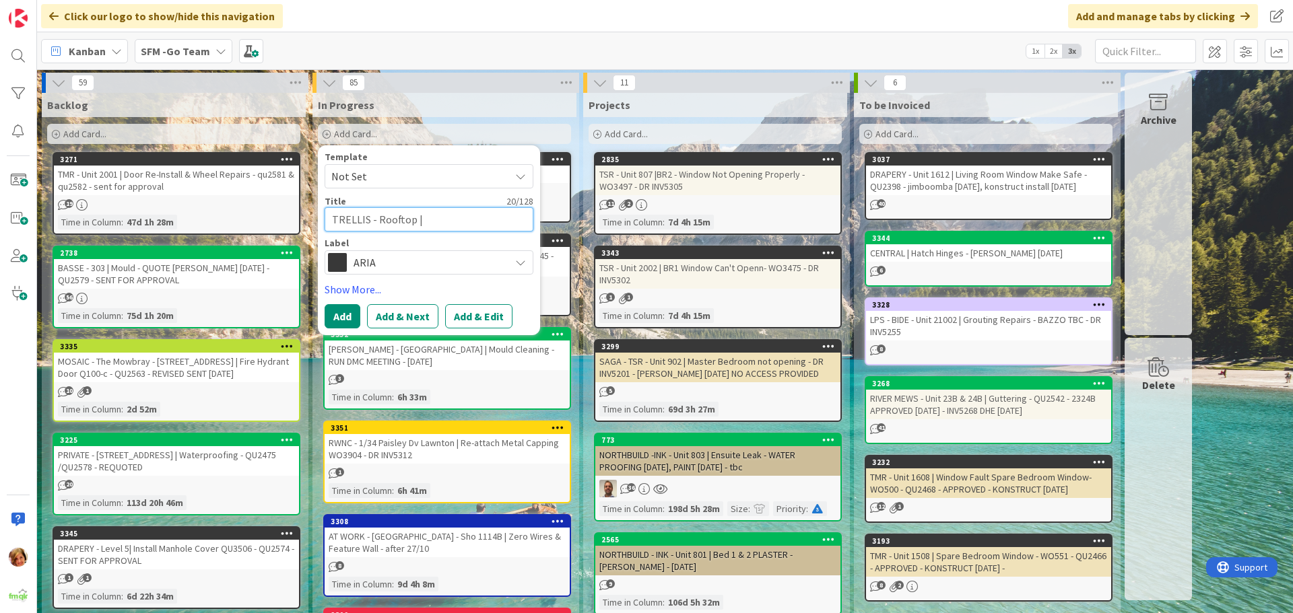
type textarea "x"
type textarea "TRELLIS - Rooftop | bb"
type textarea "x"
type textarea "TRELLIS - Rooftop | bbq"
type textarea "x"
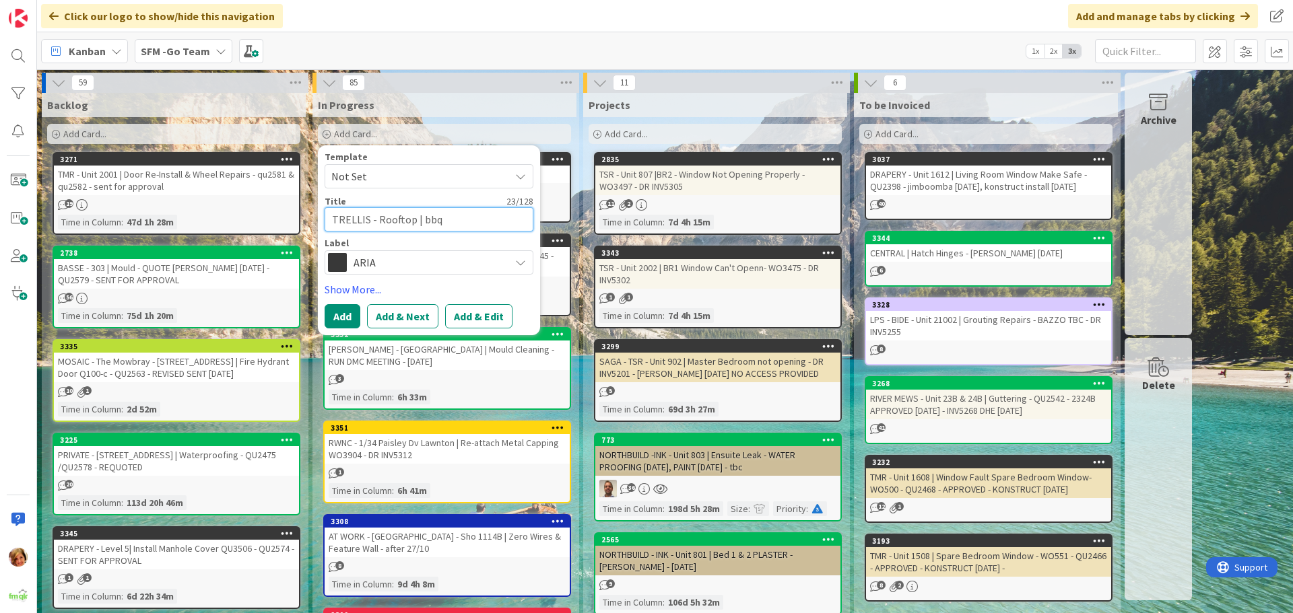
type textarea "TRELLIS - Rooftop | bbq"
type textarea "x"
type textarea "TRELLIS - Rooftop | bbq"
type textarea "x"
type textarea "TRELLIS - Rooftop | bb"
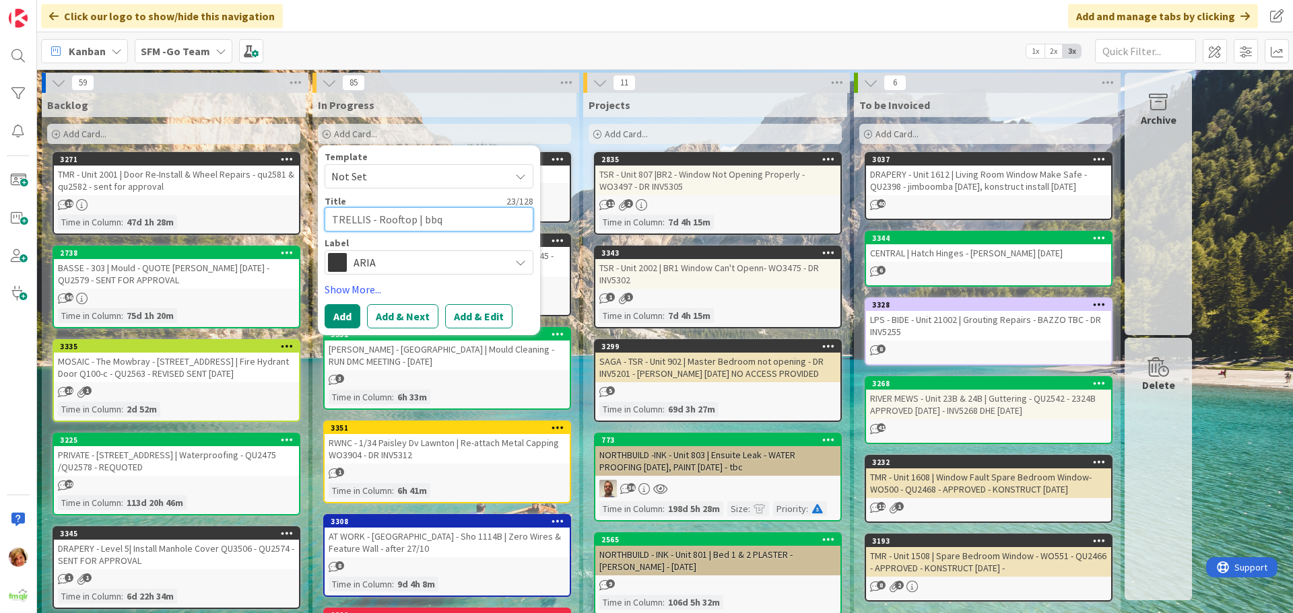
type textarea "x"
type textarea "TRELLIS - Rooftop | b"
type textarea "x"
type textarea "TRELLIS - Rooftop |"
type textarea "x"
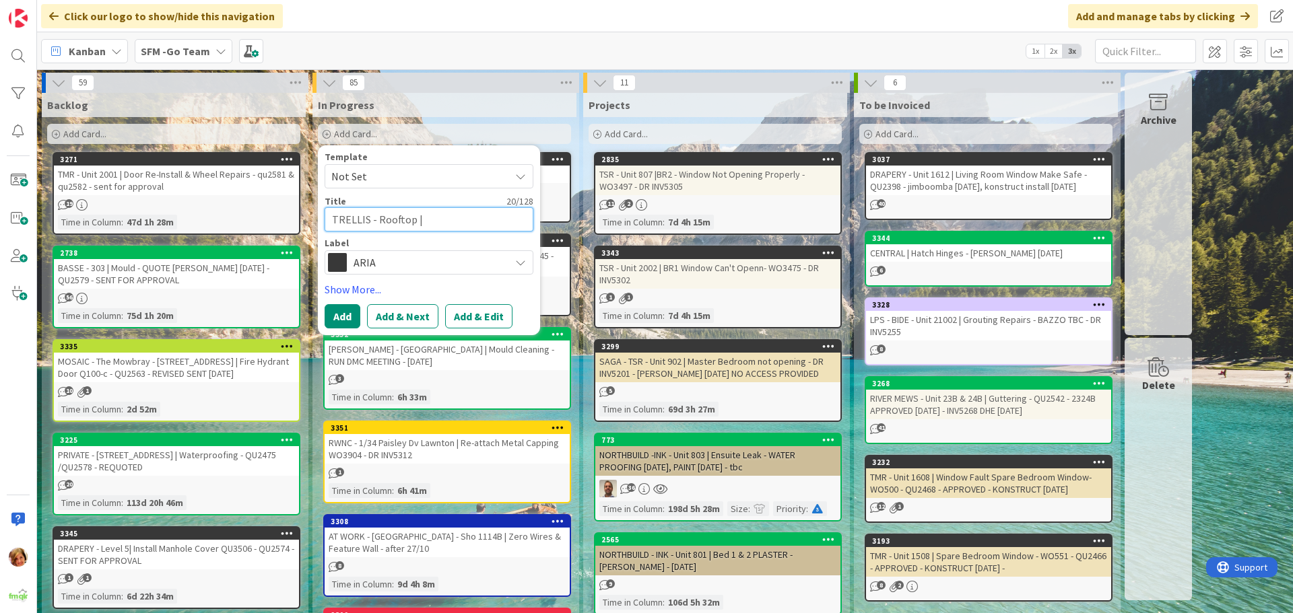
type textarea "TRELLIS - Rooftop | B"
type textarea "x"
type textarea "TRELLIS - Rooftop | BB"
type textarea "x"
type textarea "TRELLIS - Rooftop | BBQ"
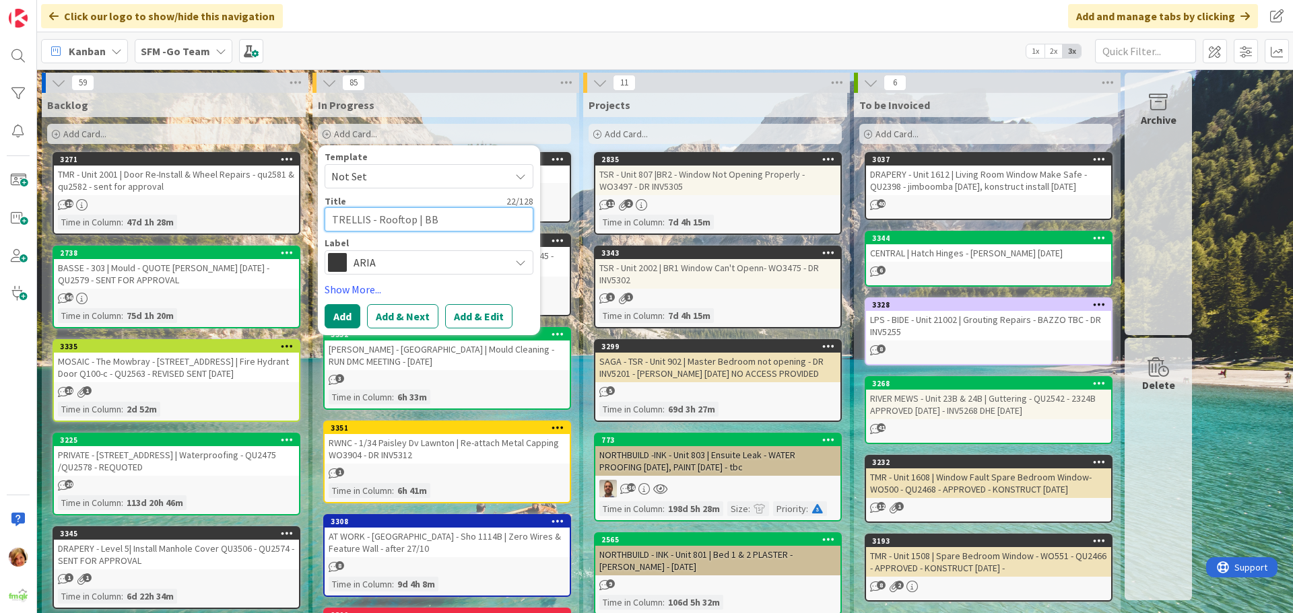
type textarea "x"
type textarea "TRELLIS - Rooftop | BBQ"
type textarea "x"
type textarea "TRELLIS - Rooftop | BBQ c"
type textarea "x"
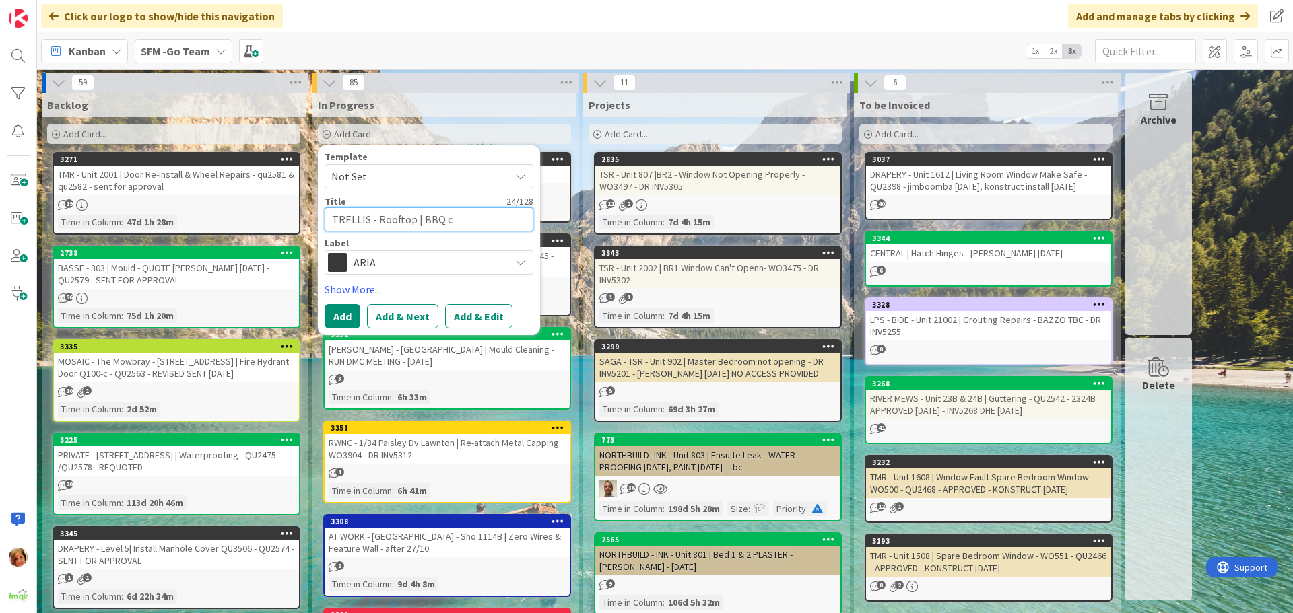
type textarea "TRELLIS - Rooftop | BBQ cu"
type textarea "x"
type textarea "TRELLIS - Rooftop | BBQ cup"
type textarea "x"
type textarea "TRELLIS - Rooftop | BBQ cupb"
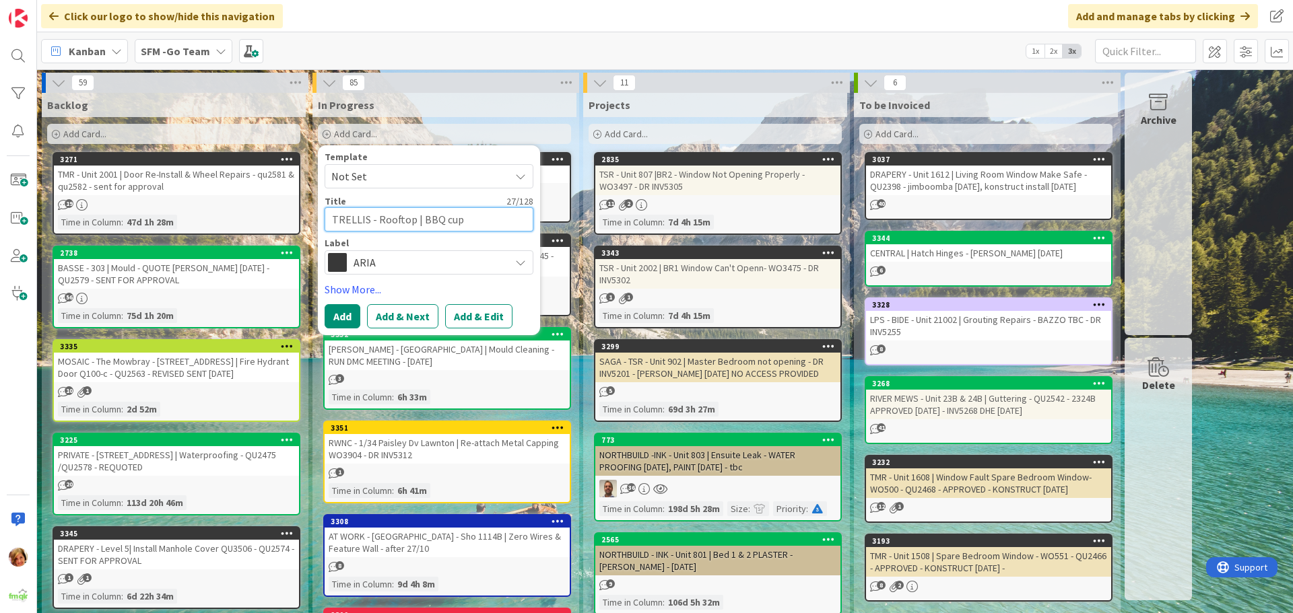
type textarea "x"
type textarea "TRELLIS - Rooftop | BBQ cupbo"
type textarea "x"
type textarea "TRELLIS - Rooftop | BBQ cupboa"
type textarea "x"
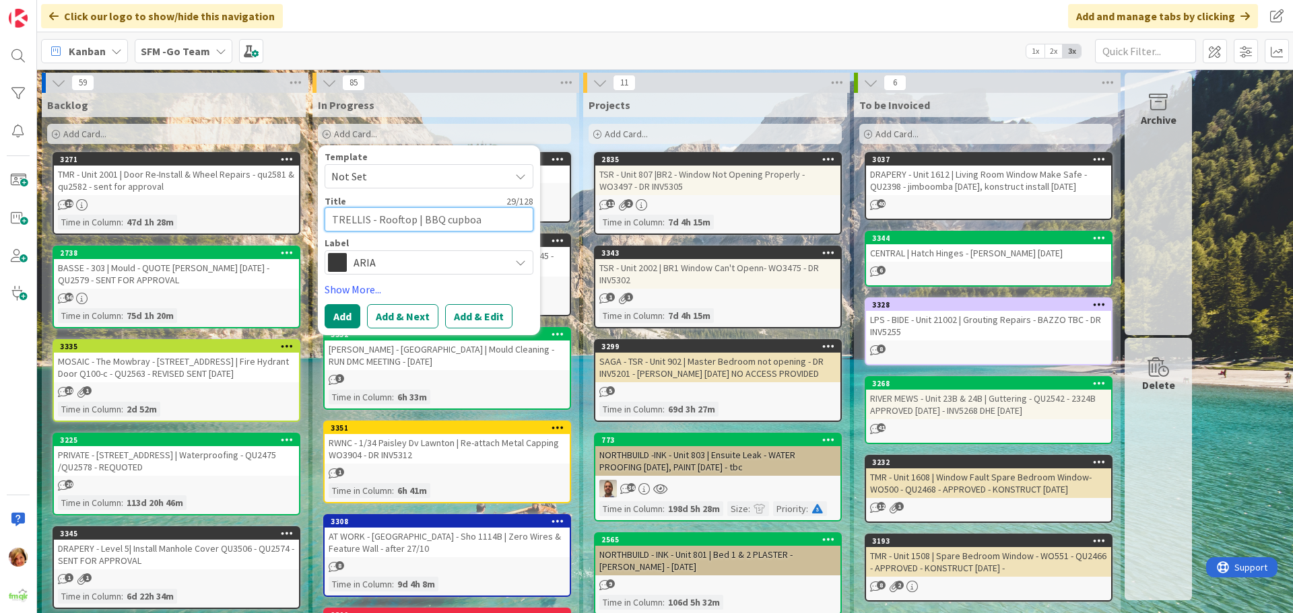
type textarea "TRELLIS - Rooftop | BBQ cupboar"
type textarea "x"
type textarea "TRELLIS - Rooftop | BBQ cupboard"
type textarea "x"
type textarea "TRELLIS - Rooftop | BBQ cupboard"
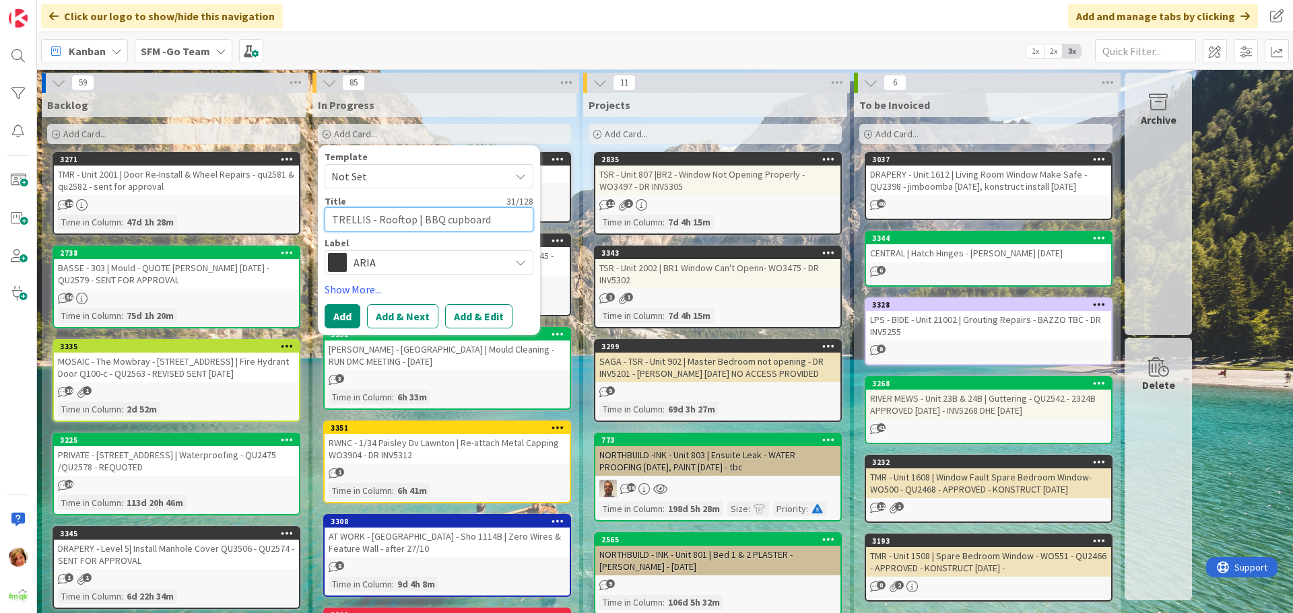
type textarea "x"
type textarea "TRELLIS - Rooftop | BBQ cupboard D"
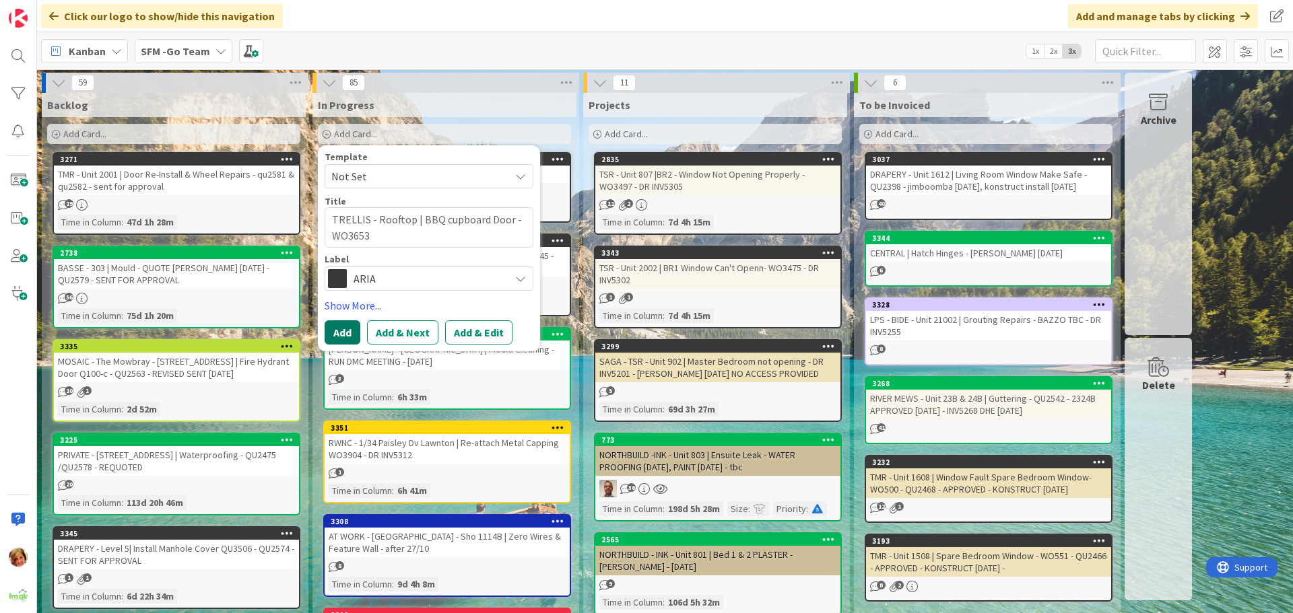
click at [339, 333] on button "Add" at bounding box center [343, 332] width 36 height 24
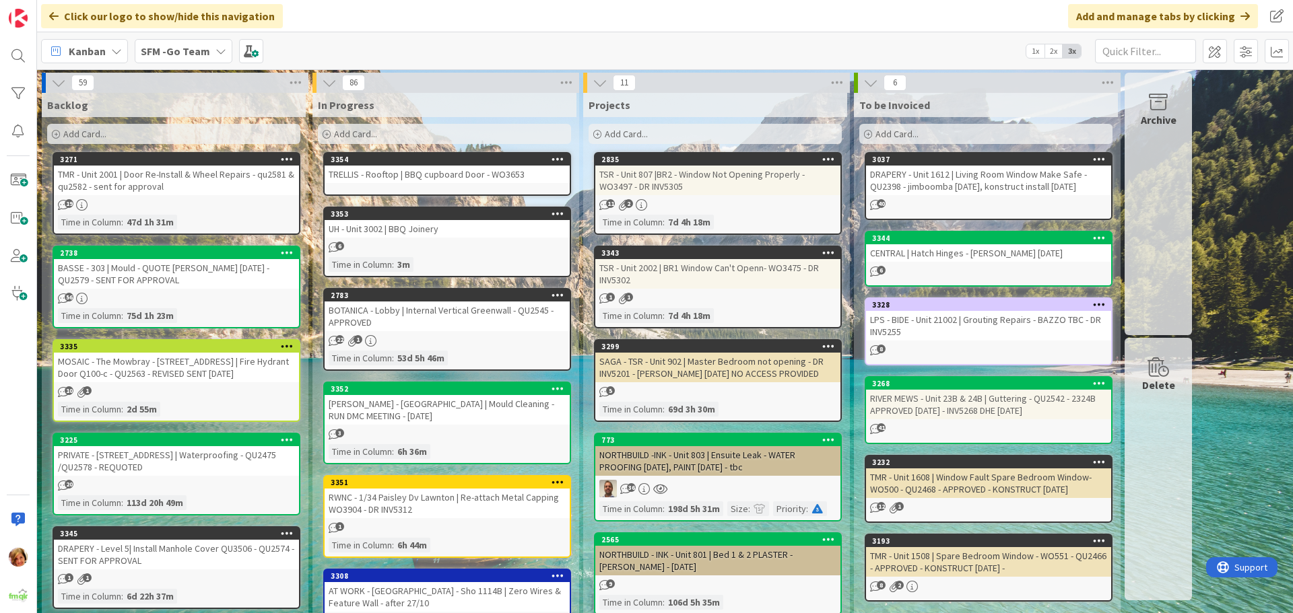
click at [370, 176] on div "TRELLIS - Rooftop | BBQ cupboard Door - WO3653" at bounding box center [447, 175] width 245 height 18
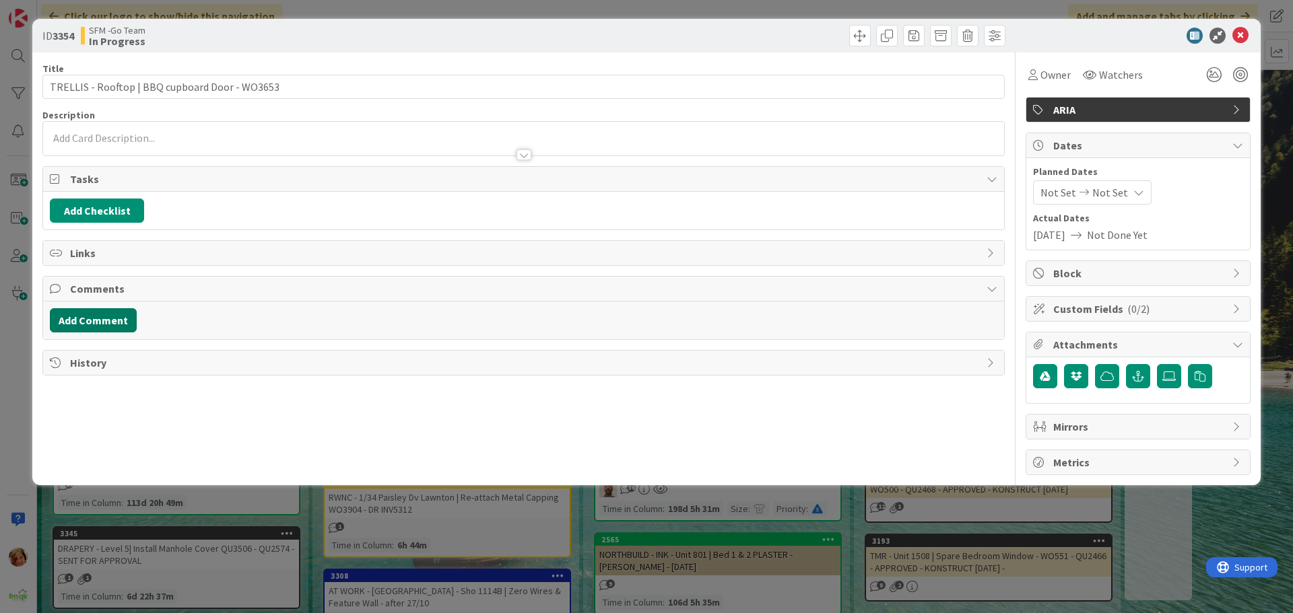
click at [89, 320] on button "Add Comment" at bounding box center [93, 320] width 87 height 24
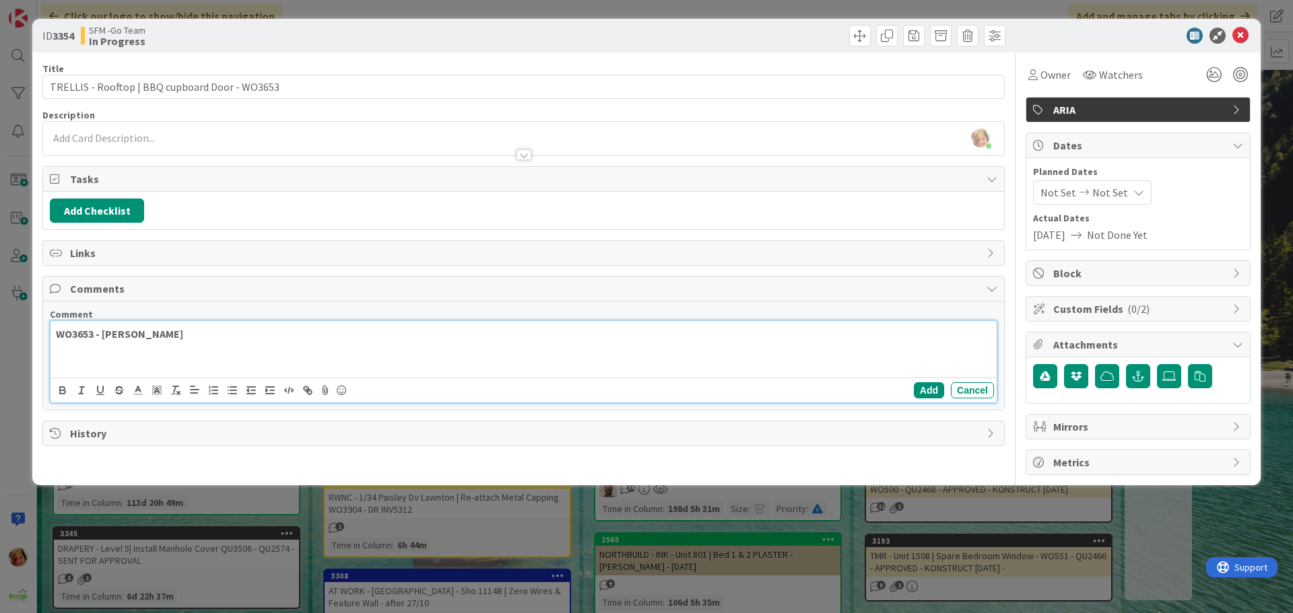
click at [215, 338] on p "WO3653 - [PERSON_NAME]" at bounding box center [523, 334] width 935 height 15
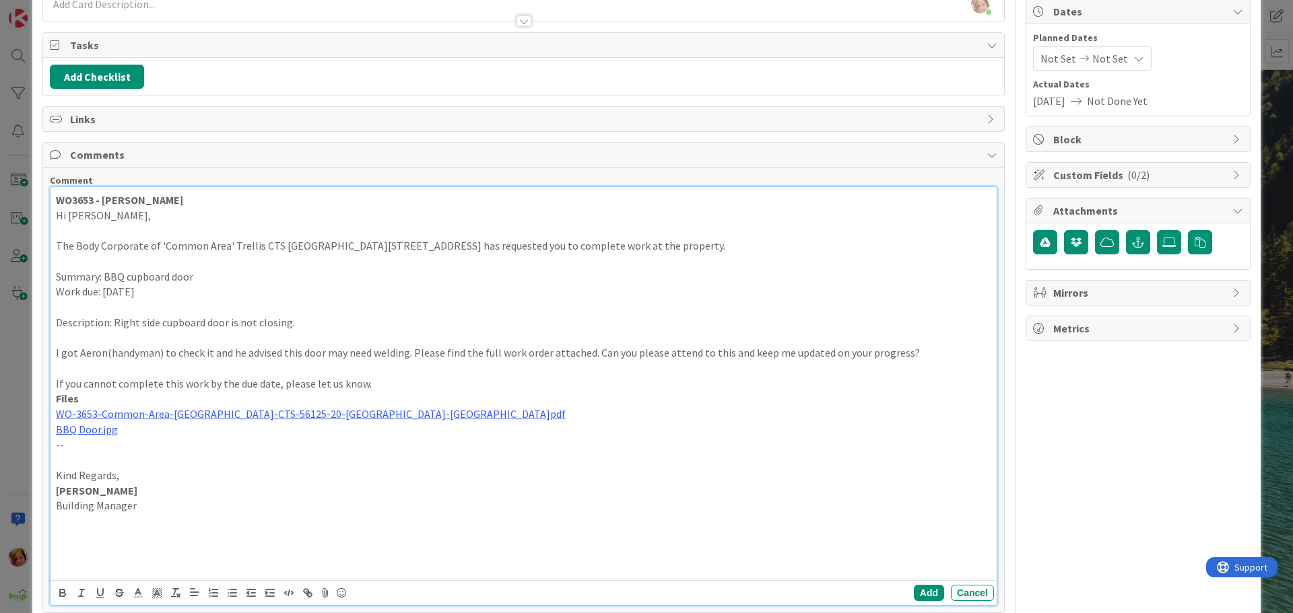
scroll to position [199, 0]
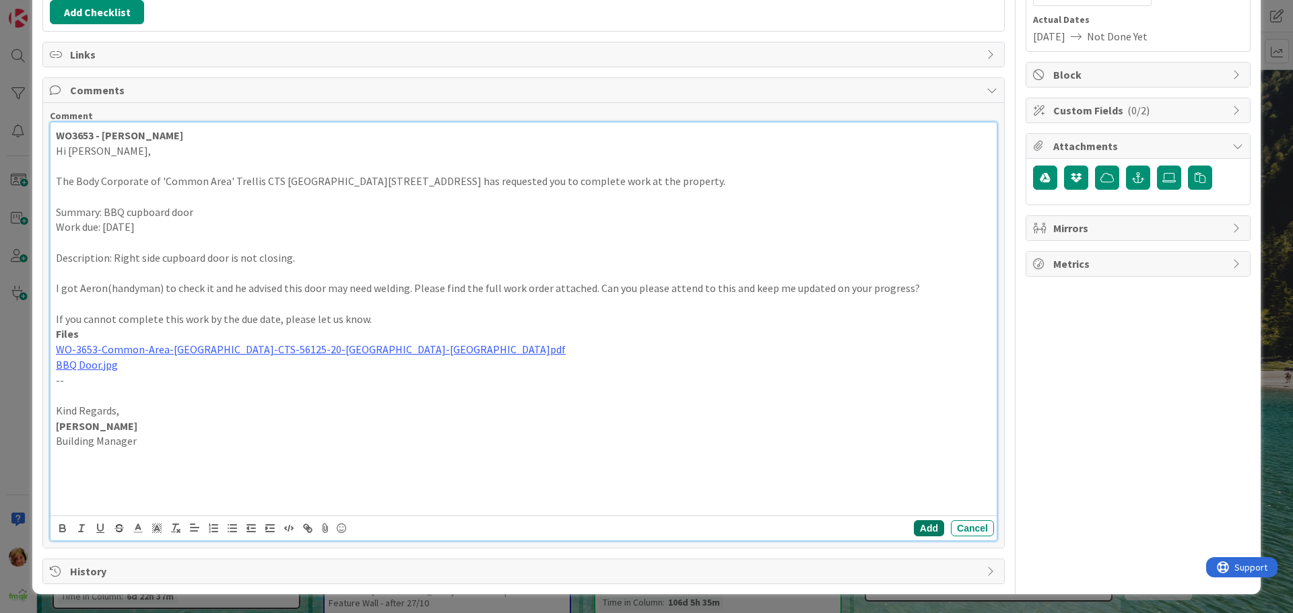
click at [916, 527] on button "Add" at bounding box center [929, 528] width 30 height 16
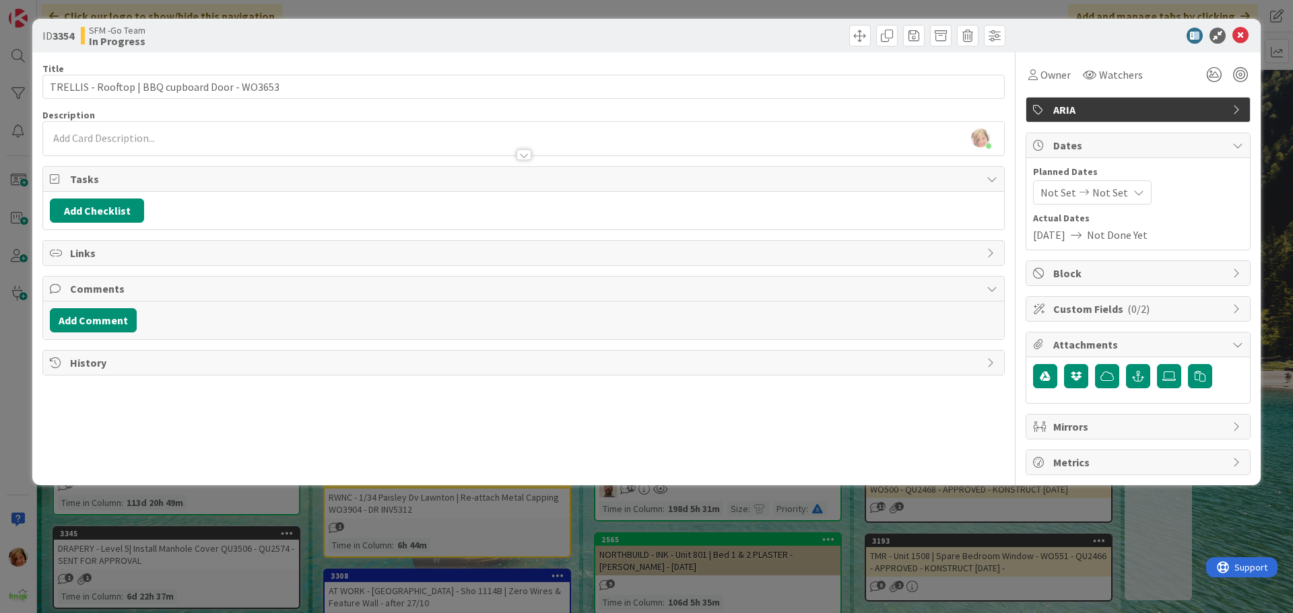
scroll to position [0, 0]
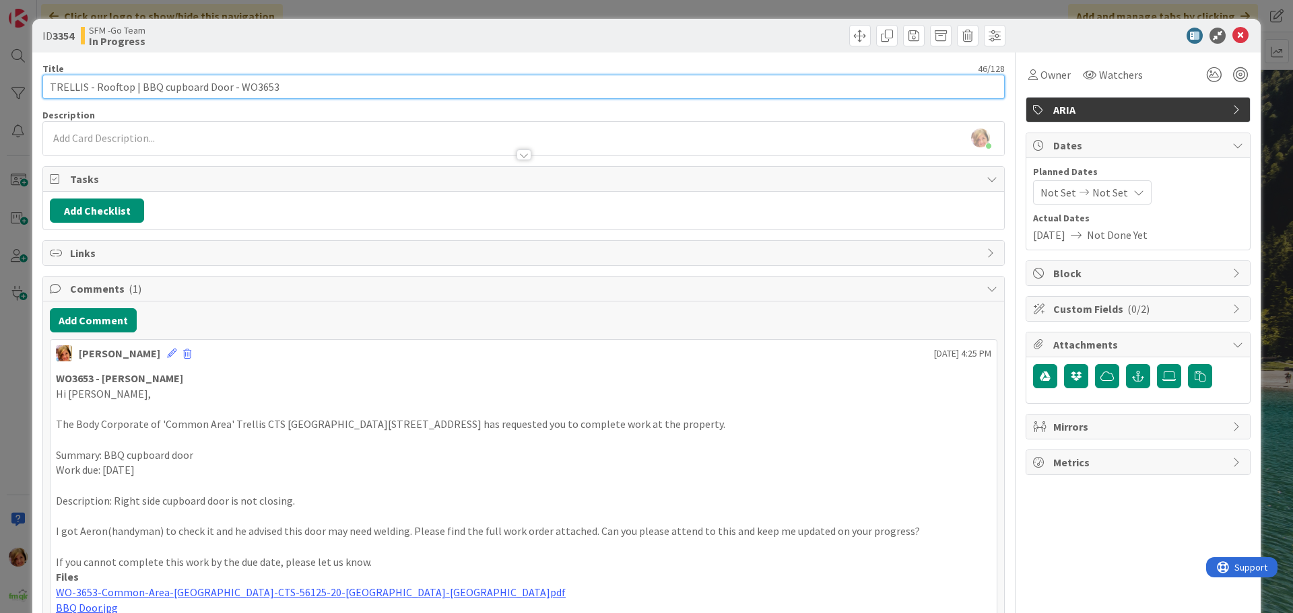
click at [406, 89] on input "TRELLIS - Rooftop | BBQ cupboard Door - WO3653" at bounding box center [523, 87] width 962 height 24
click at [326, 81] on input "TRELLIS - Rooftop | BBQ cupboard Door - WO3653 - DR [PERSON_NAME]" at bounding box center [523, 87] width 962 height 24
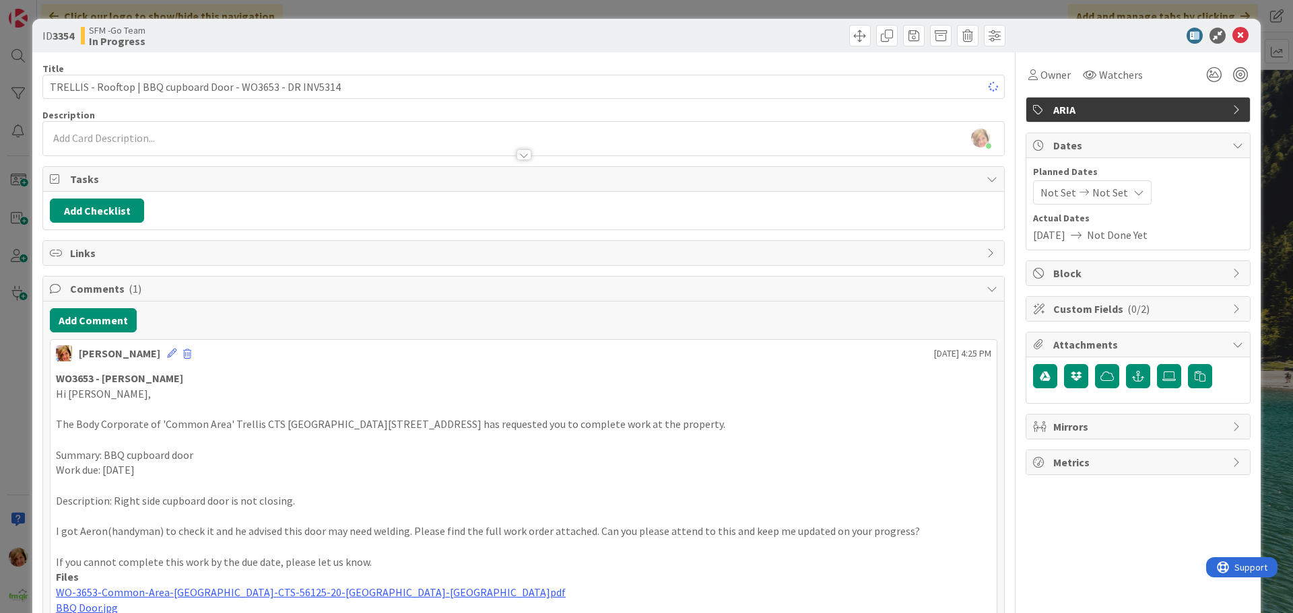
click at [427, 30] on div "SFM -Go Team In Progress" at bounding box center [301, 36] width 440 height 22
click at [1232, 34] on icon at bounding box center [1240, 36] width 16 height 16
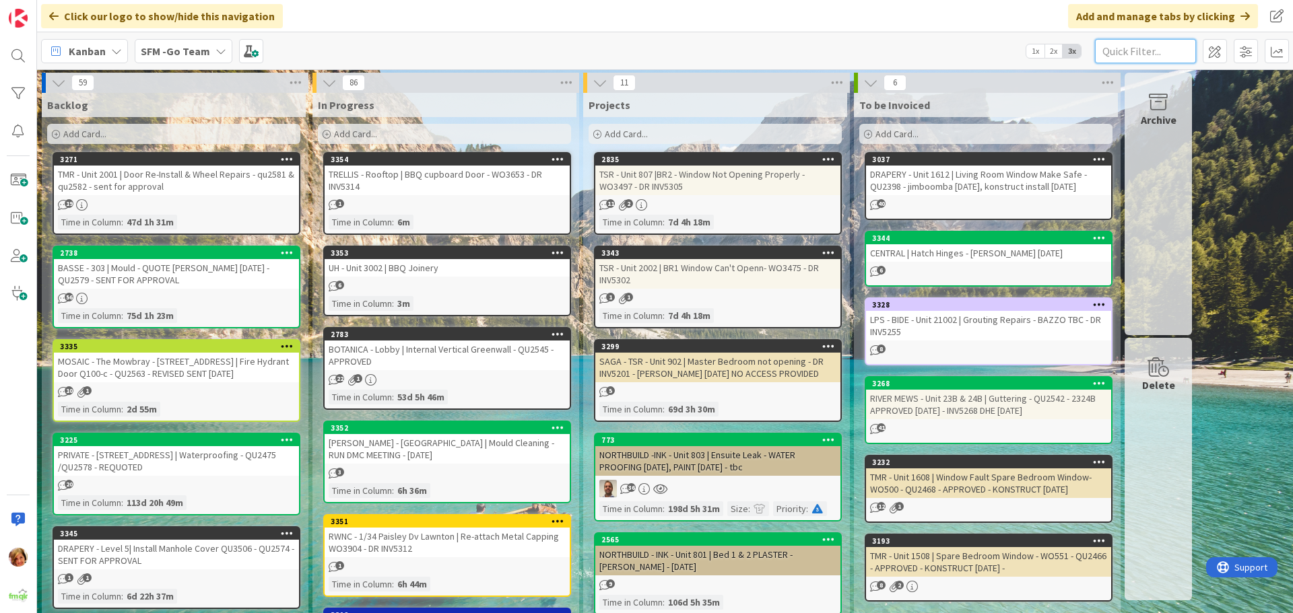
drag, startPoint x: 1126, startPoint y: 40, endPoint x: 1124, endPoint y: 51, distance: 11.6
click at [1126, 40] on input "text" at bounding box center [1145, 51] width 101 height 24
click at [1127, 55] on input "text" at bounding box center [1145, 51] width 101 height 24
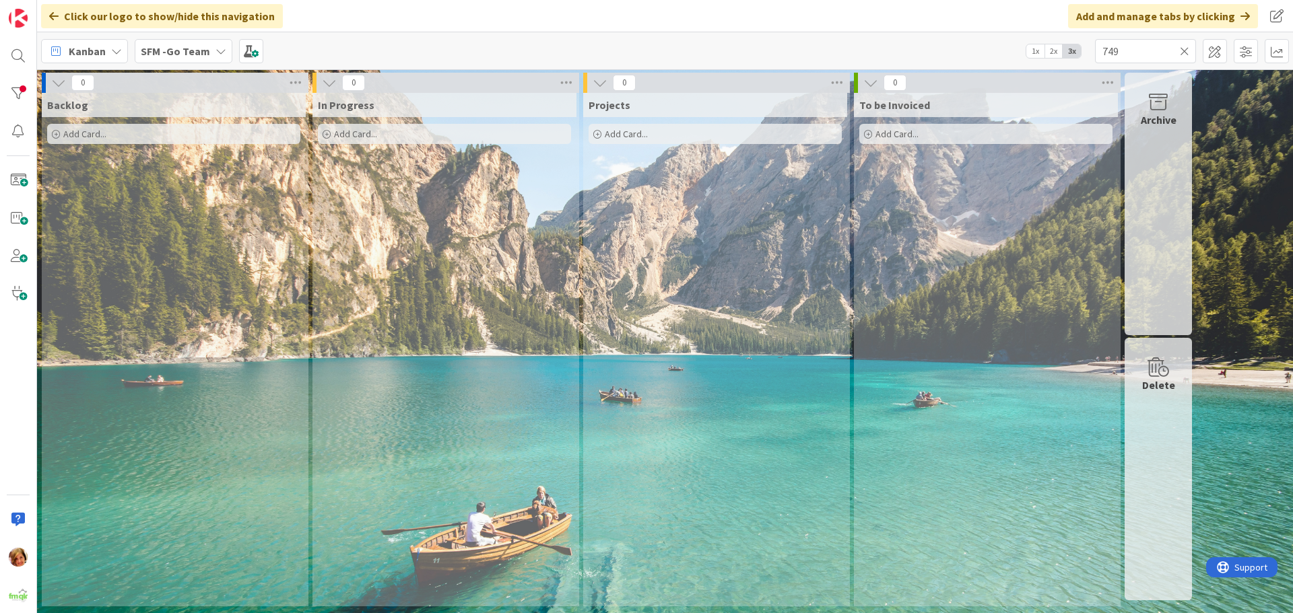
click at [1184, 47] on icon at bounding box center [1184, 51] width 9 height 12
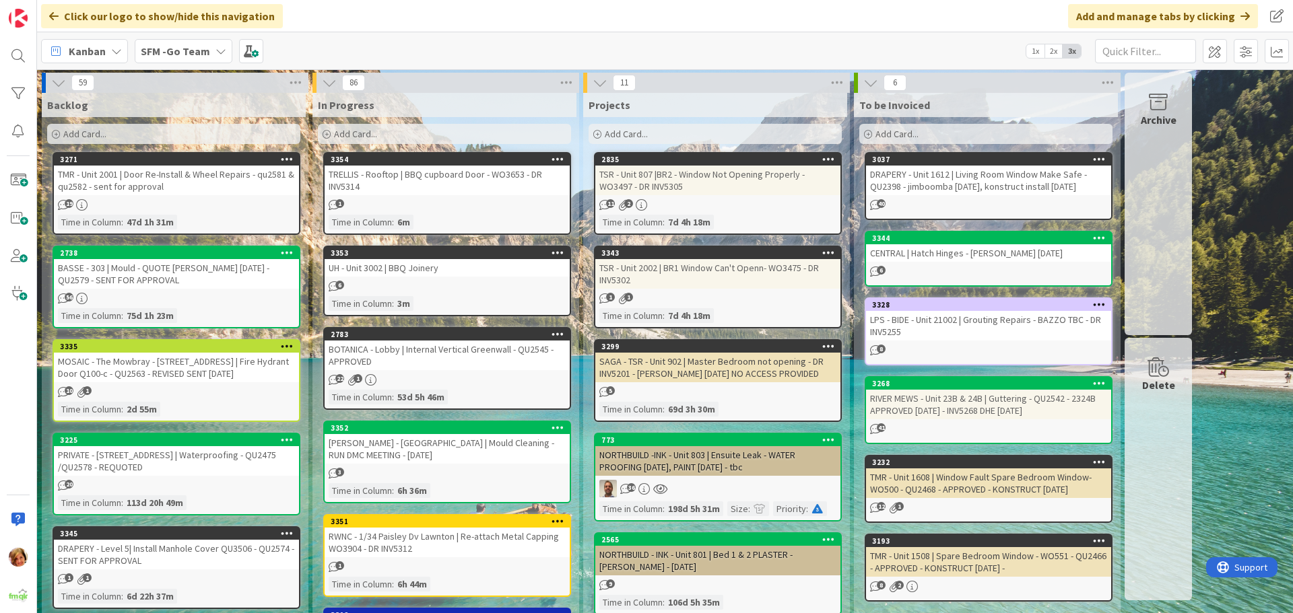
click at [436, 137] on div "Add Card..." at bounding box center [444, 134] width 253 height 20
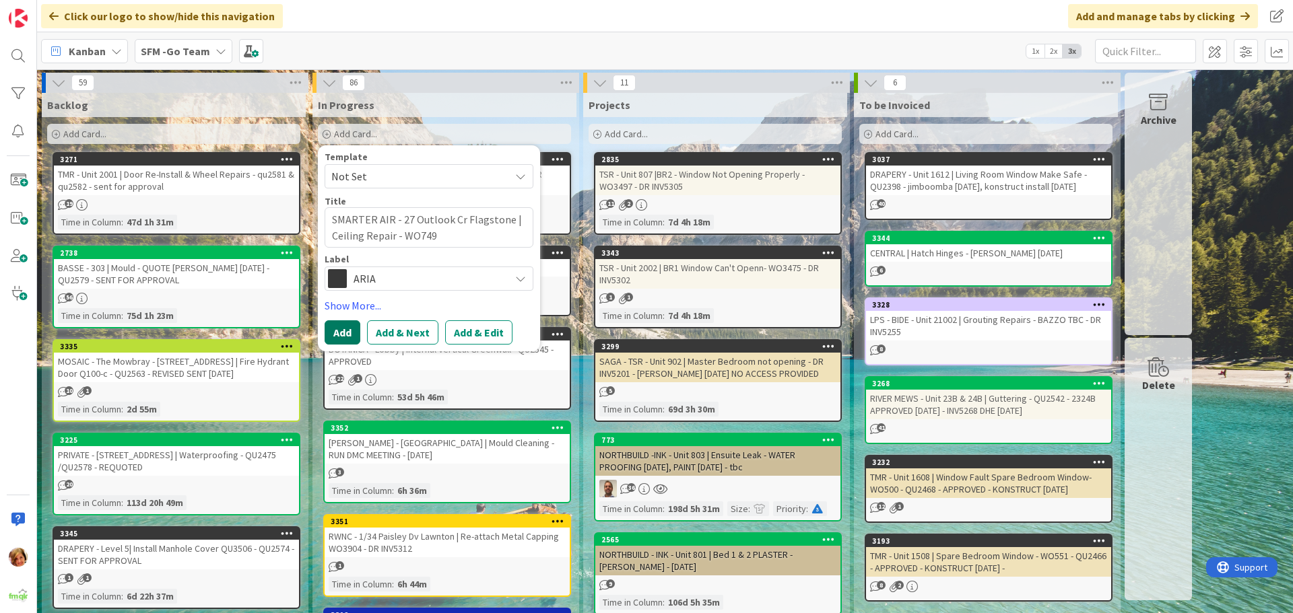
click at [347, 328] on button "Add" at bounding box center [343, 332] width 36 height 24
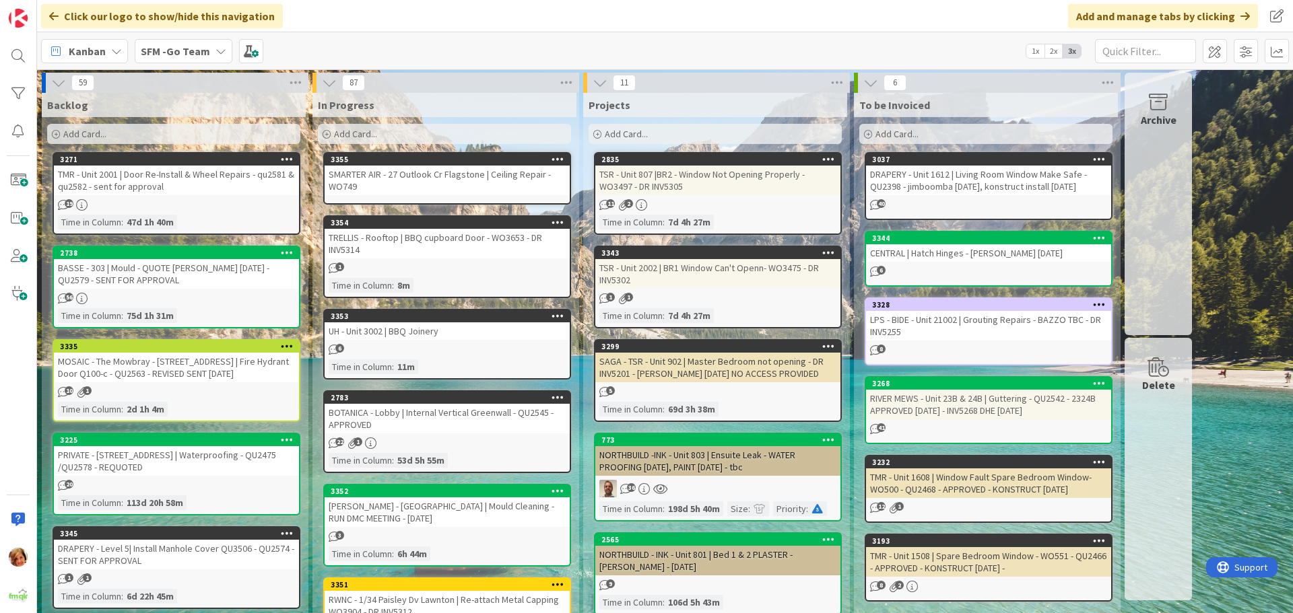
click at [425, 183] on div "SMARTER AIR - 27 Outlook Cr Flagstone | Ceiling Repair - WO749" at bounding box center [447, 181] width 245 height 30
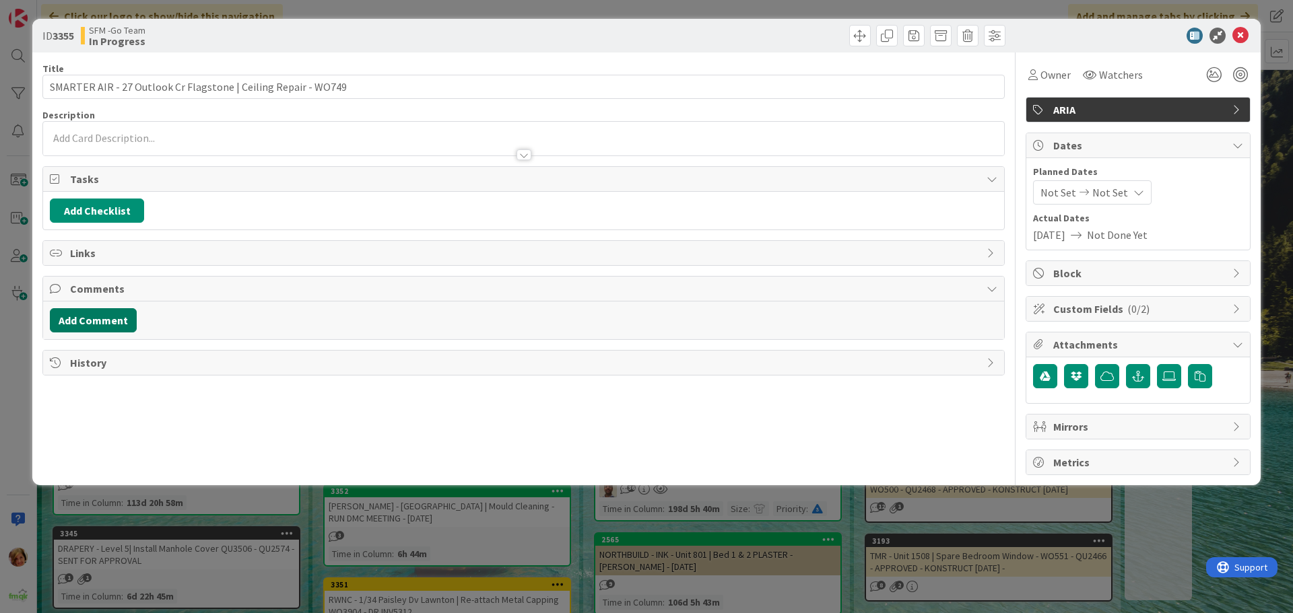
click at [104, 321] on button "Add Comment" at bounding box center [93, 320] width 87 height 24
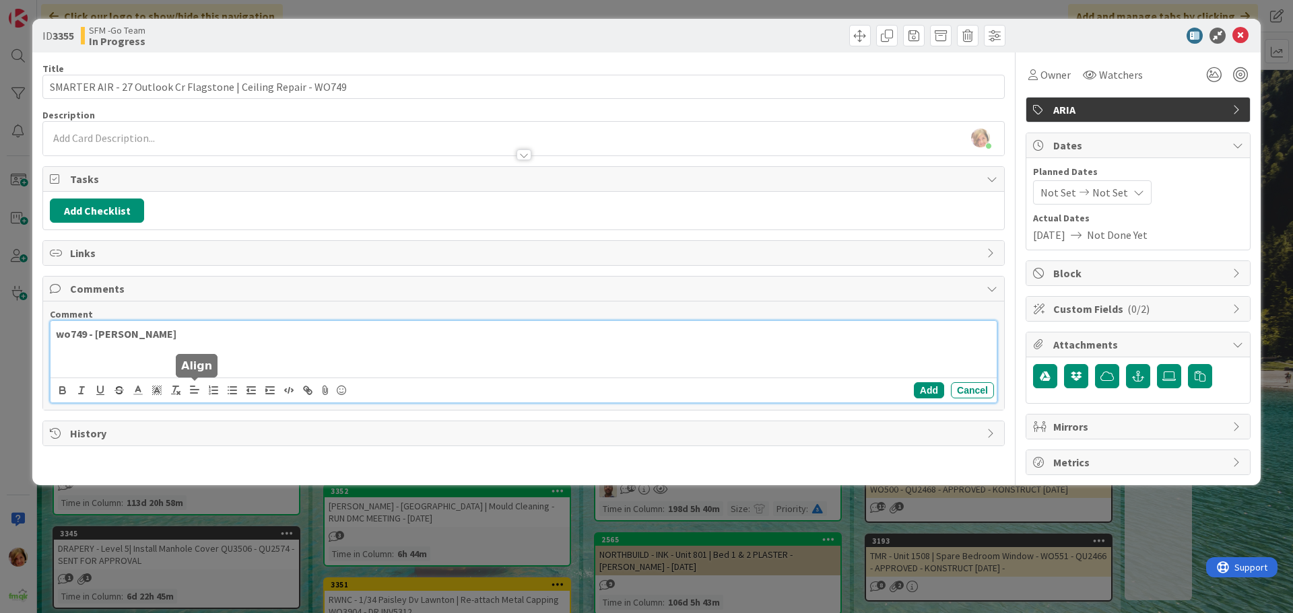
click at [180, 333] on p "wo749 - [PERSON_NAME]" at bounding box center [523, 334] width 935 height 15
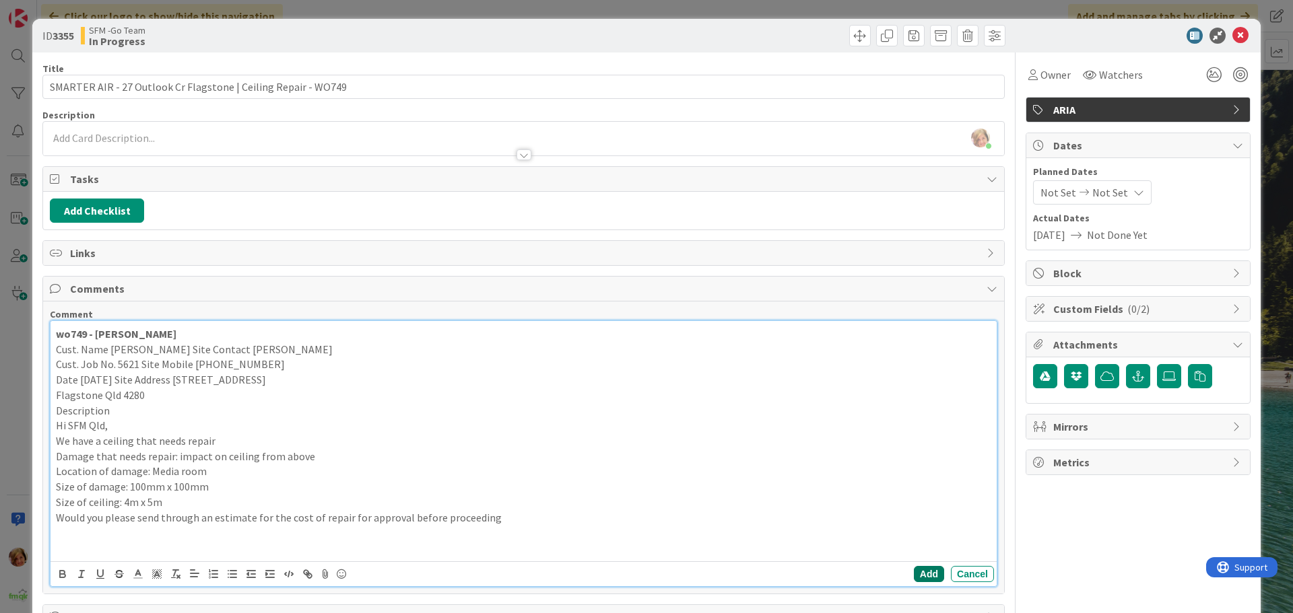
click at [918, 574] on button "Add" at bounding box center [929, 574] width 30 height 16
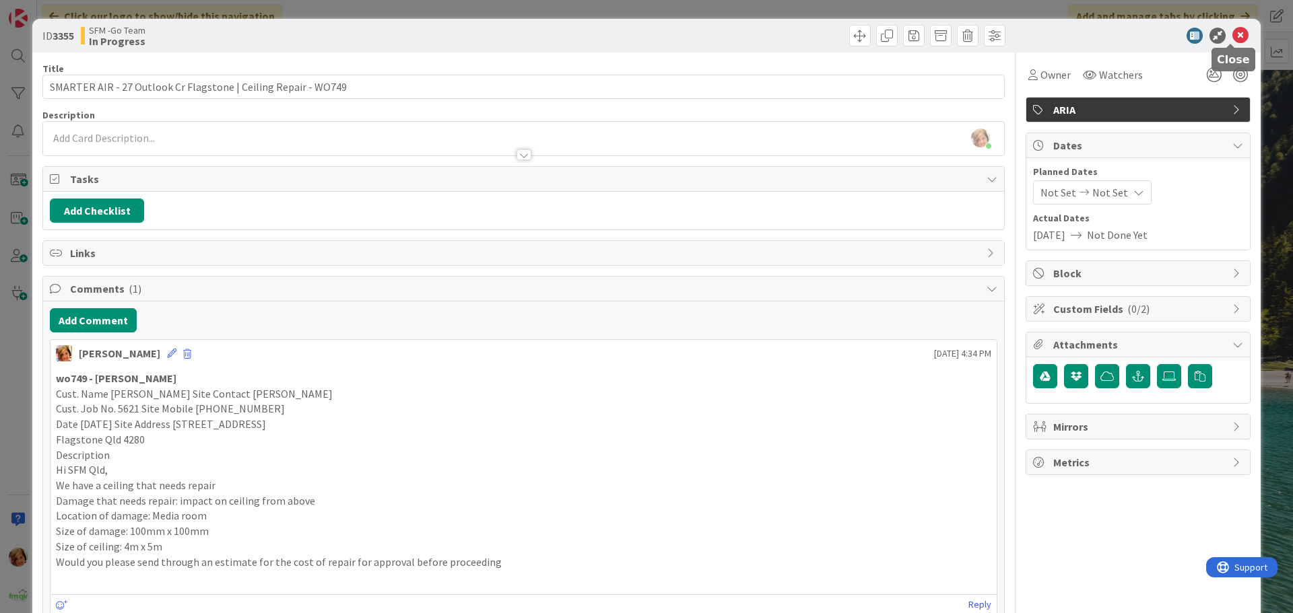
click at [1232, 30] on icon at bounding box center [1240, 36] width 16 height 16
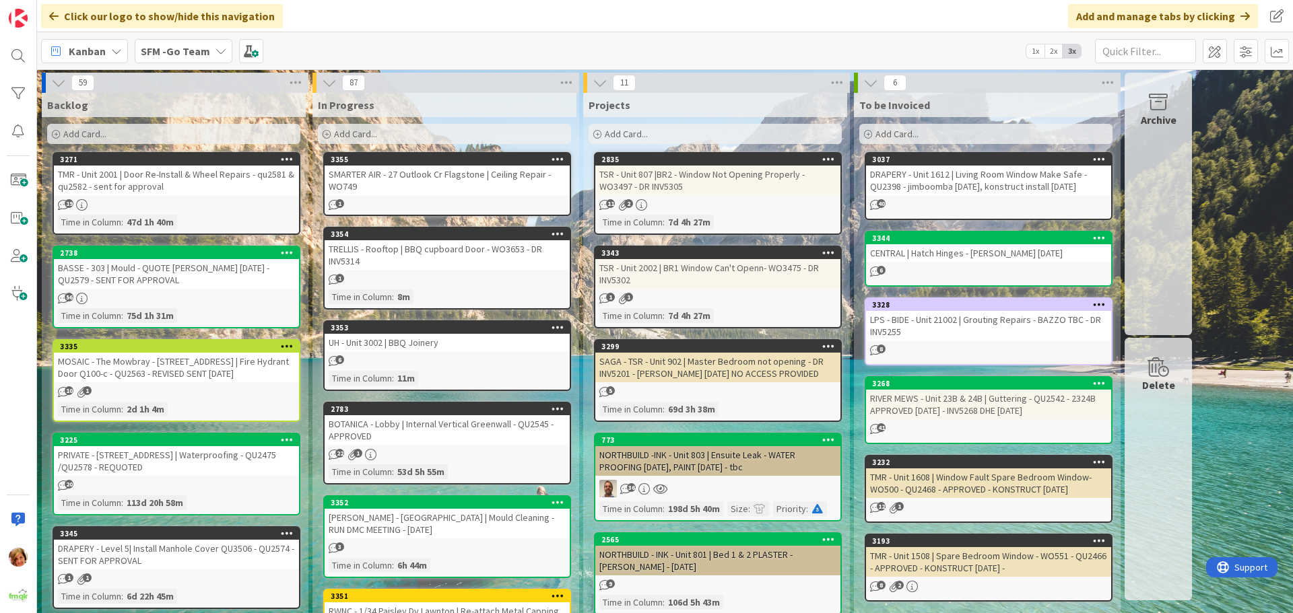
click at [449, 174] on div "SMARTER AIR - 27 Outlook Cr Flagstone | Ceiling Repair - WO749" at bounding box center [447, 181] width 245 height 30
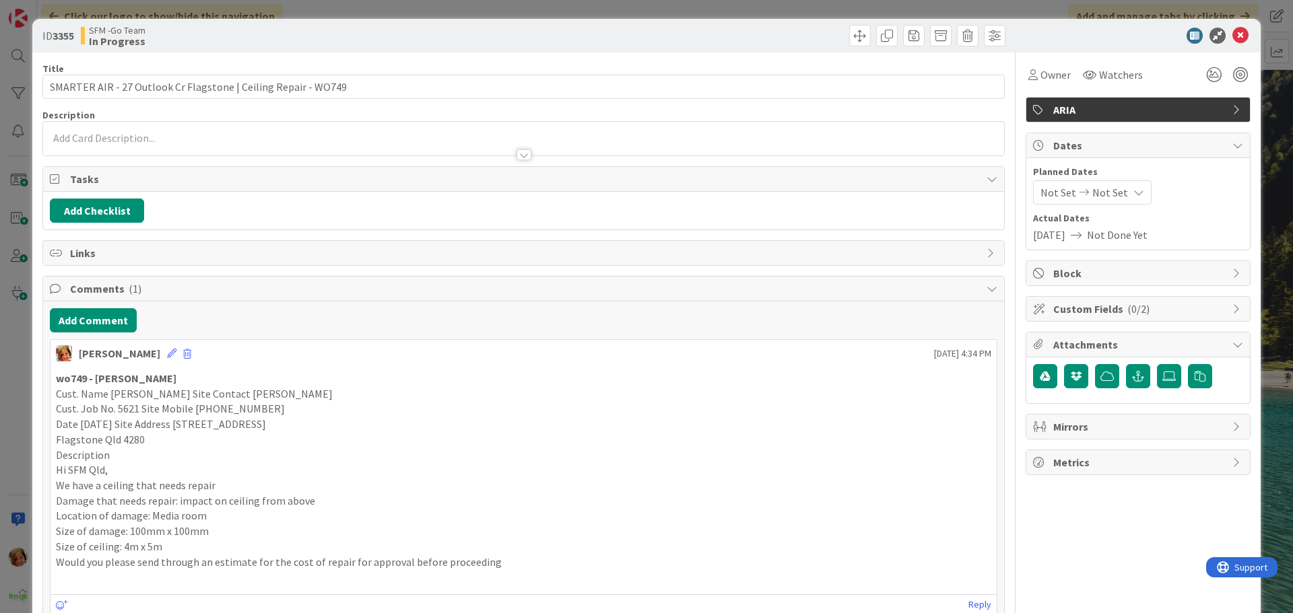
click at [85, 376] on strong "wo749 - [PERSON_NAME]" at bounding box center [116, 378] width 121 height 13
click at [96, 313] on button "Add Comment" at bounding box center [93, 320] width 87 height 24
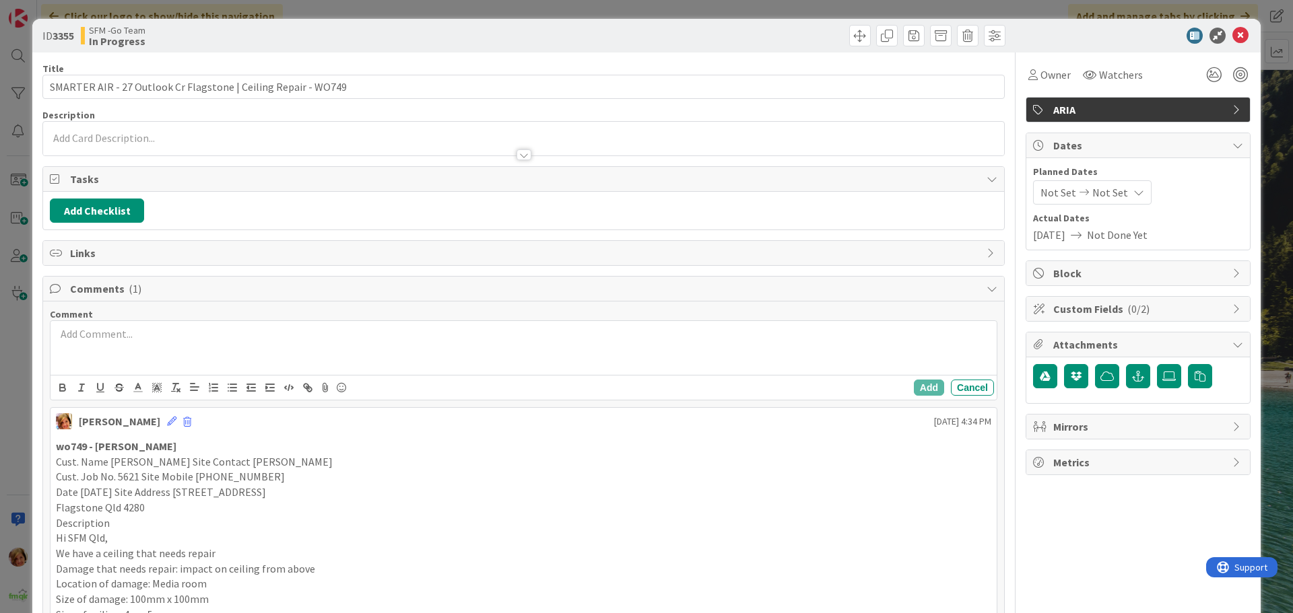
click at [110, 335] on p at bounding box center [523, 334] width 935 height 15
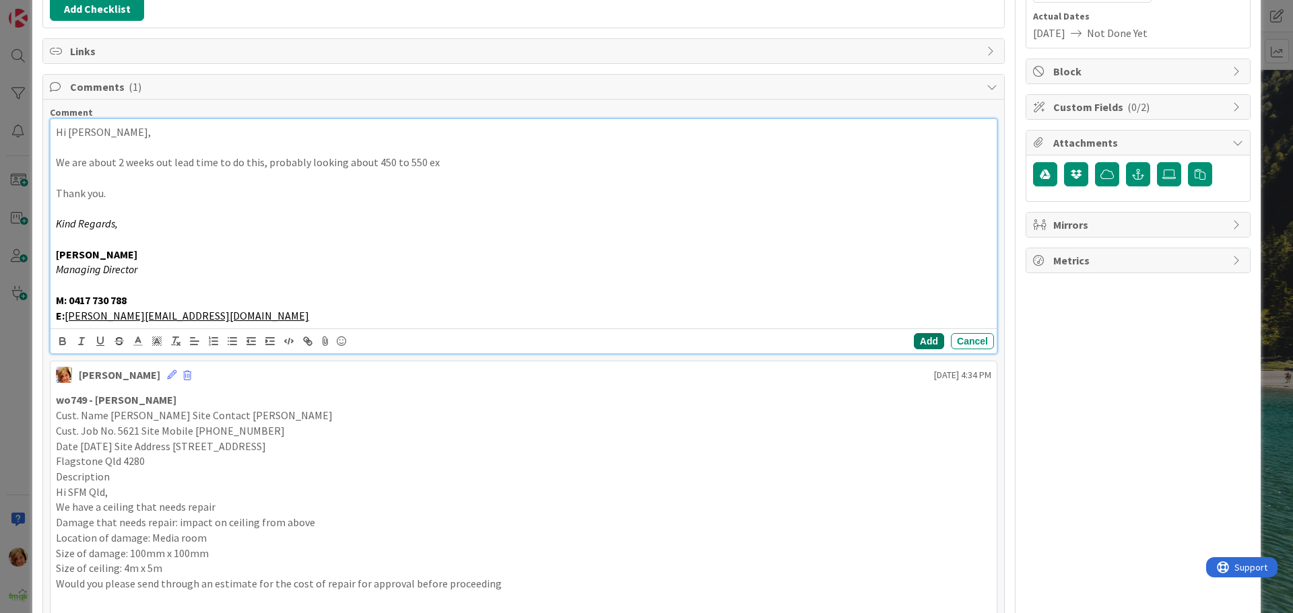
click at [917, 341] on button "Add" at bounding box center [929, 341] width 30 height 16
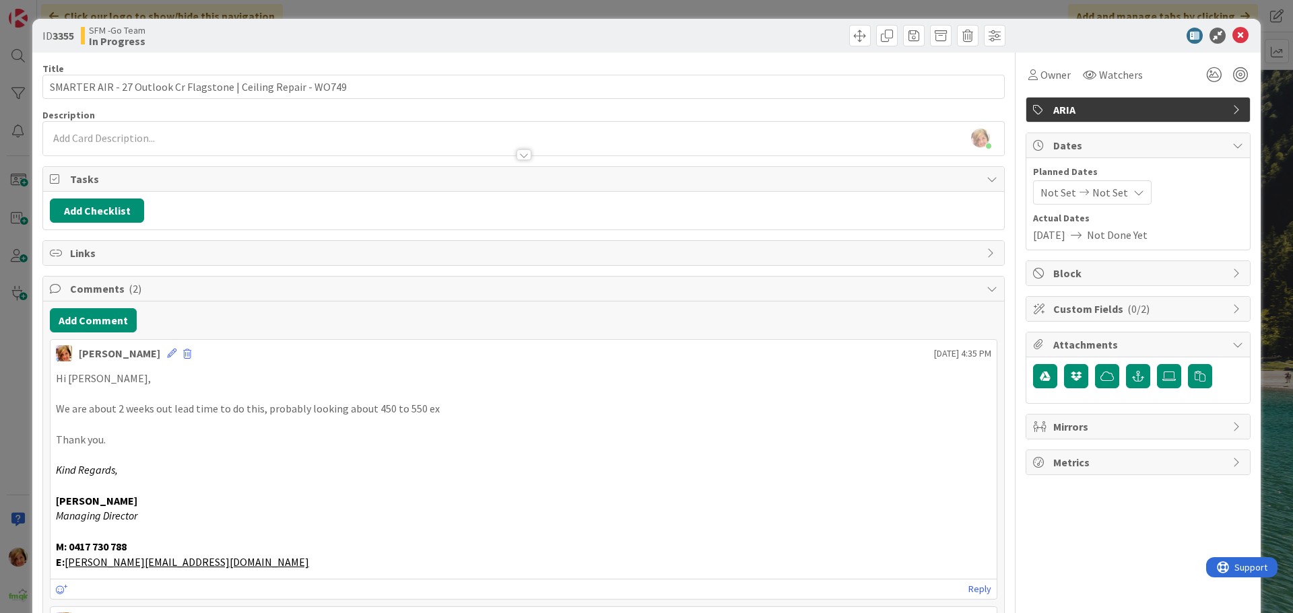
click at [1113, 112] on span "ARIA" at bounding box center [1139, 110] width 172 height 16
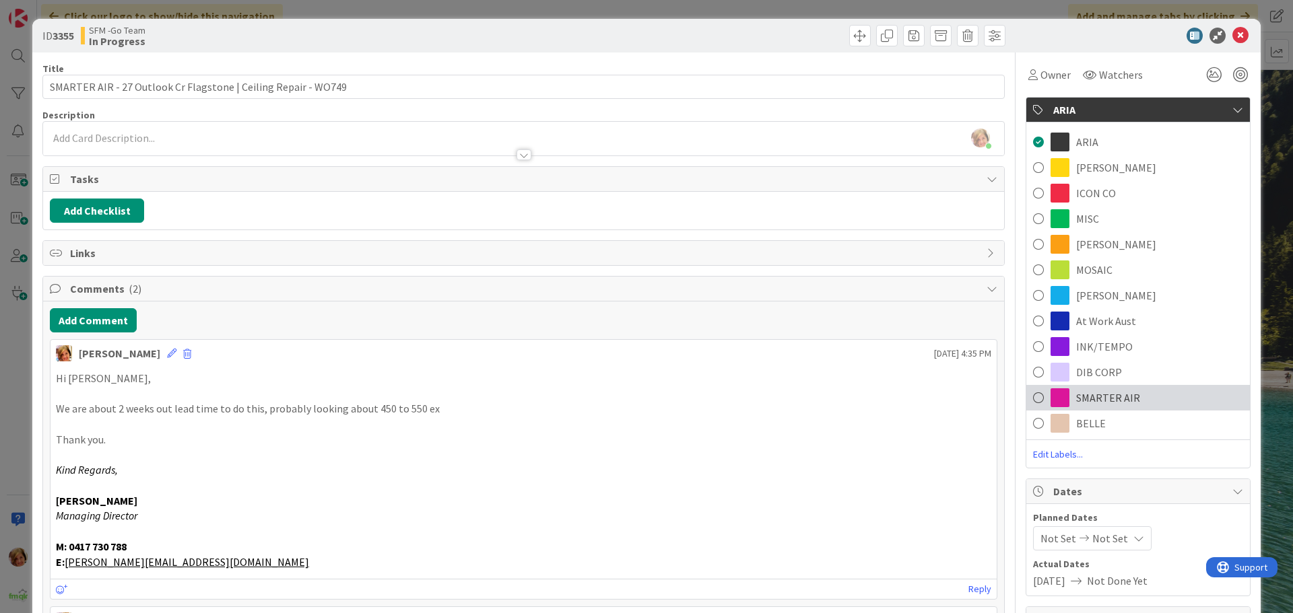
click at [1076, 391] on span "SMARTER AIR" at bounding box center [1108, 398] width 64 height 16
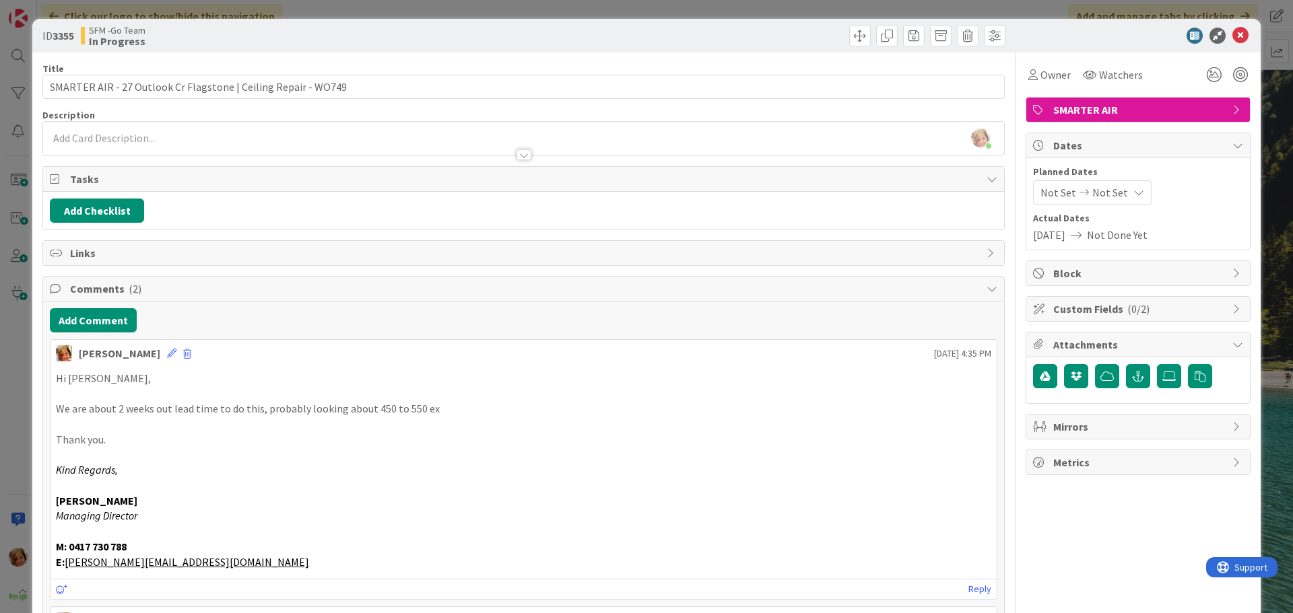
click at [725, 41] on div at bounding box center [766, 36] width 478 height 22
click at [1236, 36] on icon at bounding box center [1240, 36] width 16 height 16
